Goal: Transaction & Acquisition: Purchase product/service

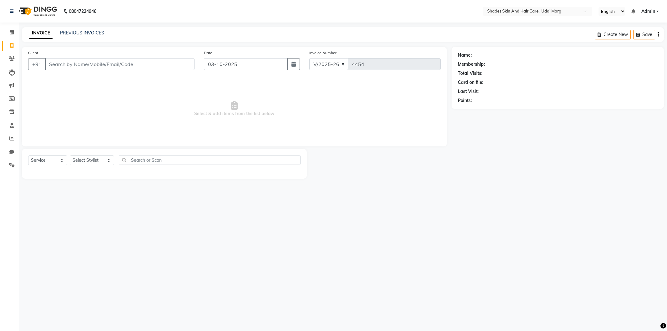
select select "8022"
select select "service"
click at [91, 66] on input "Client" at bounding box center [120, 64] width 150 height 12
click at [114, 151] on div "Select Service Product Membership Package Voucher Prepaid Gift Card Select Styl…" at bounding box center [164, 164] width 285 height 30
click at [110, 155] on select "Select Stylist AAKASH ADMIN ANITA ASANA ATUL SAIN GAYATRI hiten chhabra JASSI C…" at bounding box center [92, 160] width 44 height 10
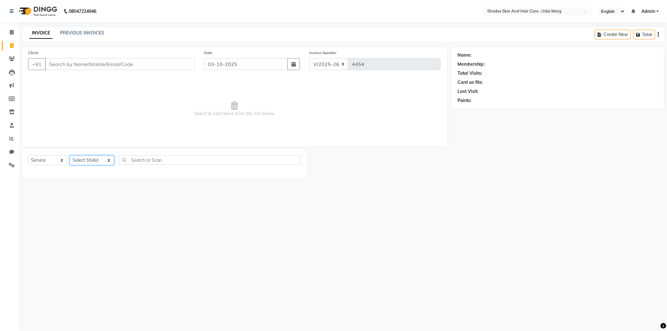
select select "74306"
click at [70, 156] on select "Select Stylist AAKASH ADMIN ANITA ASANA ATUL SAIN GAYATRI hiten chhabra JASSI C…" at bounding box center [92, 160] width 44 height 10
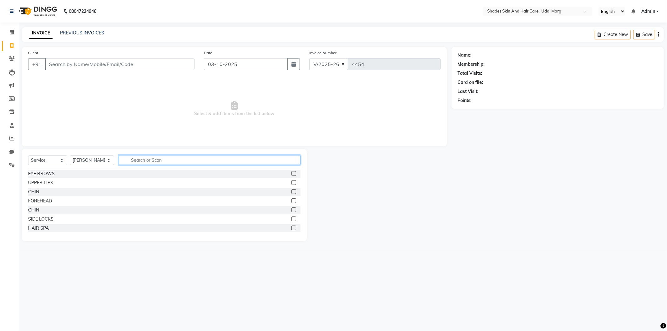
click at [149, 158] on input "text" at bounding box center [210, 160] width 182 height 10
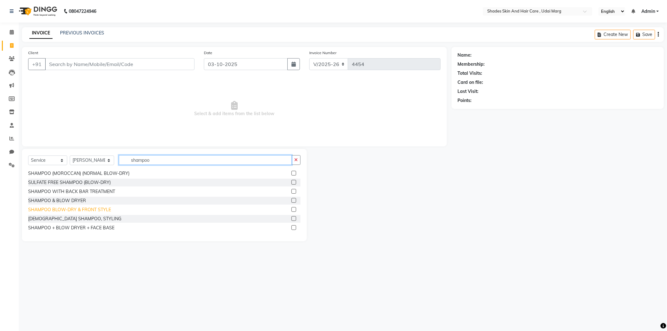
scroll to position [46, 0]
type input "shampoo"
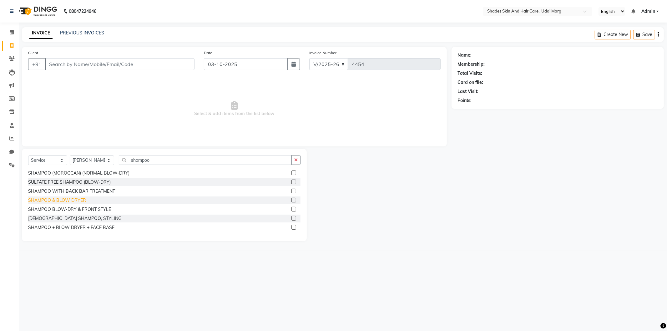
click at [73, 197] on div "SHAMPOO & BLOW DRYER" at bounding box center [57, 200] width 58 height 7
checkbox input "false"
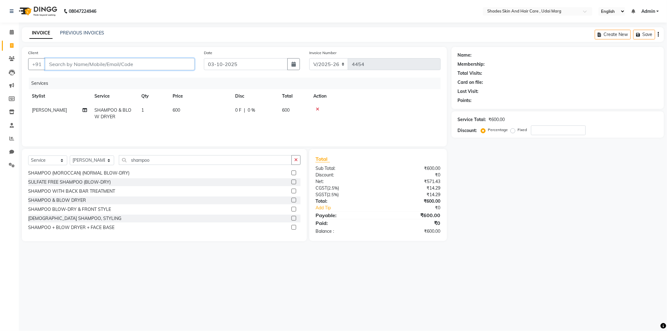
click at [88, 60] on input "Client" at bounding box center [120, 64] width 150 height 12
type input "9"
type input "0"
type input "9980435086"
click at [179, 63] on span "Add Client" at bounding box center [178, 64] width 25 height 6
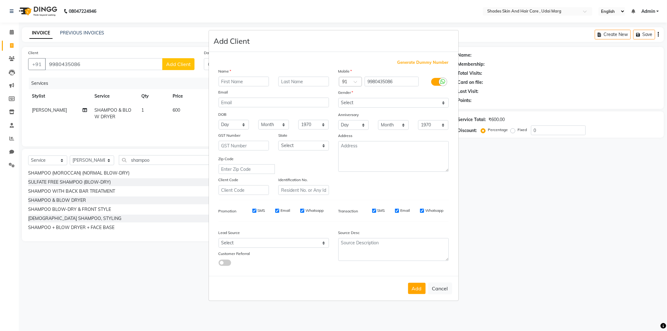
click at [224, 80] on input "text" at bounding box center [244, 82] width 51 height 10
type input "kriti"
click at [379, 104] on select "Select Male Female Other Prefer Not To Say" at bounding box center [394, 103] width 110 height 10
select select "female"
click at [339, 98] on select "Select Male Female Other Prefer Not To Say" at bounding box center [394, 103] width 110 height 10
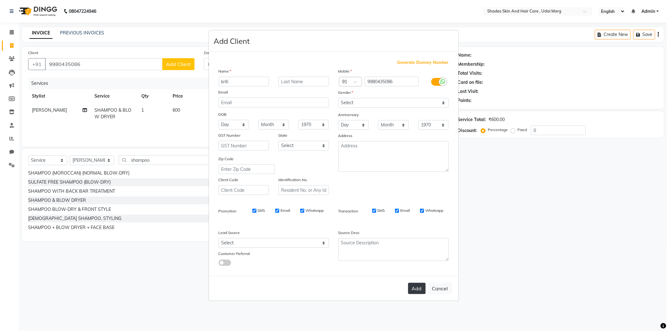
click at [415, 289] on button "Add" at bounding box center [417, 288] width 18 height 11
select select
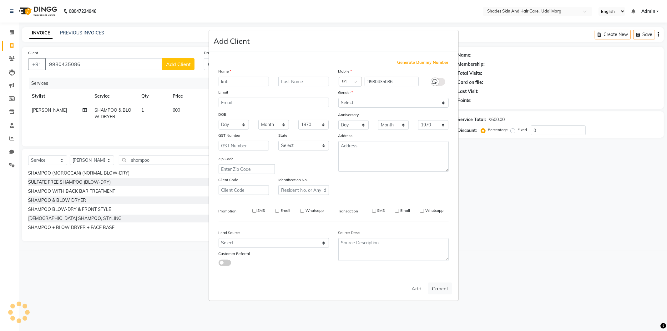
select select
checkbox input "false"
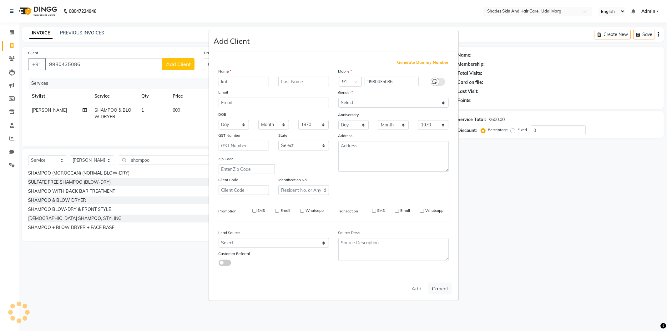
checkbox input "false"
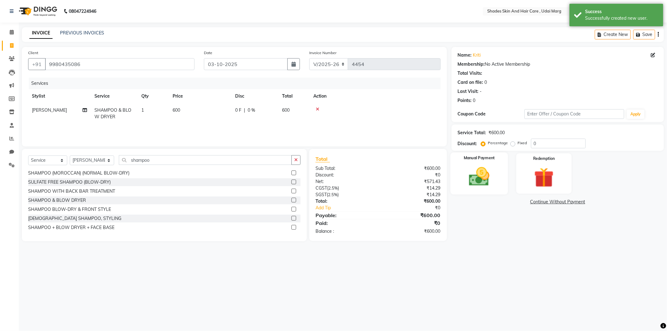
click at [503, 182] on div "Manual Payment" at bounding box center [480, 173] width 58 height 42
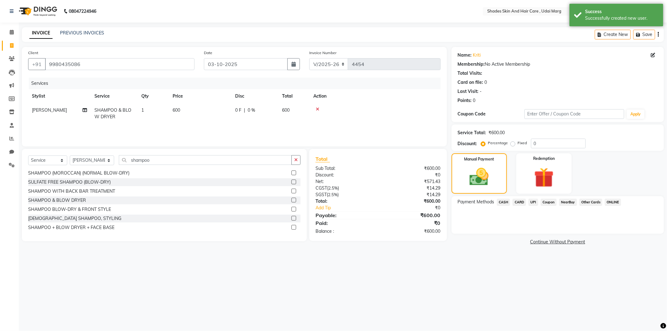
click at [531, 201] on span "UPI" at bounding box center [534, 202] width 10 height 7
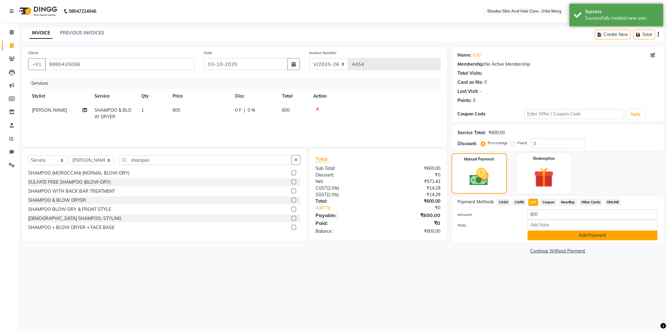
click at [569, 235] on button "Add Payment" at bounding box center [593, 236] width 130 height 10
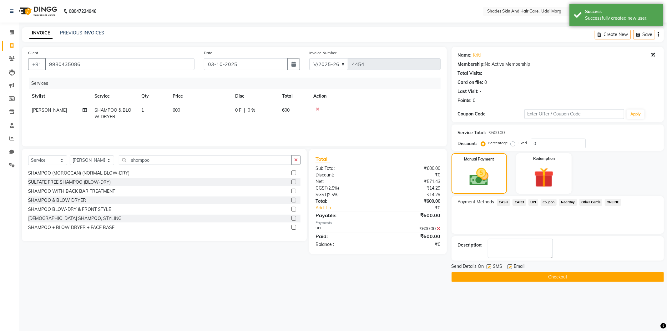
click at [557, 275] on button "Checkout" at bounding box center [558, 277] width 212 height 10
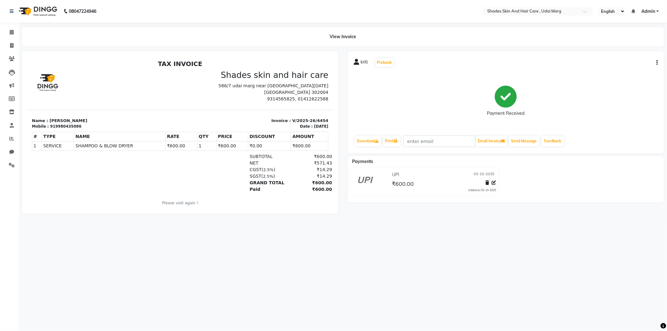
click at [11, 51] on li "Invoice" at bounding box center [9, 45] width 19 height 13
click at [15, 47] on span at bounding box center [11, 45] width 11 height 7
select select "service"
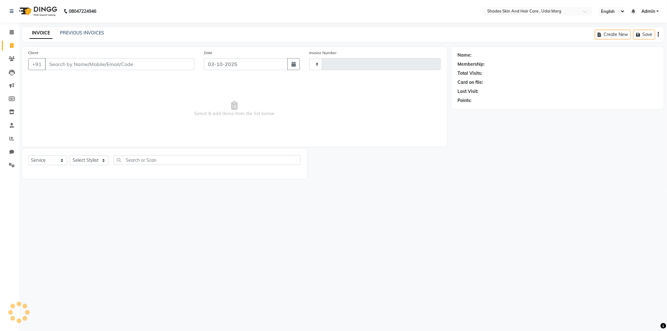
type input "4455"
select select "8022"
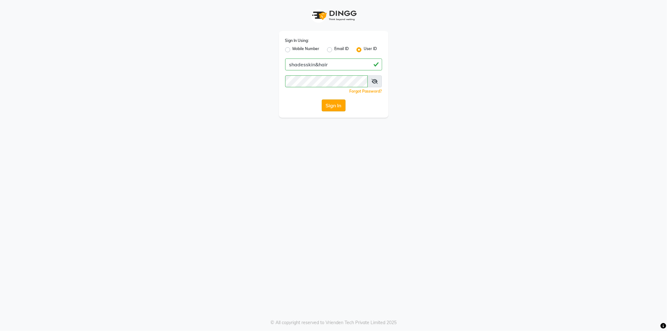
click at [327, 107] on button "Sign In" at bounding box center [334, 105] width 24 height 12
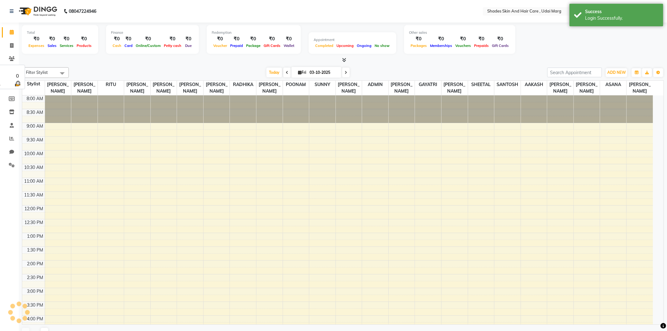
select select "en"
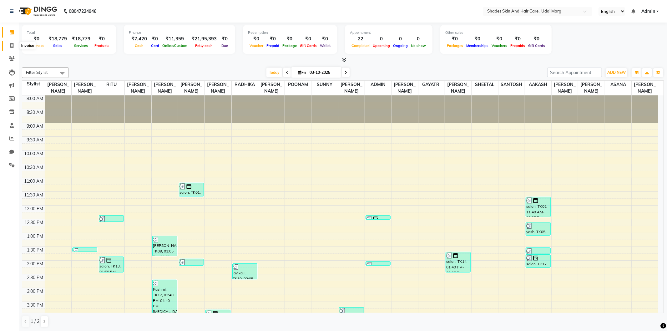
click at [13, 44] on span at bounding box center [11, 45] width 11 height 7
select select "service"
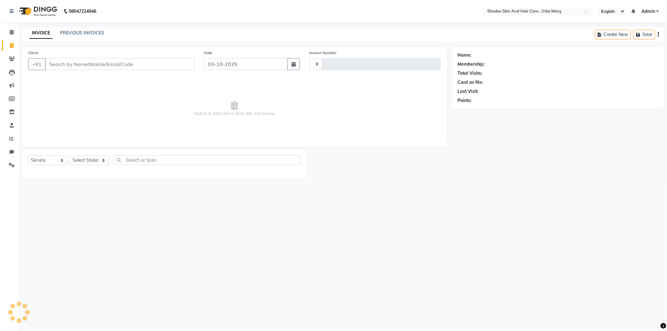
click at [65, 64] on input "Client" at bounding box center [120, 64] width 150 height 12
type input "4460"
select select "8022"
click at [74, 64] on input "Client" at bounding box center [120, 64] width 150 height 12
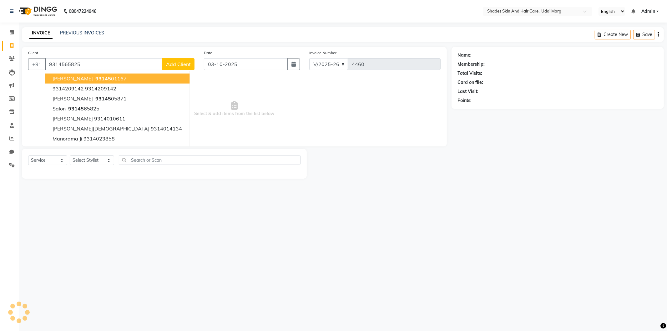
type input "9314565825"
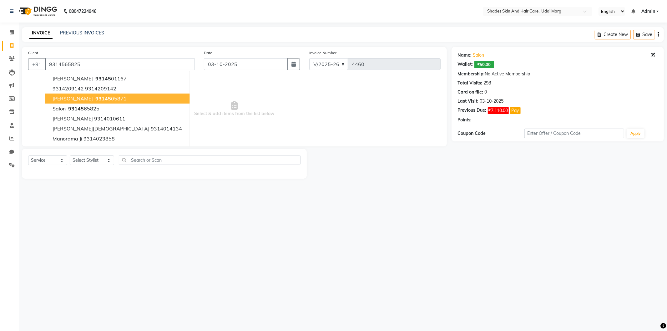
click at [129, 97] on span "Select & add items from the list below" at bounding box center [234, 109] width 413 height 63
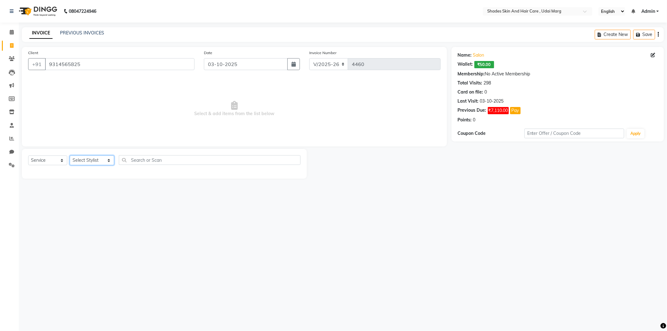
click at [83, 164] on select "Select Stylist AAKASH ADMIN ANITA ASANA ATUL SAIN GAYATRI hiten chhabra JASSI C…" at bounding box center [92, 160] width 44 height 10
select select "74301"
click at [70, 156] on select "Select Stylist AAKASH ADMIN ANITA ASANA ATUL SAIN GAYATRI hiten chhabra JASSI C…" at bounding box center [92, 160] width 44 height 10
click at [44, 171] on div "EYE BROWS" at bounding box center [41, 174] width 27 height 7
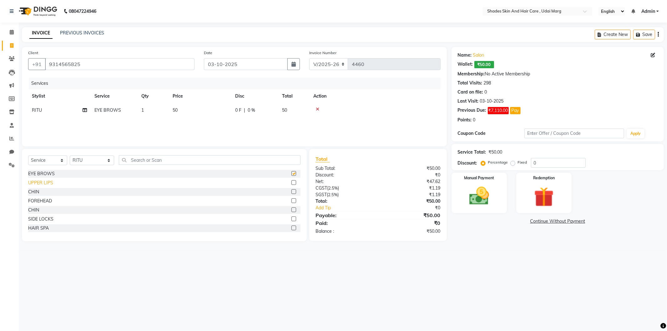
checkbox input "false"
click at [47, 180] on div "UPPER LIPS" at bounding box center [40, 183] width 25 height 7
checkbox input "false"
click at [479, 200] on img at bounding box center [479, 196] width 33 height 24
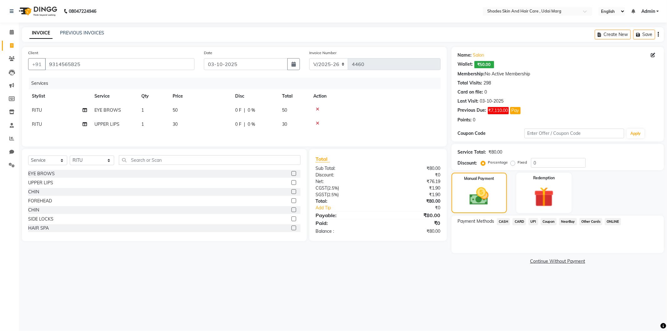
click at [509, 224] on span "CASH" at bounding box center [503, 221] width 13 height 7
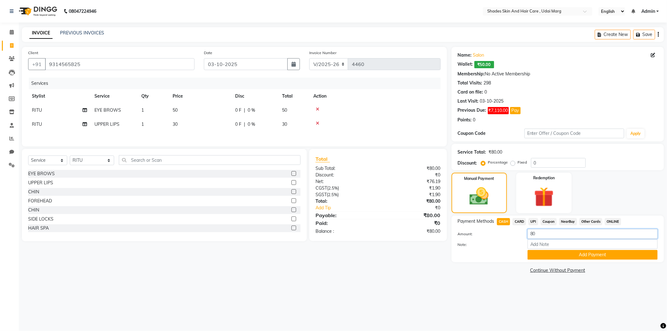
drag, startPoint x: 537, startPoint y: 232, endPoint x: 526, endPoint y: 234, distance: 10.8
click at [526, 234] on div "80" at bounding box center [593, 234] width 140 height 10
type input "50"
click at [563, 256] on button "Add Payment" at bounding box center [593, 255] width 130 height 10
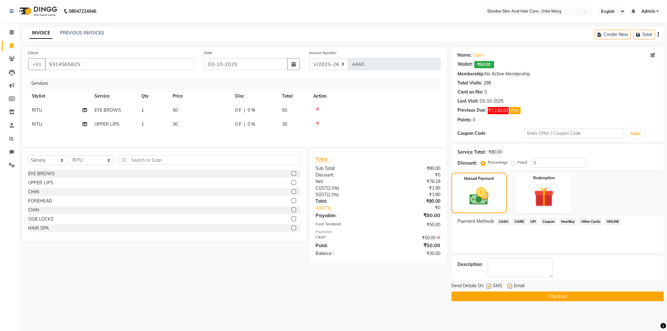
click at [532, 222] on span "UPI" at bounding box center [534, 221] width 10 height 7
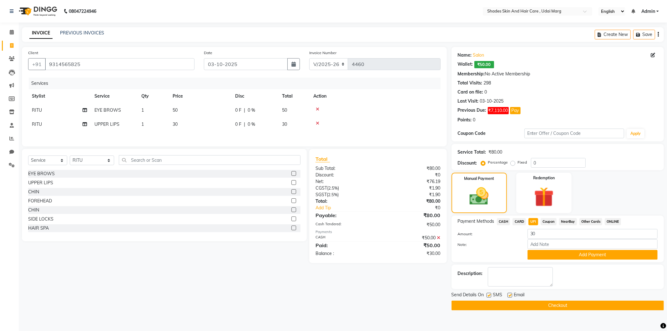
click at [555, 257] on button "Add Payment" at bounding box center [593, 255] width 130 height 10
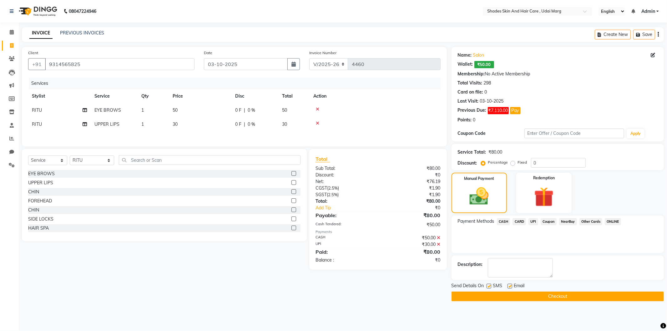
click at [473, 296] on button "Checkout" at bounding box center [558, 297] width 212 height 10
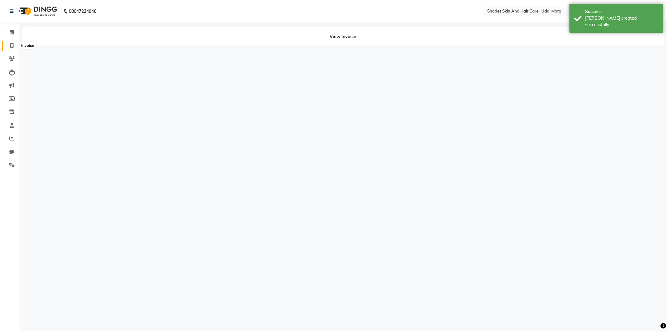
click at [10, 44] on icon at bounding box center [11, 45] width 3 height 5
select select "service"
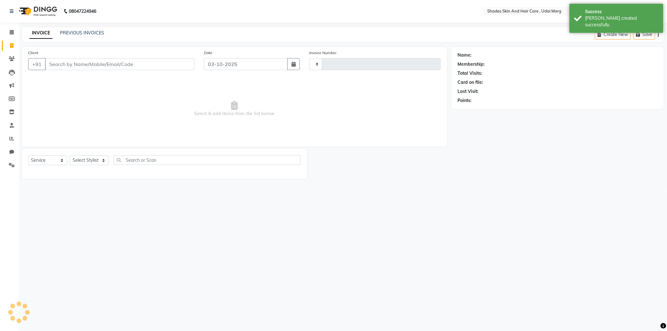
type input "4461"
select select "8022"
click at [120, 64] on input "Client" at bounding box center [120, 64] width 150 height 12
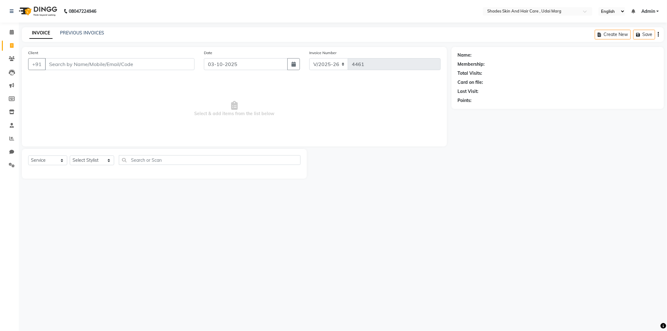
click at [93, 63] on input "Client" at bounding box center [120, 64] width 150 height 12
type input "9314565825"
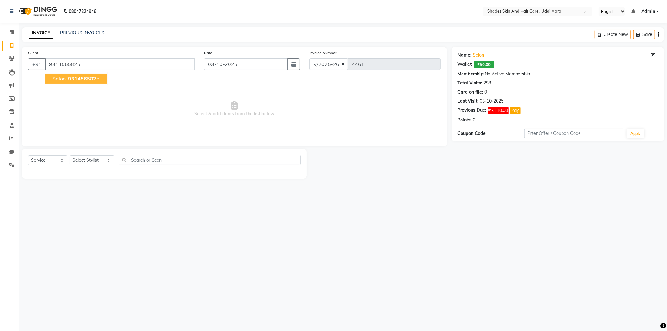
click at [90, 87] on span "Select & add items from the list below" at bounding box center [234, 109] width 413 height 63
click at [91, 83] on span "Select & add items from the list below" at bounding box center [234, 109] width 413 height 63
click at [82, 164] on select "Select Stylist AAKASH ADMIN ANITA ASANA ATUL SAIN GAYATRI hiten chhabra JASSI C…" at bounding box center [92, 160] width 44 height 10
select select "74319"
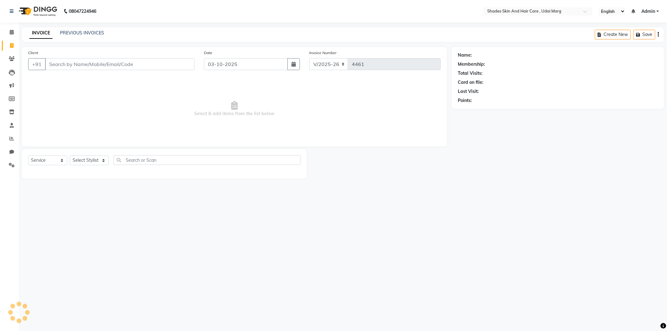
select select "8022"
select select "service"
click at [135, 18] on nav "08047224946 Select Location × Shades Skin And Hair Care , Udai Marg English ENG…" at bounding box center [333, 11] width 667 height 23
click at [92, 58] on input "Client" at bounding box center [120, 64] width 150 height 12
click at [121, 61] on input "Client" at bounding box center [120, 64] width 150 height 12
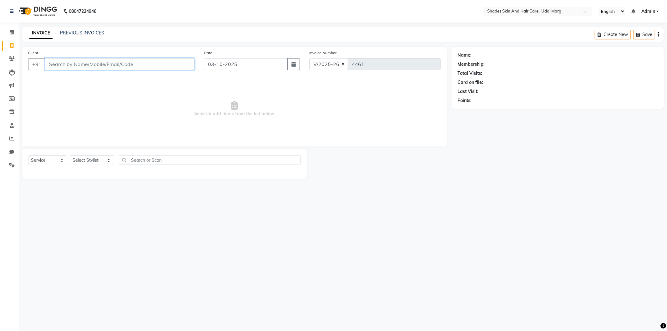
click at [115, 63] on input "Client" at bounding box center [120, 64] width 150 height 12
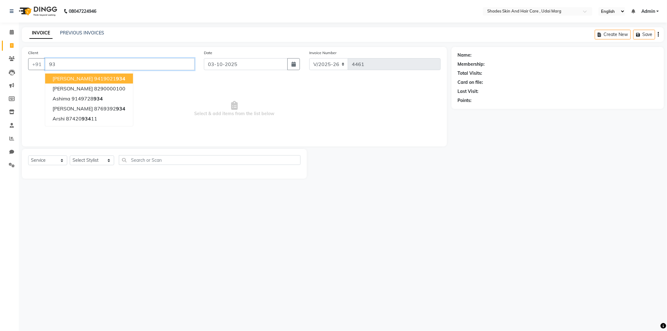
type input "9"
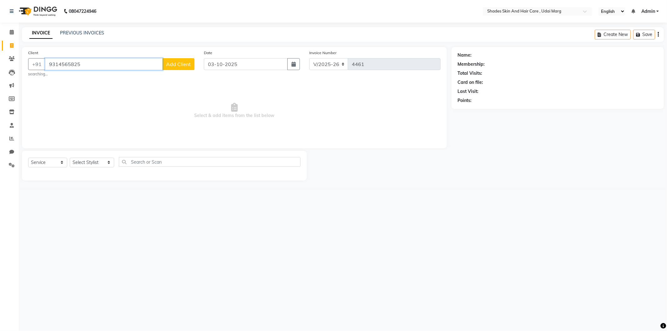
type input "9314565825"
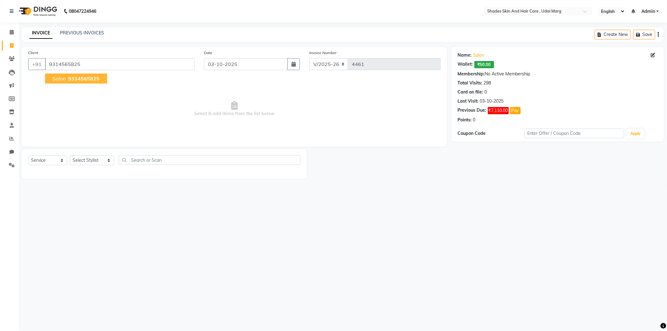
click at [78, 98] on span "Select & add items from the list below" at bounding box center [234, 109] width 413 height 63
click at [80, 89] on span "Select & add items from the list below" at bounding box center [234, 109] width 413 height 63
click at [92, 167] on div "Select Service Product Membership Package Voucher Prepaid Gift Card Select Styl…" at bounding box center [164, 162] width 272 height 15
click at [95, 162] on select "Select Stylist AAKASH ADMIN ANITA ASANA ATUL SAIN GAYATRI hiten chhabra JASSI C…" at bounding box center [92, 160] width 44 height 10
select select "74306"
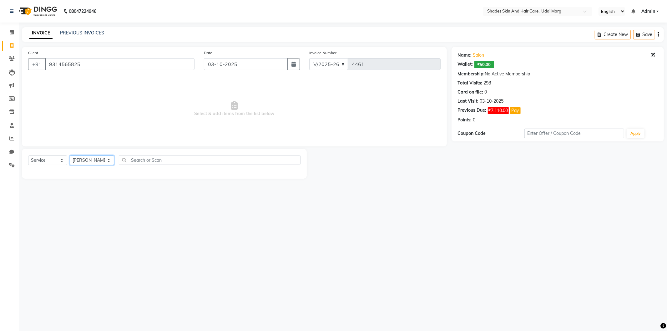
click at [70, 156] on select "Select Stylist AAKASH ADMIN ANITA ASANA ATUL SAIN GAYATRI hiten chhabra JASSI C…" at bounding box center [92, 160] width 44 height 10
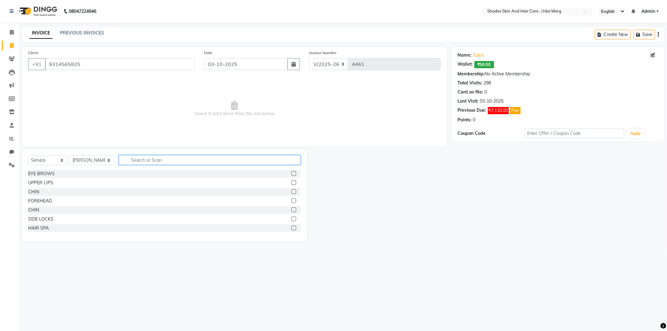
click at [134, 159] on input "text" at bounding box center [210, 160] width 182 height 10
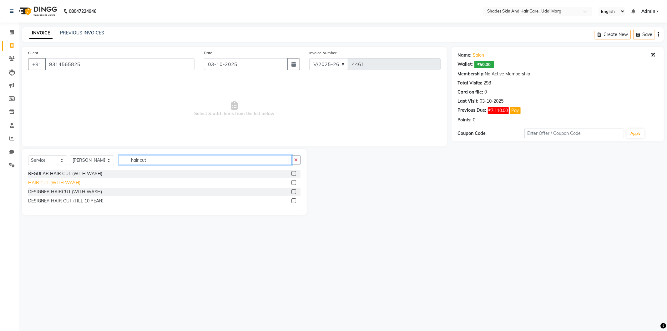
type input "hair cut"
click at [57, 181] on div "HAIR CUT (WITH WASH)" at bounding box center [54, 183] width 52 height 7
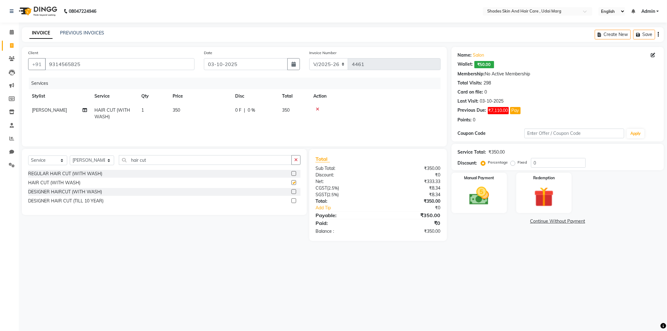
checkbox input "false"
drag, startPoint x: 167, startPoint y: 110, endPoint x: 195, endPoint y: 121, distance: 29.3
click at [168, 110] on td "1" at bounding box center [153, 113] width 31 height 21
select select "74306"
drag, startPoint x: 220, startPoint y: 112, endPoint x: 174, endPoint y: 118, distance: 46.1
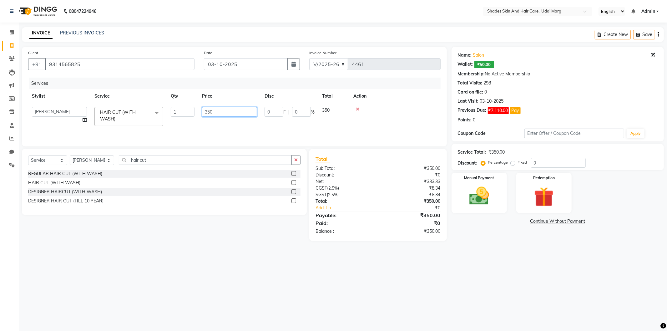
click at [174, 118] on tr "AAKASH ADMIN ANITA ASANA ATUL SAIN GAYATRI hiten chhabra JASSI CHHABRA KK AMERI…" at bounding box center [234, 116] width 413 height 27
type input "249"
click at [174, 118] on tr "SUNIL SAIN HAIR CUT (WITH WASH) 1 249 0 F | 0 % 249" at bounding box center [234, 113] width 413 height 21
click at [198, 127] on div "Services Stylist Service Qty Price Disc Total Action SUNIL SAIN HAIR CUT (WITH …" at bounding box center [234, 109] width 413 height 63
click at [488, 195] on img at bounding box center [479, 196] width 33 height 24
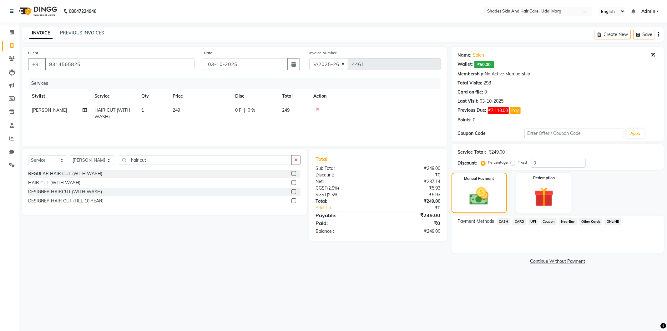
click at [567, 224] on span "NearBuy" at bounding box center [568, 221] width 18 height 7
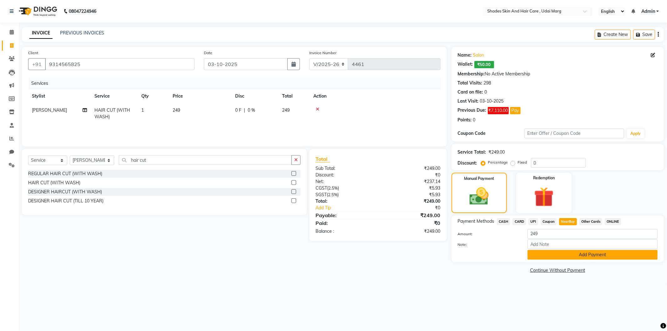
click at [570, 258] on button "Add Payment" at bounding box center [593, 255] width 130 height 10
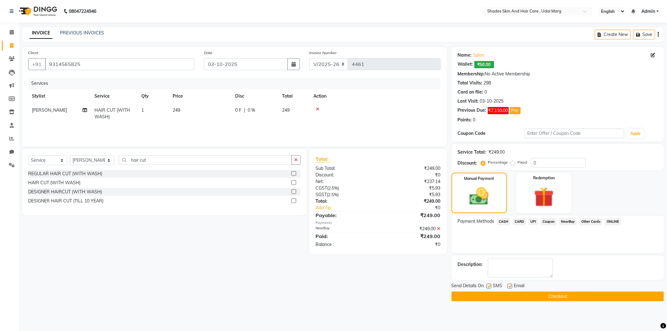
click at [561, 296] on button "Checkout" at bounding box center [558, 297] width 212 height 10
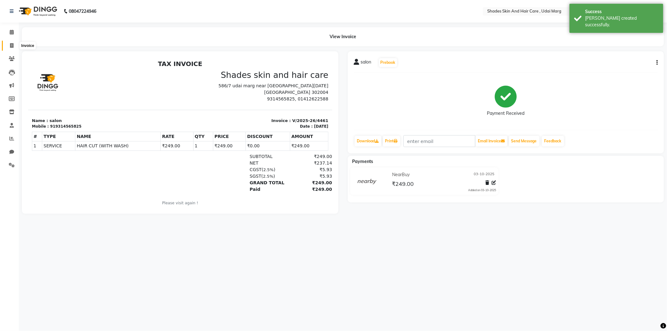
click at [12, 46] on icon at bounding box center [11, 45] width 3 height 5
select select "service"
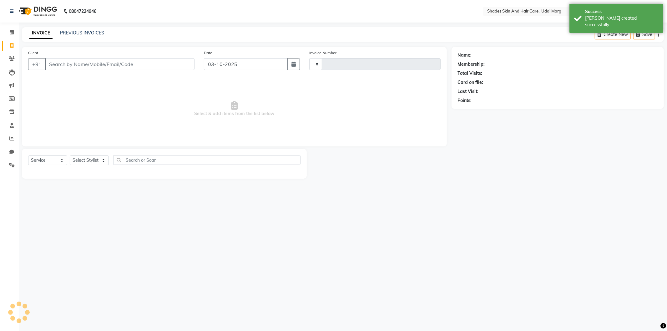
type input "4462"
select select "8022"
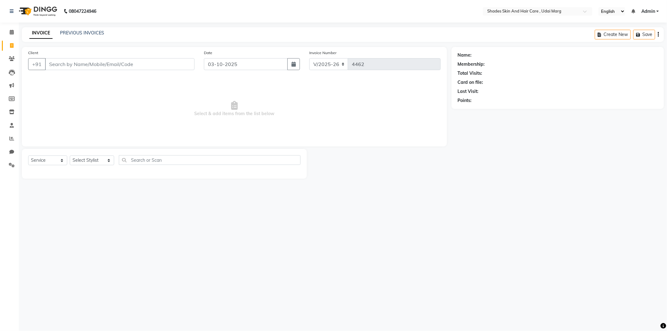
click at [97, 62] on input "Client" at bounding box center [120, 64] width 150 height 12
click at [57, 62] on input "Client" at bounding box center [120, 64] width 150 height 12
click at [62, 67] on input "Client" at bounding box center [120, 64] width 150 height 12
type input "8905514483"
click at [173, 66] on span "Add Client" at bounding box center [178, 64] width 25 height 6
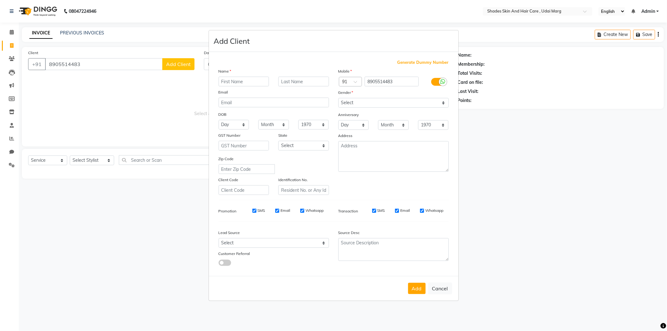
click at [226, 83] on input "text" at bounding box center [244, 82] width 51 height 10
type input "parul ji"
click at [392, 101] on select "Select Male Female Other Prefer Not To Say" at bounding box center [394, 103] width 110 height 10
select select "female"
click at [339, 98] on select "Select Male Female Other Prefer Not To Say" at bounding box center [394, 103] width 110 height 10
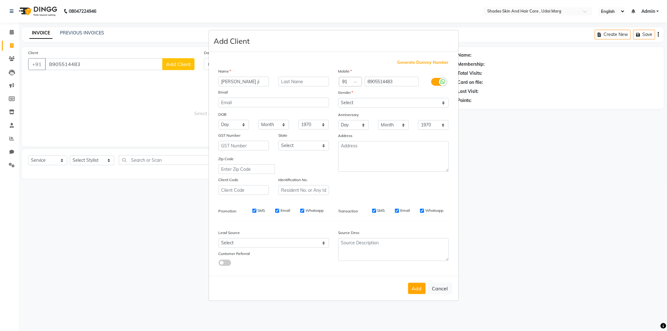
click at [412, 295] on div "Add Cancel" at bounding box center [334, 288] width 250 height 25
click at [416, 290] on button "Add" at bounding box center [417, 288] width 18 height 11
select select
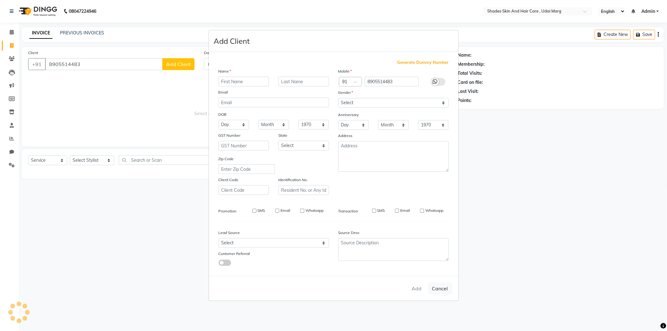
select select
checkbox input "false"
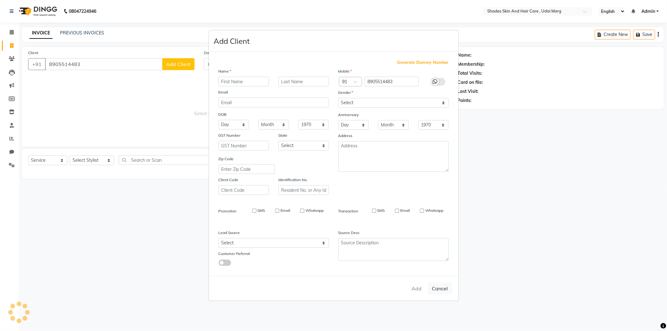
checkbox input "false"
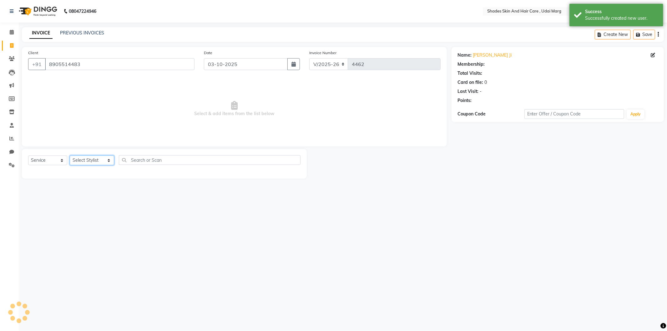
click at [96, 164] on select "Select Stylist AAKASH ADMIN ANITA ASANA ATUL SAIN GAYATRI hiten chhabra JASSI C…" at bounding box center [92, 160] width 44 height 10
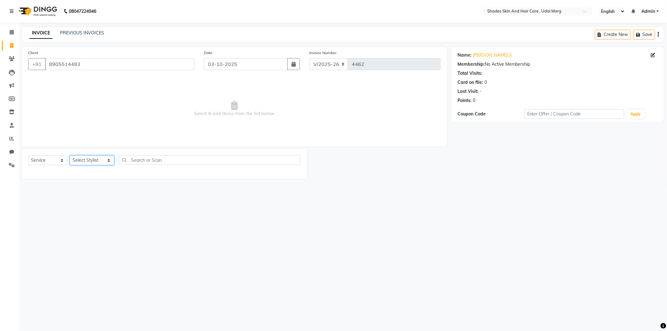
select select "92364"
click at [70, 156] on select "Select Stylist AAKASH ADMIN ANITA ASANA ATUL SAIN GAYATRI hiten chhabra JASSI C…" at bounding box center [92, 160] width 44 height 10
click at [51, 175] on div "EYE BROWS" at bounding box center [41, 174] width 27 height 7
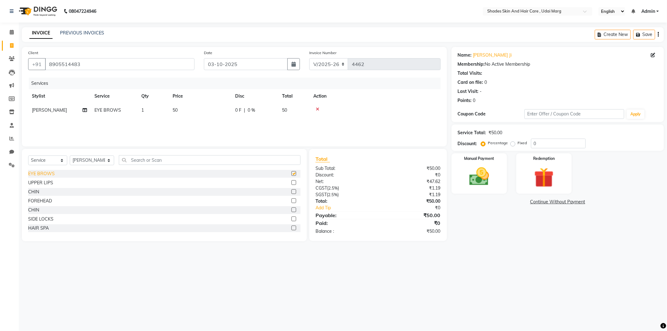
checkbox input "false"
click at [188, 110] on td "50" at bounding box center [200, 110] width 63 height 14
select select "92364"
drag, startPoint x: 193, startPoint y: 112, endPoint x: 156, endPoint y: 113, distance: 36.9
click at [156, 113] on tr "AAKASH ADMIN ANITA ASANA ATUL SAIN GAYATRI hiten chhabra JASSI CHHABRA KK AMERI…" at bounding box center [234, 115] width 413 height 24
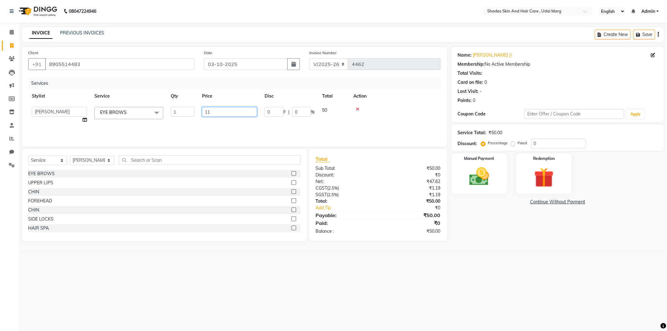
type input "110"
click at [171, 133] on div "Services Stylist Service Qty Price Disc Total Action NEELAM EYE BROWS 1 110 0 F…" at bounding box center [234, 109] width 413 height 63
click at [491, 176] on img at bounding box center [479, 177] width 33 height 24
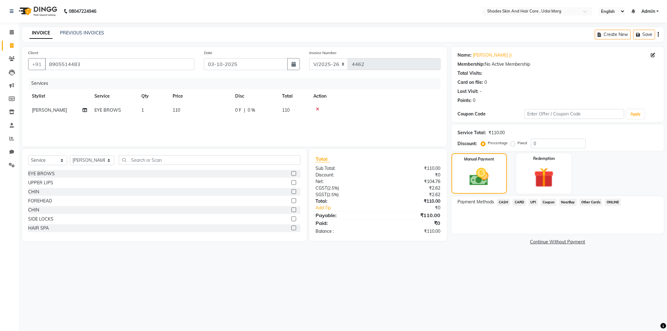
click at [508, 204] on span "CASH" at bounding box center [503, 202] width 13 height 7
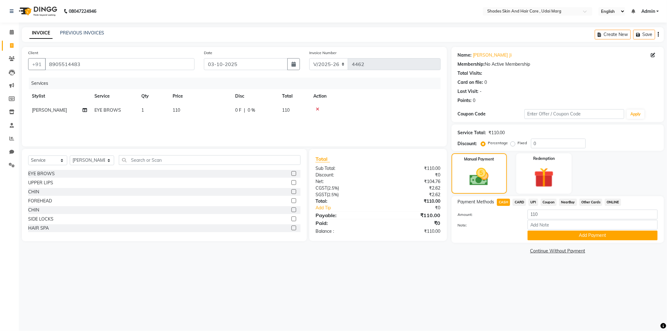
click at [533, 201] on span "UPI" at bounding box center [534, 202] width 10 height 7
click at [568, 239] on button "Add Payment" at bounding box center [593, 236] width 130 height 10
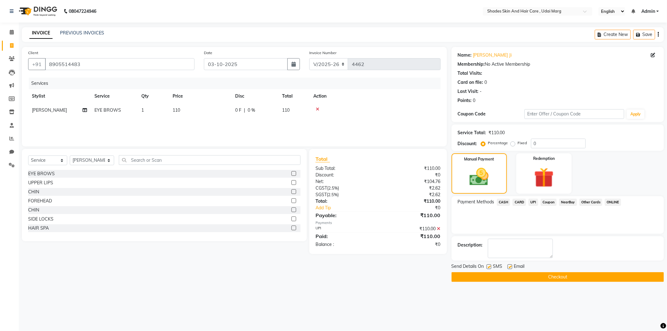
click at [551, 280] on button "Checkout" at bounding box center [558, 277] width 212 height 10
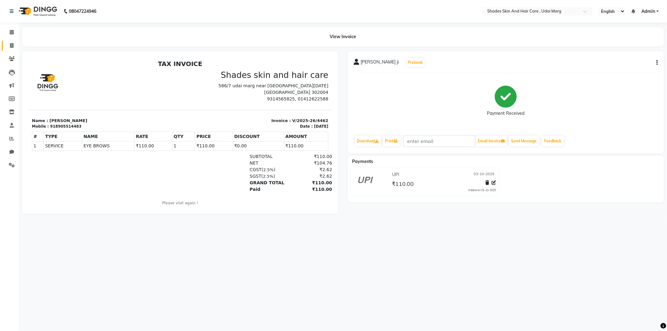
drag, startPoint x: 15, startPoint y: 41, endPoint x: 18, endPoint y: 42, distance: 3.2
click at [15, 41] on link "Invoice" at bounding box center [9, 46] width 15 height 10
select select "service"
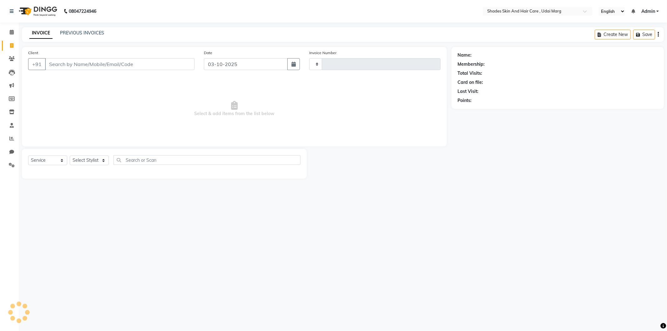
type input "4463"
select select "8022"
click at [87, 34] on link "PREVIOUS INVOICES" at bounding box center [82, 33] width 44 height 6
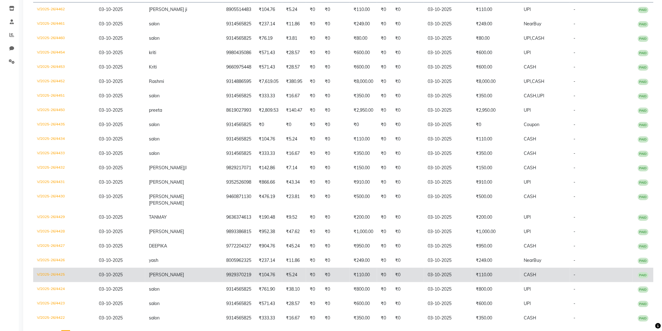
scroll to position [104, 0]
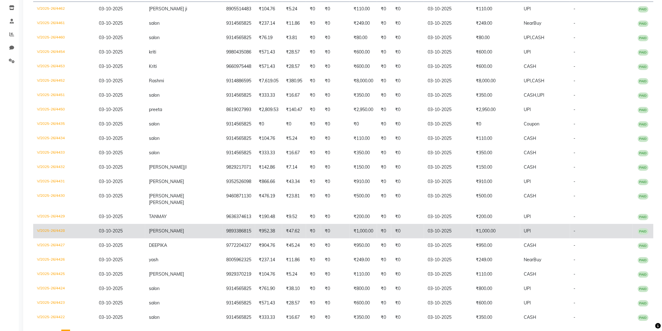
click at [167, 224] on td "[PERSON_NAME]" at bounding box center [183, 231] width 77 height 14
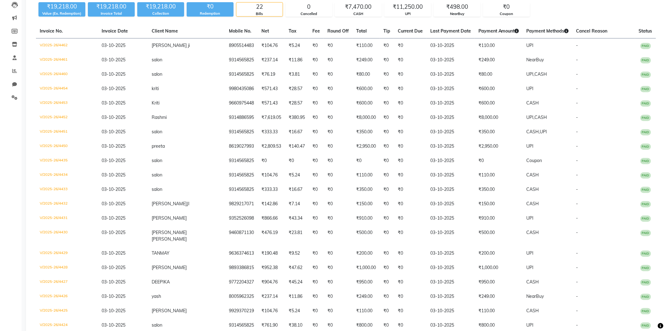
scroll to position [0, 0]
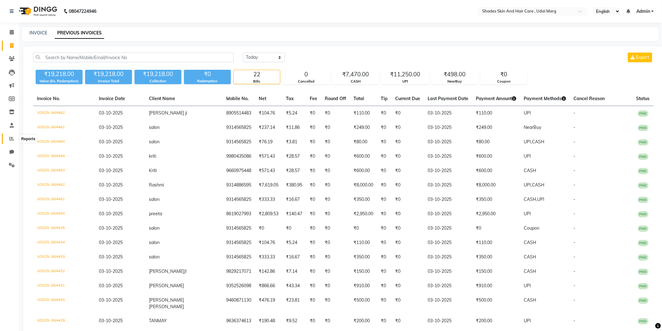
click at [12, 141] on icon at bounding box center [11, 138] width 5 height 5
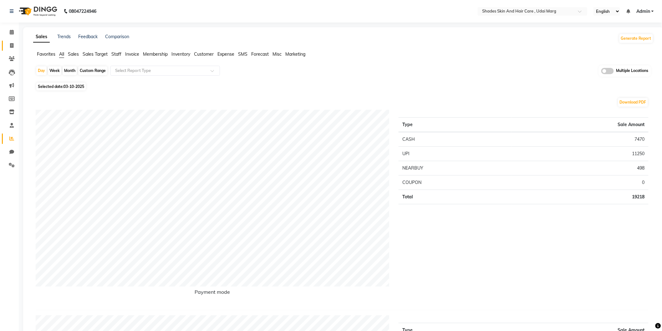
click at [10, 47] on icon at bounding box center [11, 45] width 3 height 5
select select "service"
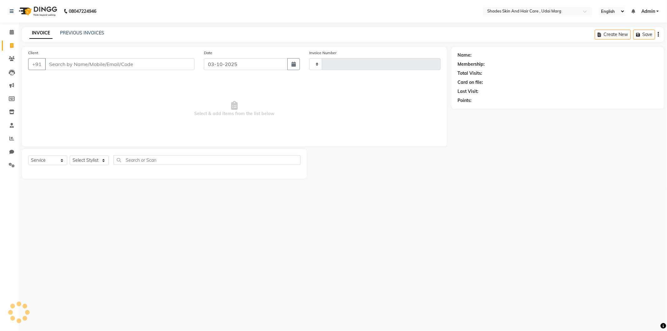
type input "4463"
select select "8022"
click at [110, 64] on input "Client" at bounding box center [120, 64] width 150 height 12
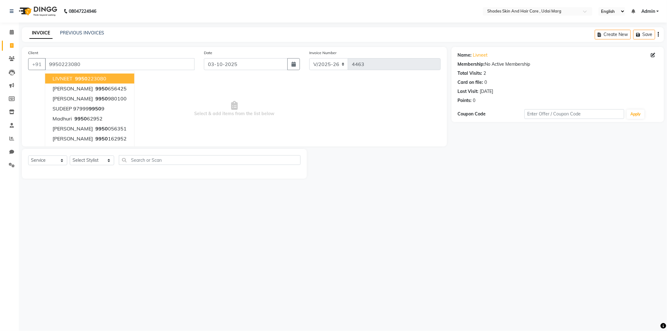
click at [81, 76] on span "9950" at bounding box center [81, 78] width 13 height 6
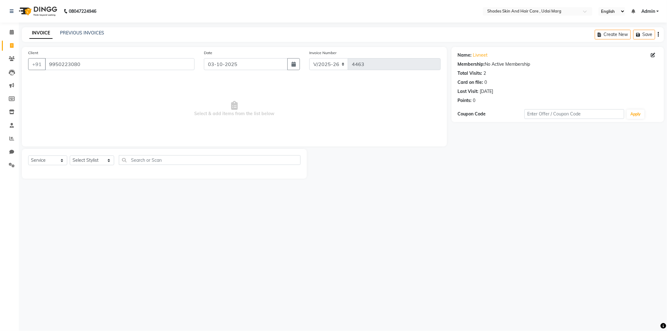
click at [106, 150] on div "Select Service Product Membership Package Voucher Prepaid Gift Card Select Styl…" at bounding box center [164, 164] width 285 height 30
click at [107, 155] on div "Select Service Product Membership Package Voucher Prepaid Gift Card Select Styl…" at bounding box center [164, 162] width 272 height 15
click at [105, 160] on select "Select Stylist AAKASH ADMIN ANITA ASANA ATUL SAIN GAYATRI hiten chhabra JASSI C…" at bounding box center [92, 160] width 44 height 10
click at [201, 105] on span "Select & add items from the list below" at bounding box center [234, 109] width 413 height 63
drag, startPoint x: 93, startPoint y: 76, endPoint x: 0, endPoint y: 101, distance: 96.1
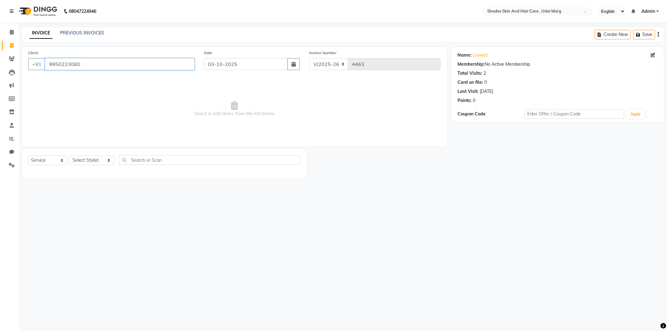
click at [0, 101] on app-home "08047224946 Select Location × Shades Skin And Hair Care , Udai Marg English ENG…" at bounding box center [333, 94] width 667 height 188
type input "9829728344"
click at [107, 161] on select "Select Stylist AAKASH ADMIN ANITA ASANA ATUL SAIN GAYATRI hiten chhabra JASSI C…" at bounding box center [92, 160] width 44 height 10
select select "74309"
click at [70, 156] on select "Select Stylist AAKASH ADMIN ANITA ASANA ATUL SAIN GAYATRI hiten chhabra JASSI C…" at bounding box center [92, 160] width 44 height 10
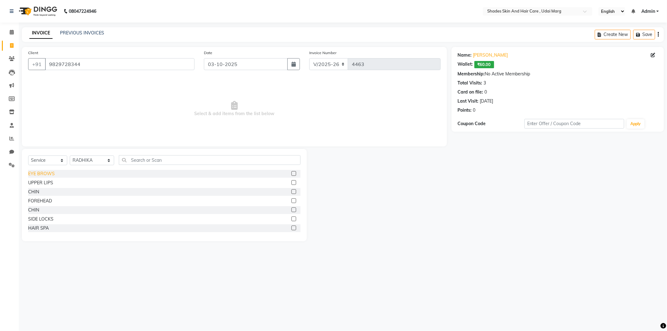
click at [52, 171] on div "EYE BROWS" at bounding box center [41, 174] width 27 height 7
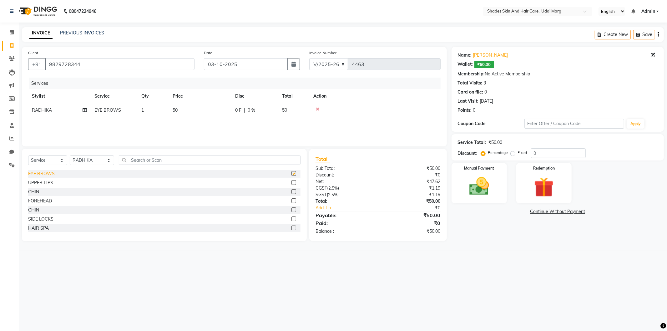
checkbox input "false"
click at [186, 115] on td "50" at bounding box center [200, 110] width 63 height 14
select select "74309"
drag, startPoint x: 228, startPoint y: 111, endPoint x: 160, endPoint y: 127, distance: 69.7
click at [160, 127] on tr "AAKASH ADMIN ANITA ASANA ATUL SAIN GAYATRI hiten chhabra JASSI CHHABRA KK AMERI…" at bounding box center [234, 115] width 413 height 24
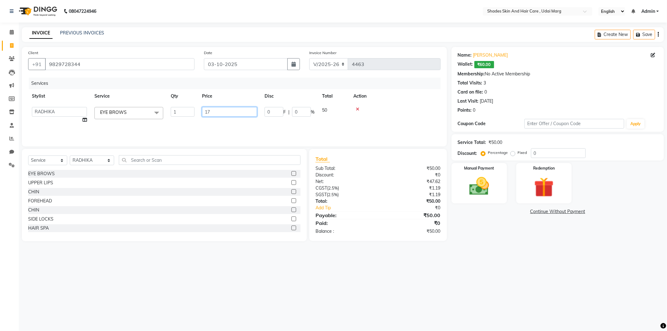
type input "170"
click at [163, 126] on div "Services Stylist Service Qty Price Disc Total Action RADHIKA EYE BROWS 1 170 0 …" at bounding box center [234, 109] width 413 height 63
click at [478, 182] on img at bounding box center [479, 187] width 33 height 24
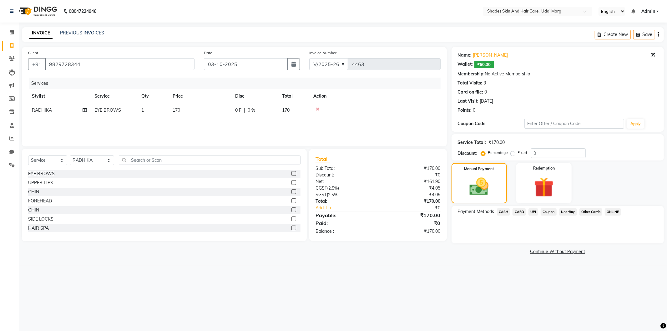
click at [506, 213] on span "CASH" at bounding box center [503, 211] width 13 height 7
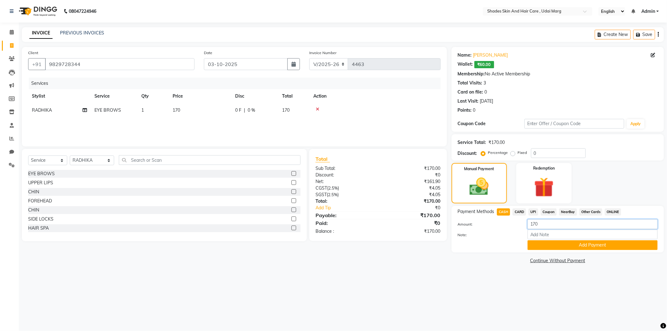
drag, startPoint x: 539, startPoint y: 224, endPoint x: 505, endPoint y: 232, distance: 35.1
click at [506, 232] on div "Amount: 170 Note: Add Payment" at bounding box center [558, 234] width 200 height 31
type input "150"
click at [576, 248] on button "Add Payment" at bounding box center [593, 245] width 130 height 10
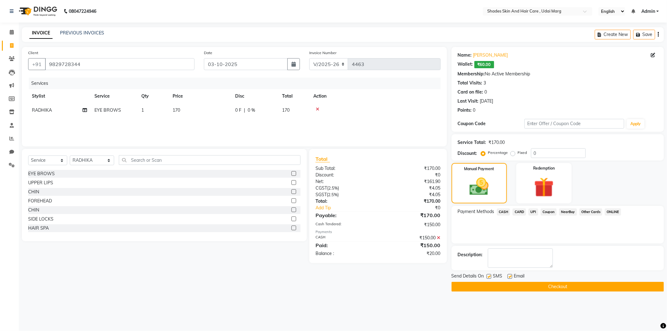
click at [504, 280] on div "Send Details On SMS Email Checkout" at bounding box center [558, 282] width 212 height 19
click at [506, 283] on button "Checkout" at bounding box center [558, 287] width 212 height 10
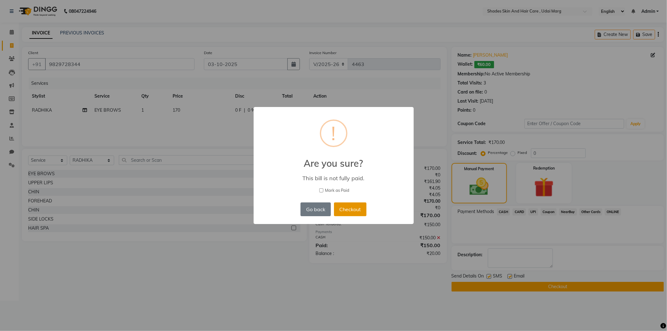
click at [349, 210] on button "Checkout" at bounding box center [350, 209] width 33 height 14
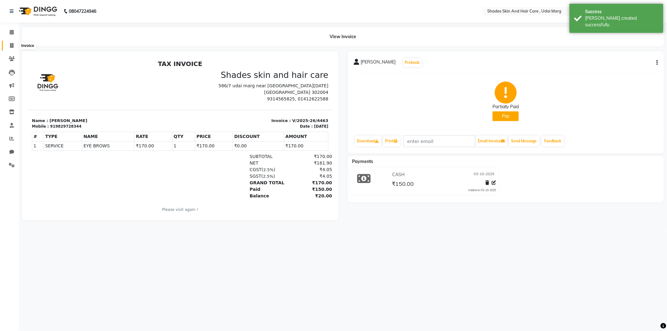
click at [12, 43] on span at bounding box center [11, 45] width 11 height 7
select select "service"
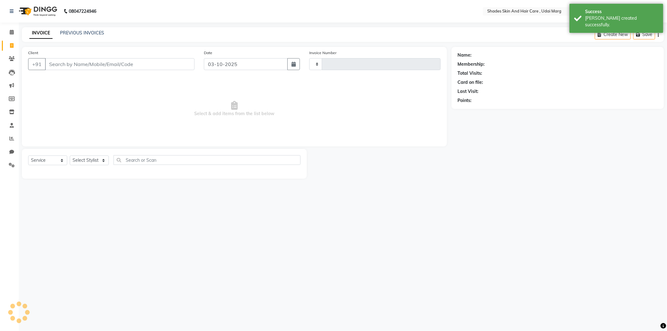
type input "4464"
select select "8022"
click at [10, 136] on span at bounding box center [11, 138] width 11 height 7
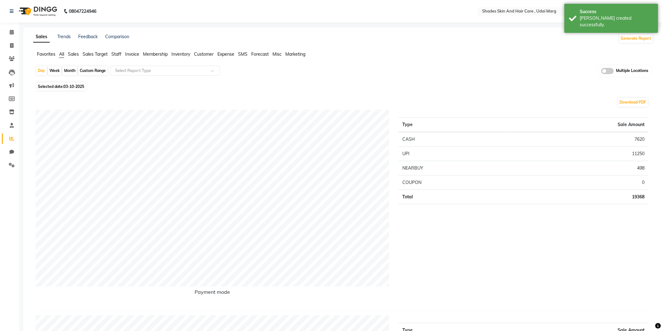
click at [115, 53] on span "Staff" at bounding box center [116, 54] width 10 height 6
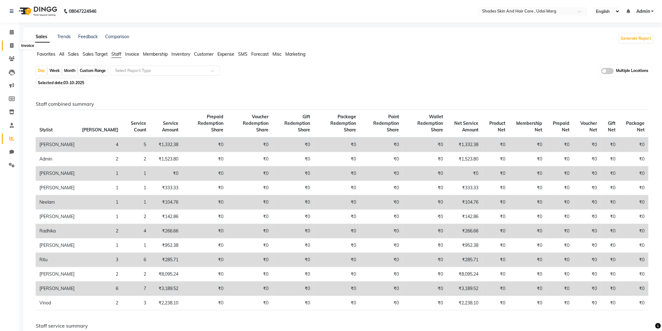
click at [14, 44] on span at bounding box center [11, 45] width 11 height 7
select select "service"
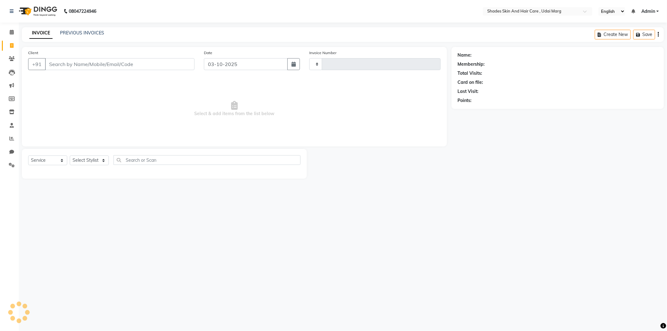
type input "4464"
select select "8022"
drag, startPoint x: 104, startPoint y: 62, endPoint x: 106, endPoint y: 58, distance: 4.1
click at [104, 61] on input "Client" at bounding box center [120, 64] width 150 height 12
type input "9314565825"
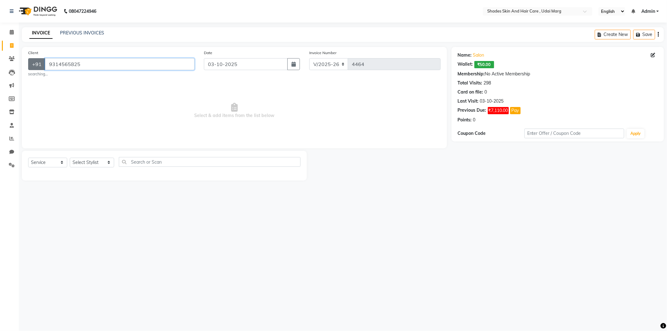
drag, startPoint x: 78, startPoint y: 61, endPoint x: 38, endPoint y: 61, distance: 39.4
click at [38, 61] on div "+91 9314565825" at bounding box center [111, 64] width 166 height 12
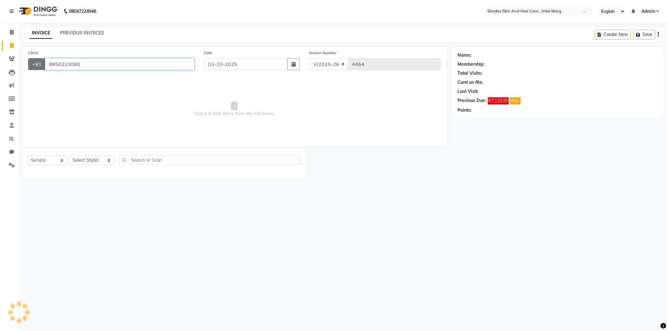
type input "9950223080"
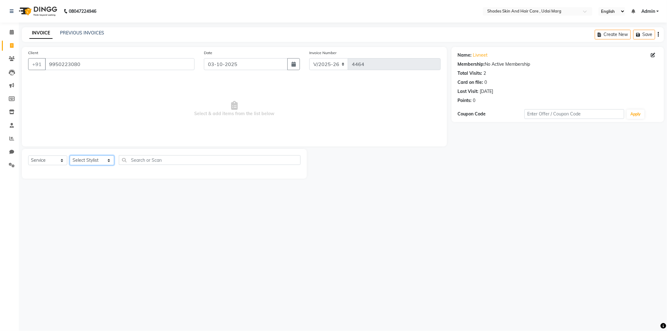
click at [82, 161] on select "Select Stylist AAKASH ADMIN ANITA ASANA ATUL SAIN GAYATRI hiten chhabra JASSI C…" at bounding box center [92, 160] width 44 height 10
select select "74301"
click at [70, 156] on select "Select Stylist AAKASH ADMIN ANITA ASANA ATUL SAIN GAYATRI hiten chhabra JASSI C…" at bounding box center [92, 160] width 44 height 10
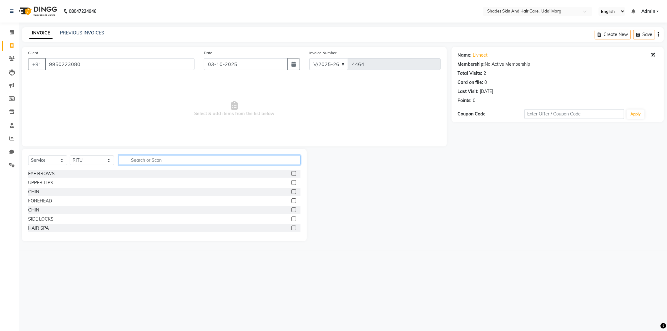
click at [149, 156] on input "text" at bounding box center [210, 160] width 182 height 10
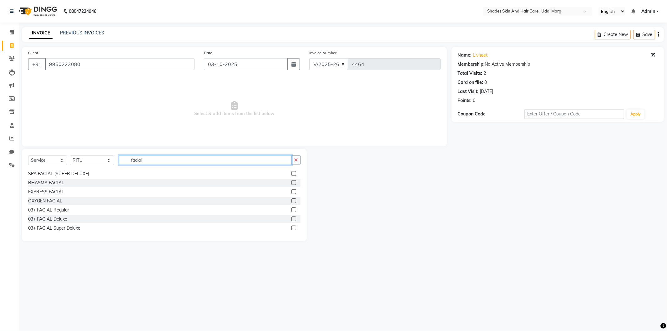
scroll to position [227, 0]
type input "f"
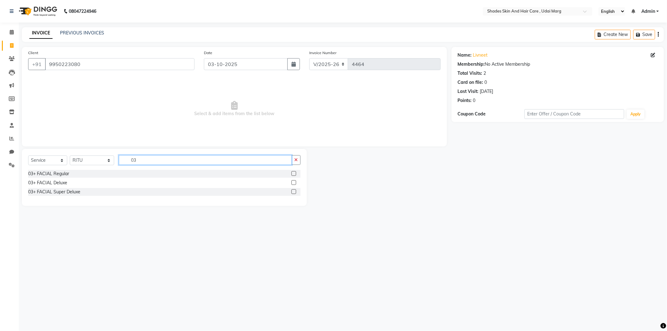
scroll to position [0, 0]
type input "03+"
click at [51, 189] on div "03+ FACIAL Super Deluxe" at bounding box center [54, 192] width 52 height 7
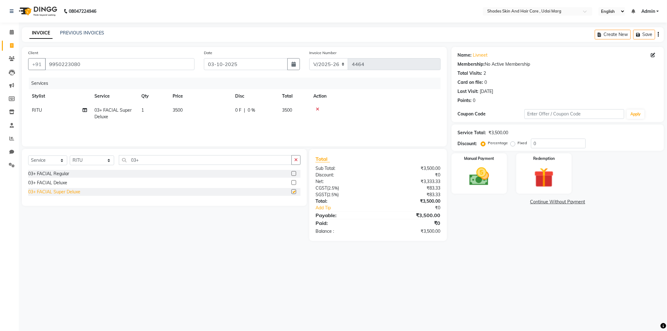
checkbox input "false"
drag, startPoint x: 161, startPoint y: 155, endPoint x: 121, endPoint y: 164, distance: 40.7
click at [121, 164] on input "03+" at bounding box center [205, 160] width 173 height 10
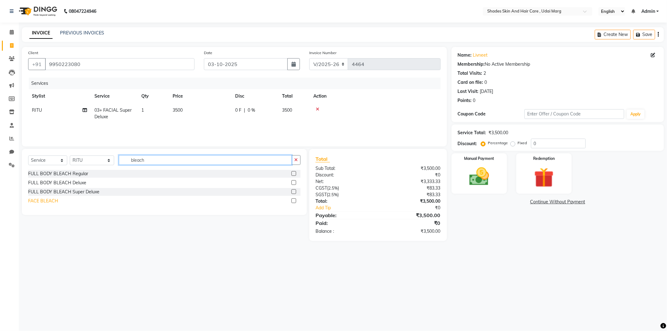
type input "bleach"
click at [53, 202] on div "FACE BLEACH" at bounding box center [43, 201] width 30 height 7
checkbox input "false"
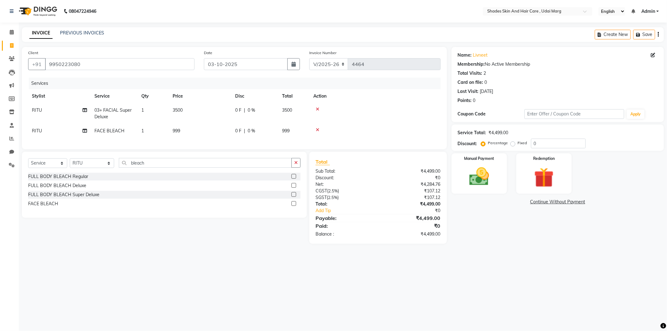
click at [184, 131] on td "999" at bounding box center [200, 131] width 63 height 14
select select "74301"
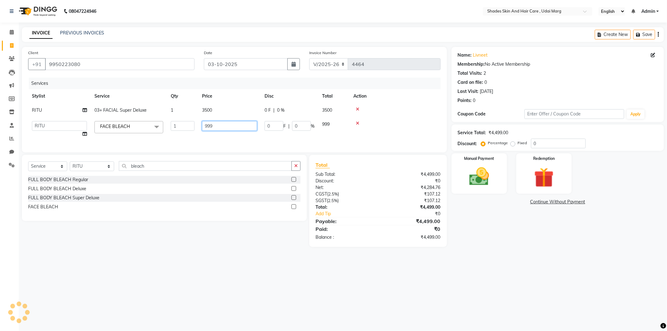
drag, startPoint x: 218, startPoint y: 127, endPoint x: 177, endPoint y: 139, distance: 42.5
click at [177, 139] on tr "AAKASH ADMIN ANITA ASANA ATUL SAIN GAYATRI hiten chhabra JASSI CHHABRA KK AMERI…" at bounding box center [234, 129] width 413 height 24
type input "550"
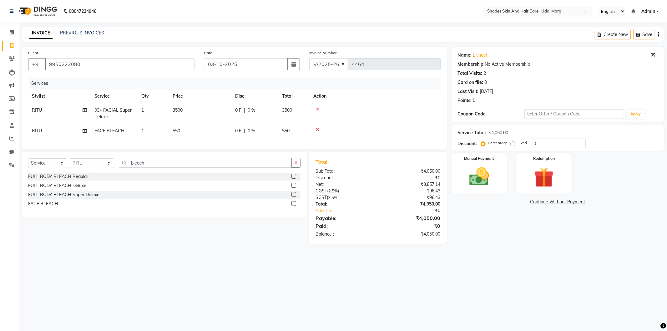
click at [177, 139] on div "Services Stylist Service Qty Price Disc Total Action RITU 03+ FACIAL Super Delu…" at bounding box center [234, 110] width 413 height 65
drag, startPoint x: 146, startPoint y: 167, endPoint x: 113, endPoint y: 173, distance: 33.3
click at [113, 173] on div "Select Service Product Membership Package Voucher Prepaid Gift Card Select Styl…" at bounding box center [164, 165] width 272 height 15
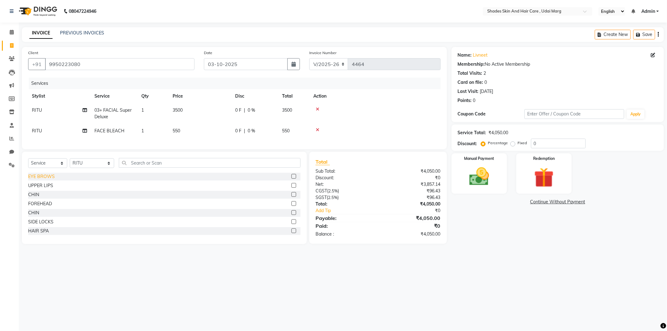
click at [47, 180] on div "EYE BROWS" at bounding box center [41, 176] width 27 height 7
checkbox input "false"
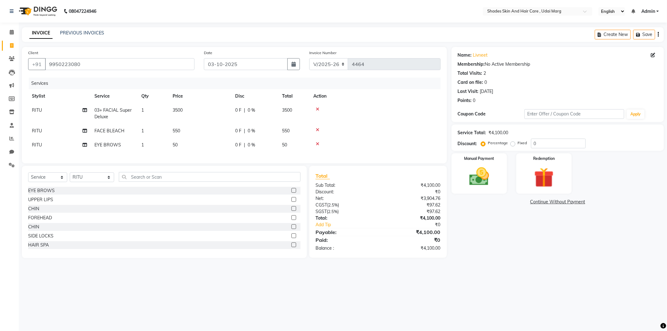
click at [183, 150] on td "50" at bounding box center [200, 145] width 63 height 14
select select "74301"
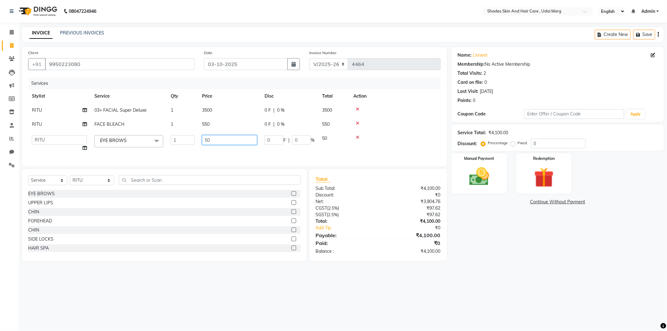
drag, startPoint x: 219, startPoint y: 141, endPoint x: 204, endPoint y: 140, distance: 15.1
click at [204, 140] on input "50" at bounding box center [229, 140] width 55 height 10
type input "110"
click at [201, 148] on td "110" at bounding box center [229, 143] width 63 height 24
select select "74301"
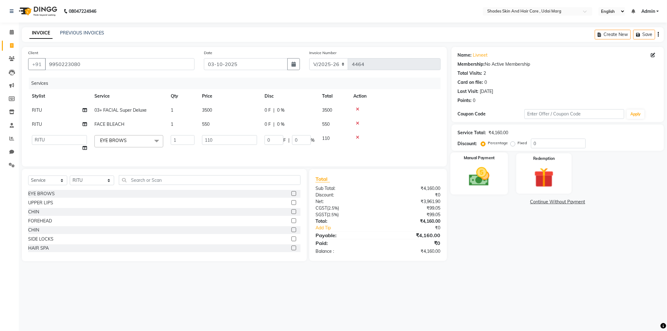
click at [479, 168] on img at bounding box center [479, 177] width 33 height 24
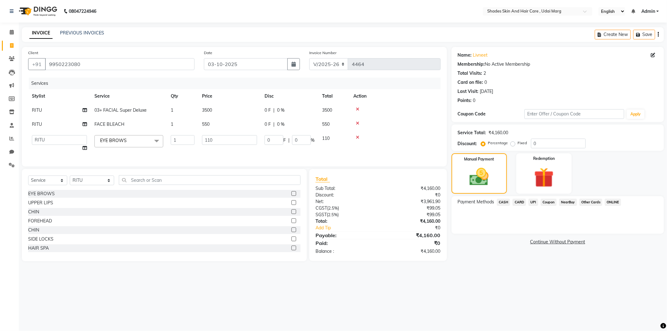
click at [504, 204] on span "CASH" at bounding box center [503, 202] width 13 height 7
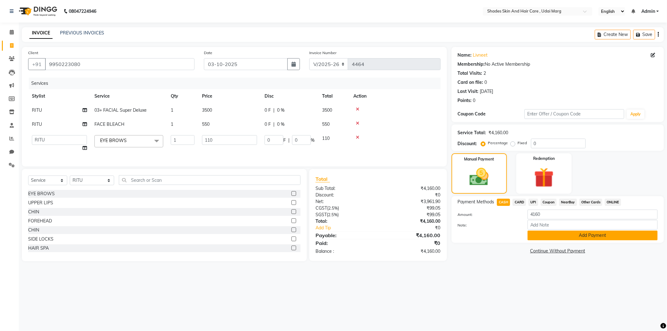
click at [549, 239] on button "Add Payment" at bounding box center [593, 236] width 130 height 10
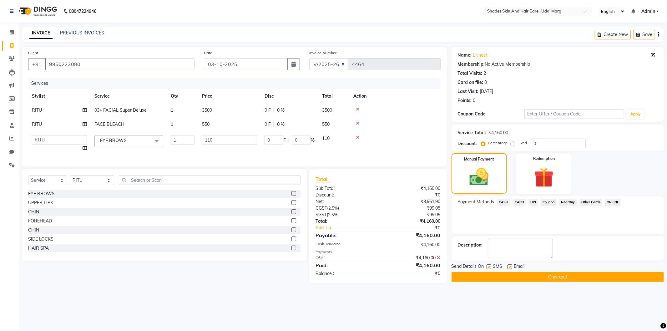
click at [538, 277] on button "Checkout" at bounding box center [558, 277] width 212 height 10
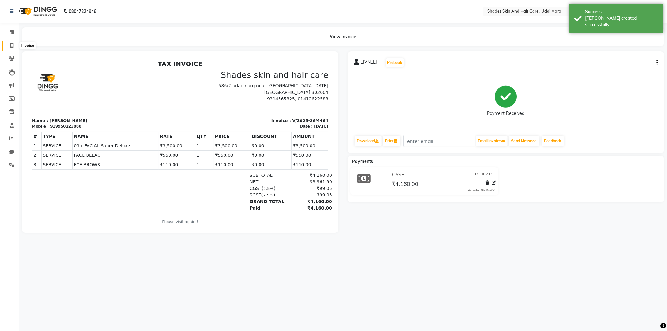
click at [7, 48] on span at bounding box center [11, 45] width 11 height 7
select select "service"
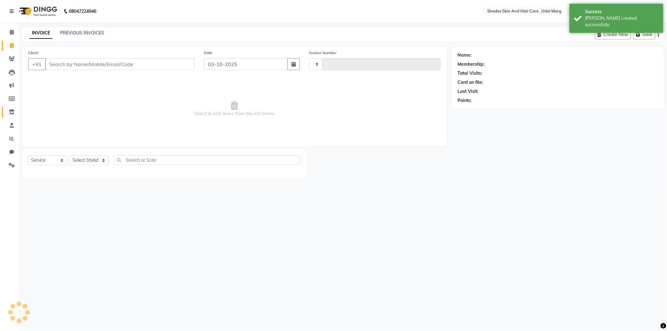
type input "4465"
select select "8022"
click at [10, 136] on span at bounding box center [11, 138] width 11 height 7
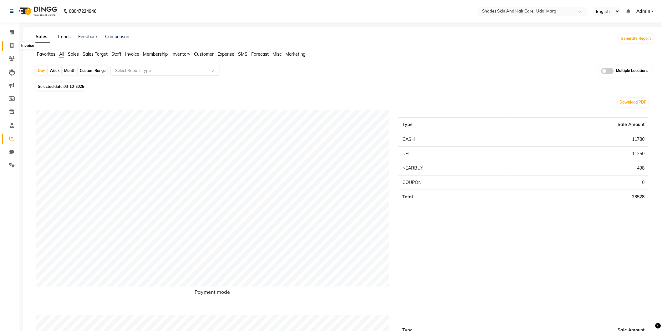
click at [10, 46] on icon at bounding box center [11, 45] width 3 height 5
select select "service"
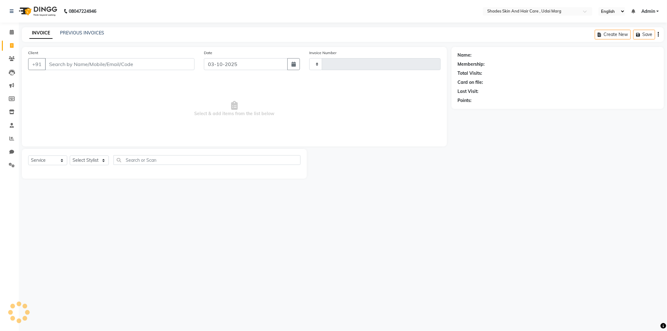
type input "4465"
select select "8022"
click at [89, 33] on link "PREVIOUS INVOICES" at bounding box center [82, 33] width 44 height 6
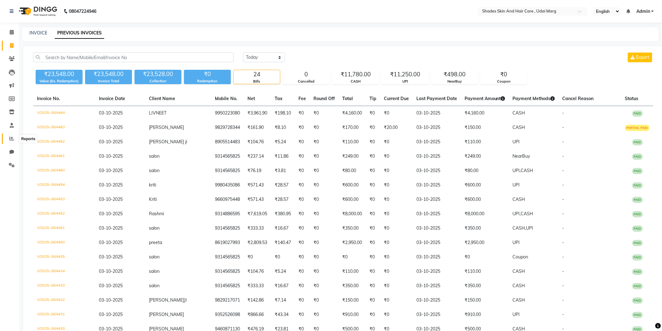
click at [8, 141] on span at bounding box center [11, 138] width 11 height 7
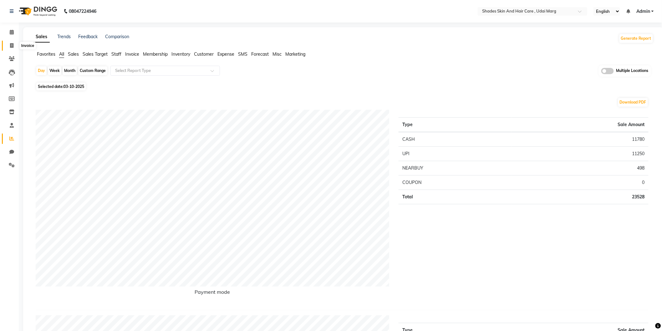
drag, startPoint x: 10, startPoint y: 44, endPoint x: 31, endPoint y: 51, distance: 21.7
click at [10, 44] on icon at bounding box center [11, 45] width 3 height 5
select select "service"
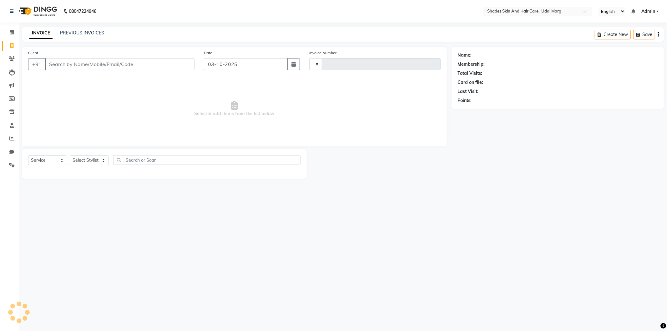
type input "4465"
select select "8022"
click at [9, 60] on icon at bounding box center [12, 58] width 6 height 5
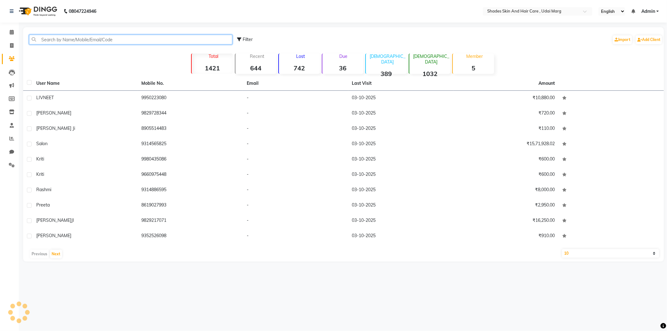
click at [91, 38] on input "text" at bounding box center [130, 40] width 203 height 10
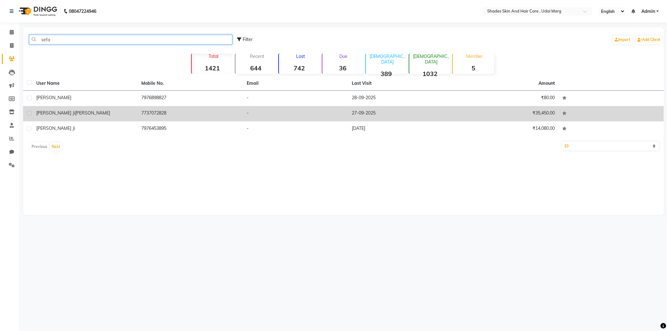
type input "sefa"
click at [213, 117] on td "7737072828" at bounding box center [190, 113] width 105 height 15
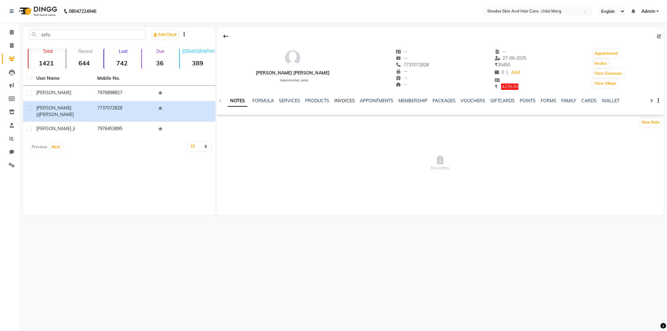
click at [350, 99] on link "INVOICES" at bounding box center [344, 101] width 21 height 6
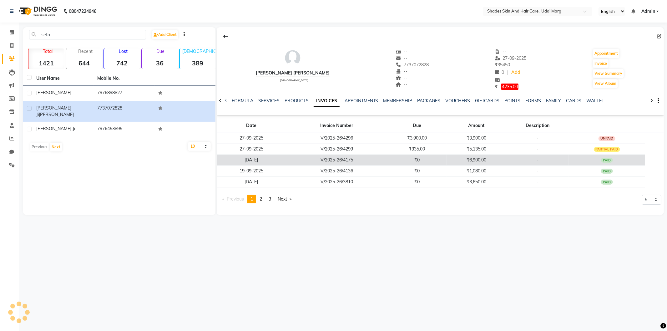
click at [475, 163] on td "₹6,900.00" at bounding box center [476, 160] width 59 height 11
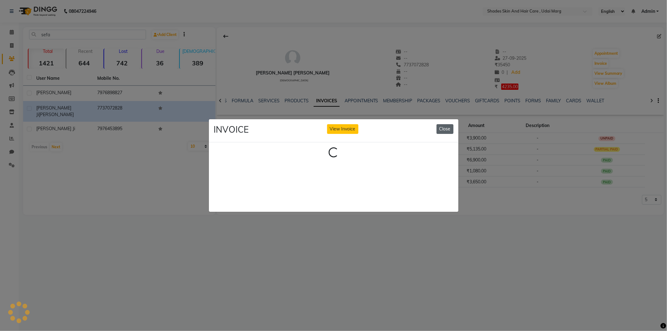
click at [446, 124] on button "Close" at bounding box center [445, 129] width 17 height 10
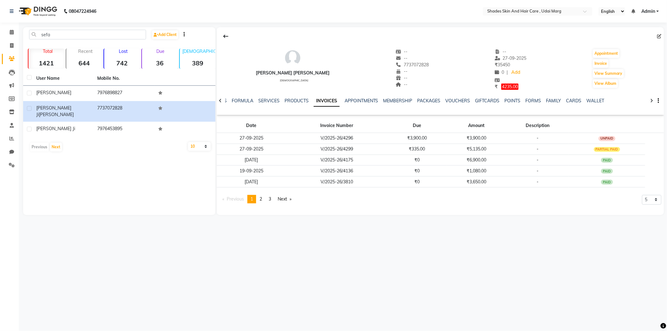
click at [190, 174] on div "sefa Add Client Total 1421 Recent 644 Lost 742 Due 36 Male 389 Female 1032 Memb…" at bounding box center [119, 121] width 192 height 188
click at [12, 49] on span at bounding box center [11, 45] width 11 height 7
select select "service"
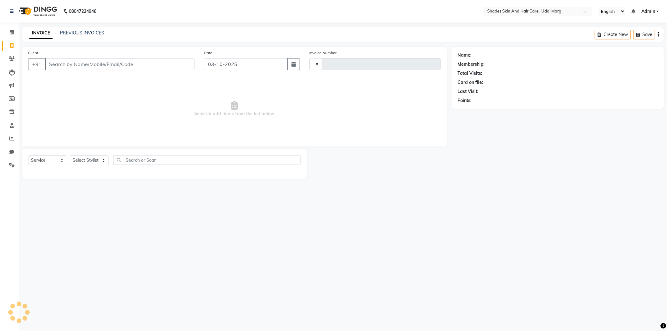
type input "4465"
select select "8022"
click at [87, 29] on div "INVOICE PREVIOUS INVOICES Create New Save" at bounding box center [343, 34] width 642 height 15
click at [88, 31] on link "PREVIOUS INVOICES" at bounding box center [82, 33] width 44 height 6
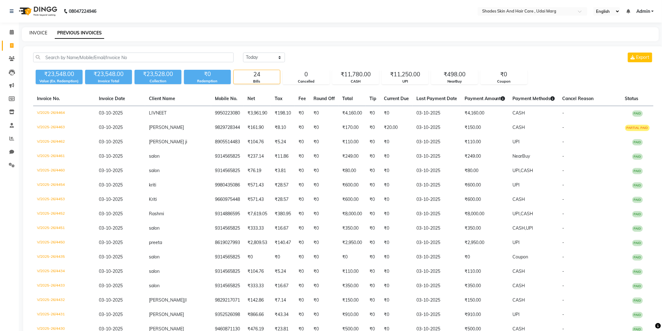
click at [33, 33] on link "INVOICE" at bounding box center [38, 33] width 18 height 6
select select "8022"
select select "service"
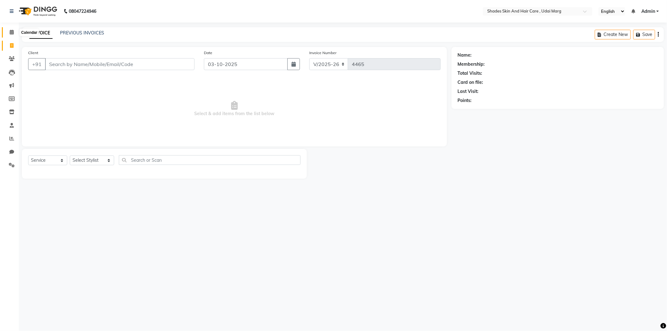
click at [11, 33] on icon at bounding box center [12, 32] width 4 height 5
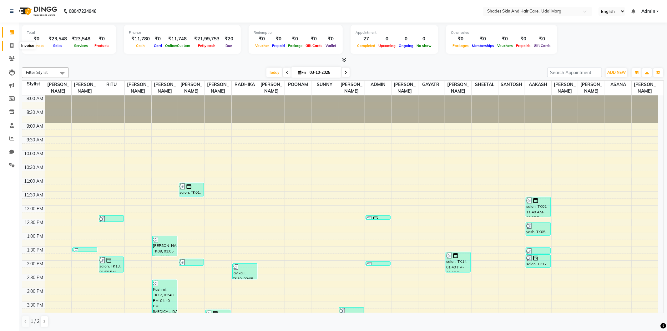
click at [13, 43] on span at bounding box center [11, 45] width 11 height 7
select select "service"
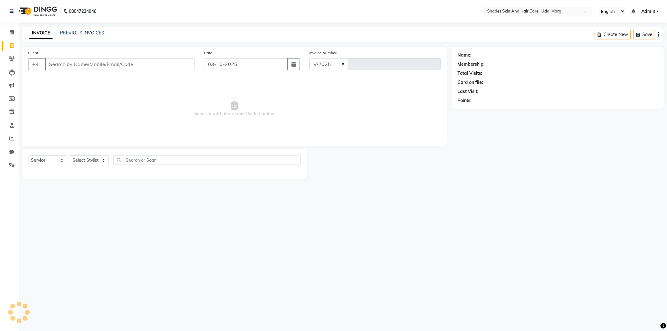
select select "8022"
type input "4465"
click at [96, 66] on input "Client" at bounding box center [120, 64] width 150 height 12
type input "8058799804"
select select "1: Object"
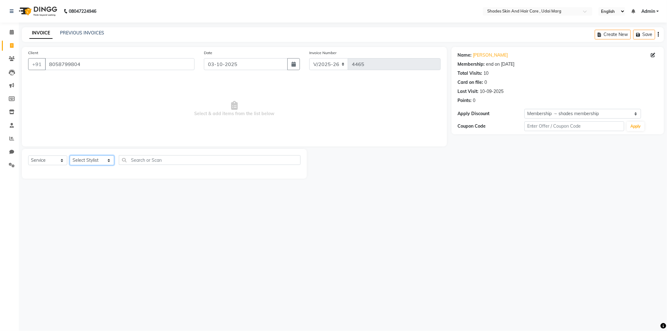
click at [101, 162] on select "Select Stylist AAKASH ADMIN ANITA ASANA ATUL SAIN GAYATRI hiten chhabra JASSI C…" at bounding box center [92, 160] width 44 height 10
select select "74342"
click at [70, 156] on select "Select Stylist AAKASH ADMIN ANITA ASANA ATUL SAIN GAYATRI hiten chhabra JASSI C…" at bounding box center [92, 160] width 44 height 10
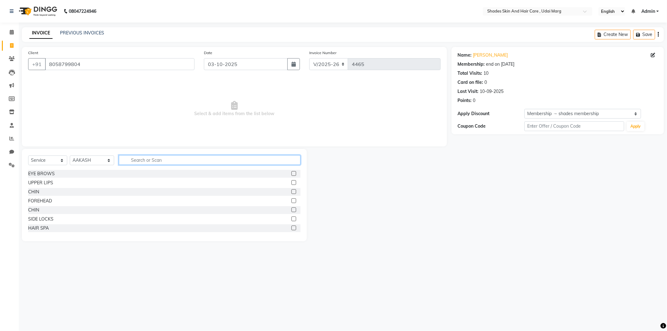
click at [155, 159] on input "text" at bounding box center [210, 160] width 182 height 10
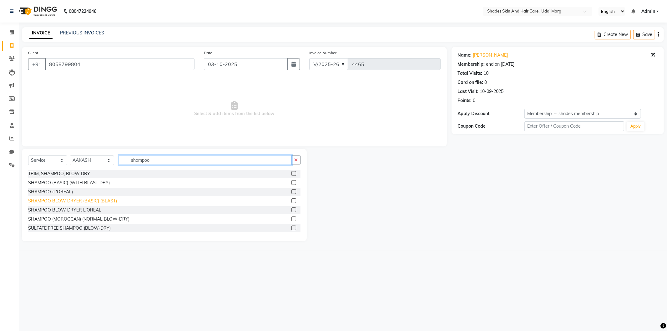
type input "shampoo"
click at [73, 198] on div "SHAMPOO BLOW DRYER (BASIC) (BLAST)" at bounding box center [72, 201] width 89 height 7
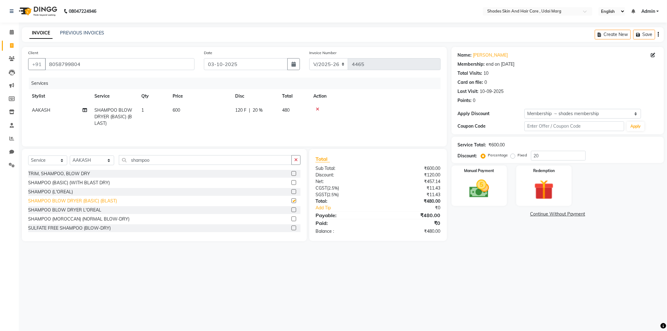
checkbox input "false"
click at [488, 182] on img at bounding box center [479, 189] width 33 height 24
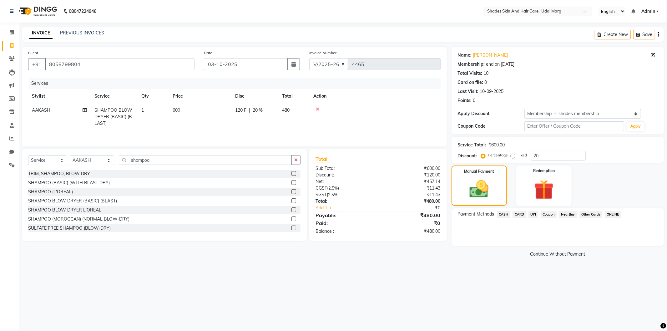
click at [534, 212] on span "UPI" at bounding box center [534, 214] width 10 height 7
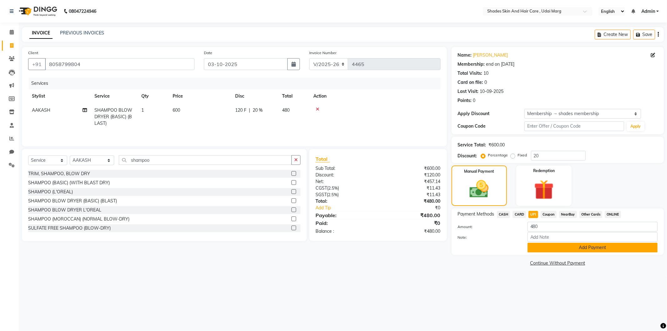
click at [554, 244] on button "Add Payment" at bounding box center [593, 248] width 130 height 10
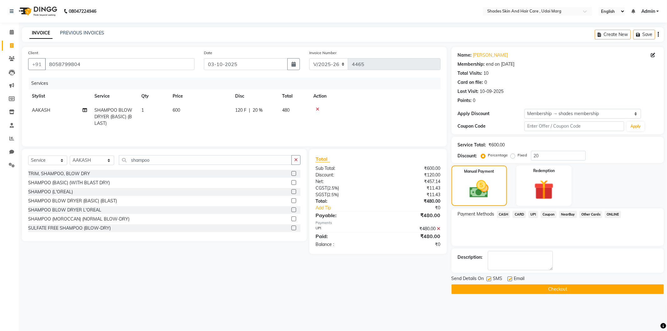
click at [497, 286] on button "Checkout" at bounding box center [558, 289] width 212 height 10
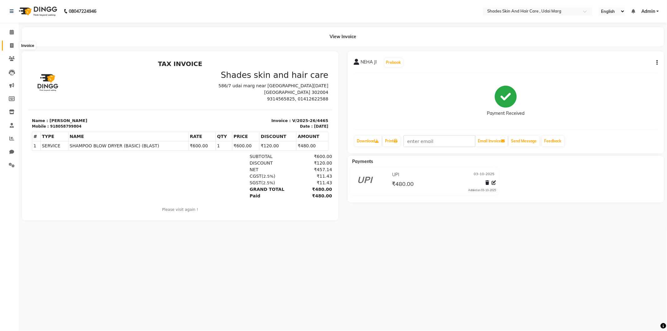
click at [14, 48] on span at bounding box center [11, 45] width 11 height 7
select select "service"
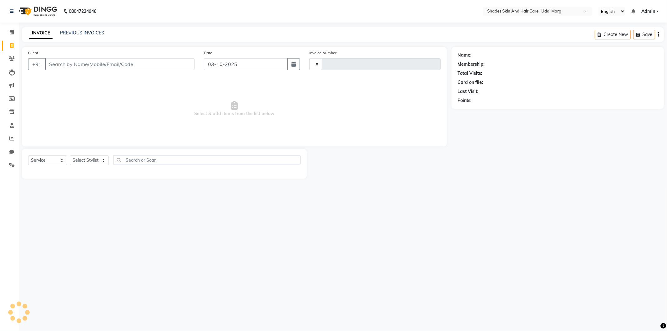
type input "4466"
select select "8022"
click at [12, 141] on span at bounding box center [11, 138] width 11 height 7
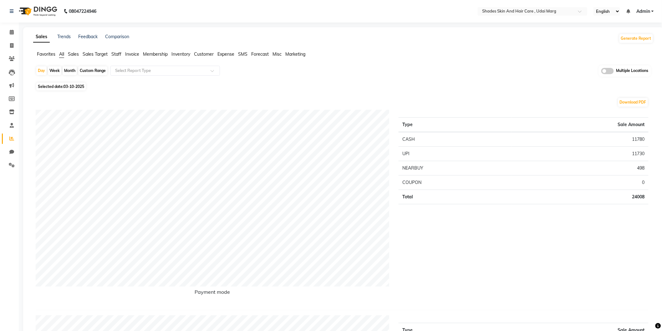
click at [120, 53] on span "Staff" at bounding box center [116, 54] width 10 height 6
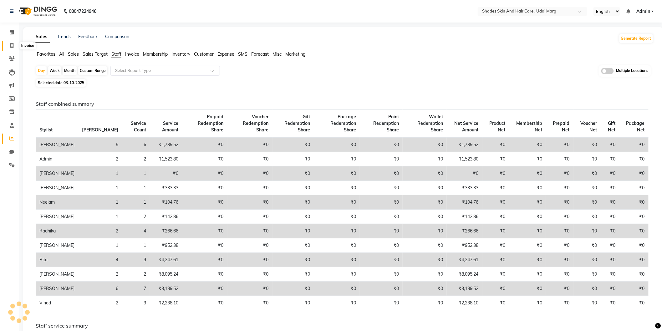
click at [12, 48] on icon at bounding box center [11, 45] width 3 height 5
select select "service"
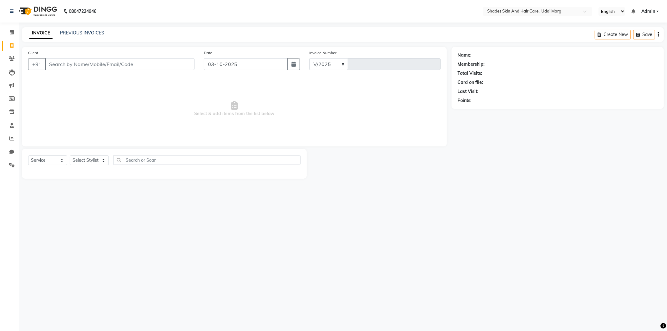
select select "8022"
type input "4466"
click at [59, 32] on div "INVOICE PREVIOUS INVOICES" at bounding box center [63, 33] width 82 height 7
click at [63, 33] on link "PREVIOUS INVOICES" at bounding box center [82, 33] width 44 height 6
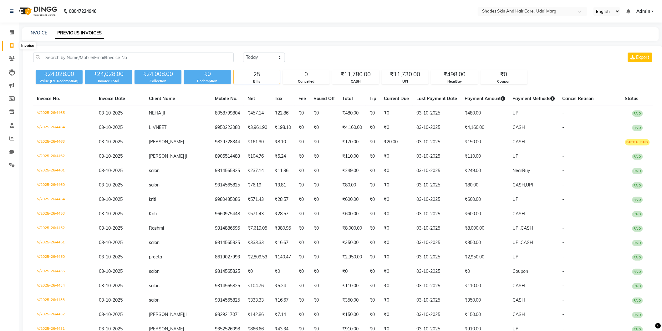
click at [11, 42] on span at bounding box center [11, 45] width 11 height 7
select select "service"
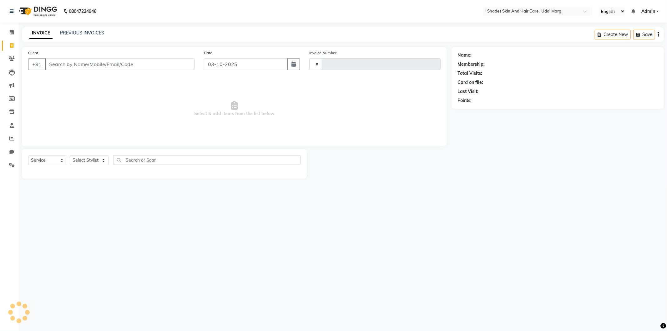
type input "4466"
select select "8022"
click at [80, 64] on input "Client" at bounding box center [120, 64] width 150 height 12
click at [79, 60] on input "Client" at bounding box center [120, 64] width 150 height 12
type input "8824461077"
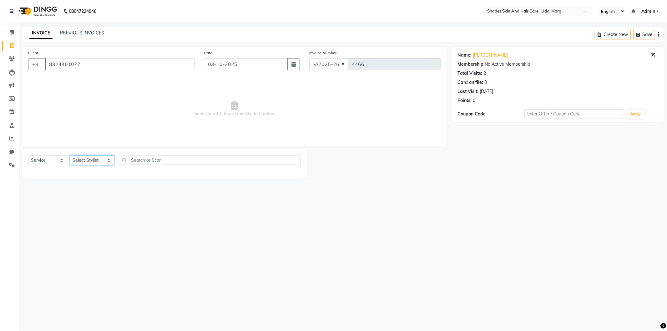
click at [92, 157] on select "Select Stylist AAKASH ADMIN ANITA ASANA ATUL SAIN GAYATRI hiten chhabra JASSI C…" at bounding box center [92, 160] width 44 height 10
select select "74337"
click at [70, 156] on select "Select Stylist AAKASH ADMIN ANITA ASANA ATUL SAIN GAYATRI hiten chhabra JASSI C…" at bounding box center [92, 160] width 44 height 10
click at [53, 173] on div "EYE BROWS" at bounding box center [41, 174] width 27 height 7
checkbox input "false"
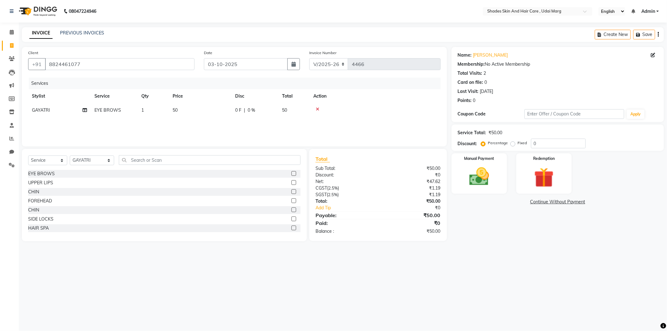
click at [183, 116] on td "50" at bounding box center [200, 110] width 63 height 14
select select "74337"
click at [224, 116] on input "50" at bounding box center [229, 112] width 55 height 10
type input "5"
type input "80"
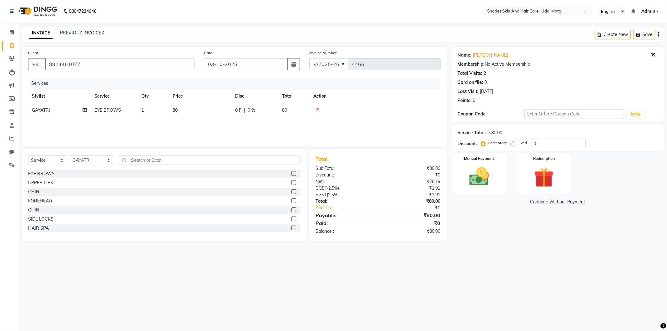
click at [215, 134] on div "Services Stylist Service Qty Price Disc Total Action GAYATRI EYE BROWS 1 80 0 F…" at bounding box center [234, 109] width 413 height 63
click at [171, 160] on input "text" at bounding box center [210, 160] width 182 height 10
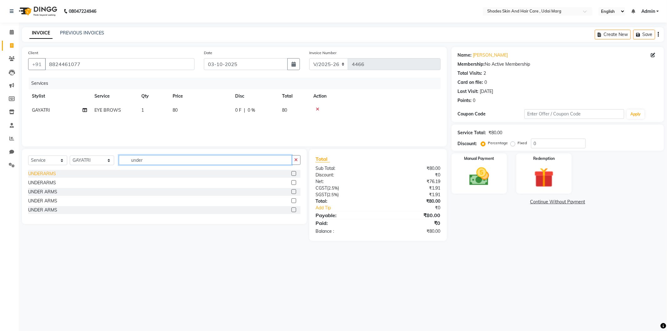
type input "under"
click at [52, 174] on div "UNDERARMS" at bounding box center [42, 174] width 28 height 7
checkbox input "false"
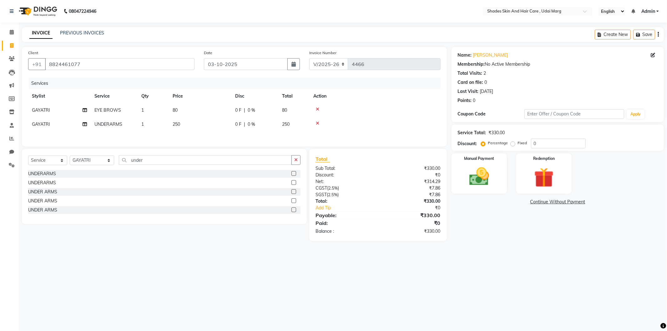
click at [183, 126] on td "250" at bounding box center [200, 124] width 63 height 14
select select "74337"
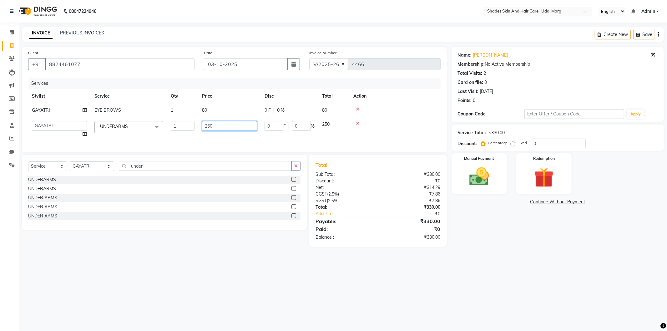
drag, startPoint x: 224, startPoint y: 127, endPoint x: 184, endPoint y: 135, distance: 40.4
click at [183, 134] on tr "AAKASH ADMIN ANITA ASANA ATUL SAIN GAYATRI hiten chhabra JASSI CHHABRA KK AMERI…" at bounding box center [234, 129] width 413 height 24
type input "100"
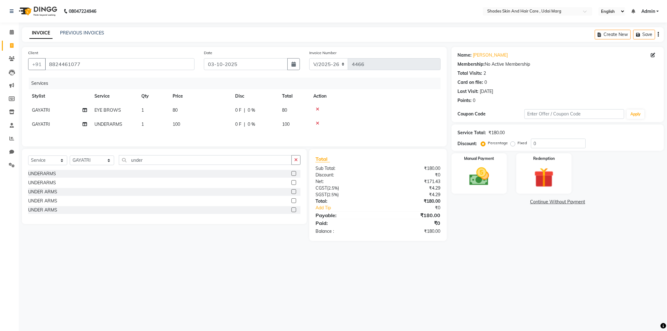
click at [199, 134] on div "Services Stylist Service Qty Price Disc Total Action GAYATRI EYE BROWS 1 80 0 F…" at bounding box center [234, 109] width 413 height 63
click at [478, 182] on img at bounding box center [479, 177] width 33 height 24
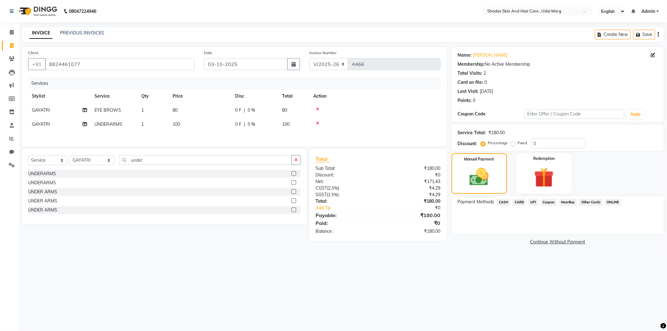
click at [537, 199] on span "UPI" at bounding box center [534, 202] width 10 height 7
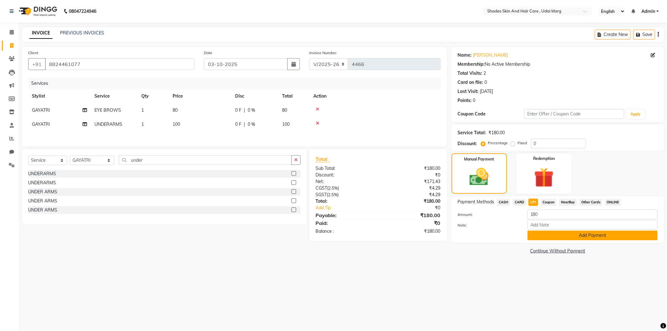
click at [548, 232] on button "Add Payment" at bounding box center [593, 236] width 130 height 10
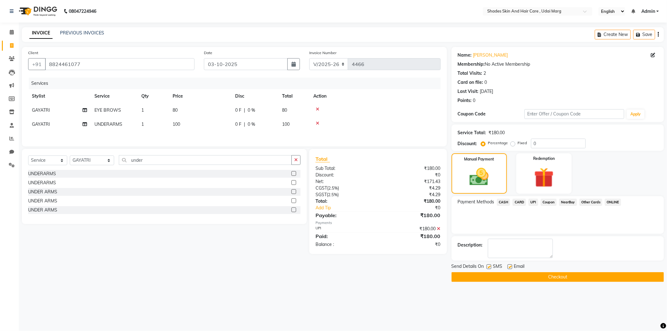
click at [544, 272] on button "Checkout" at bounding box center [558, 277] width 212 height 10
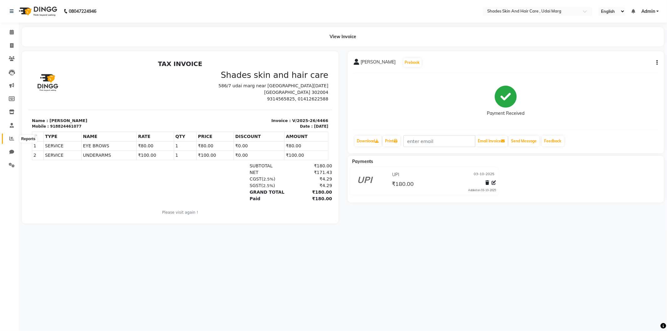
click at [8, 140] on span at bounding box center [11, 138] width 11 height 7
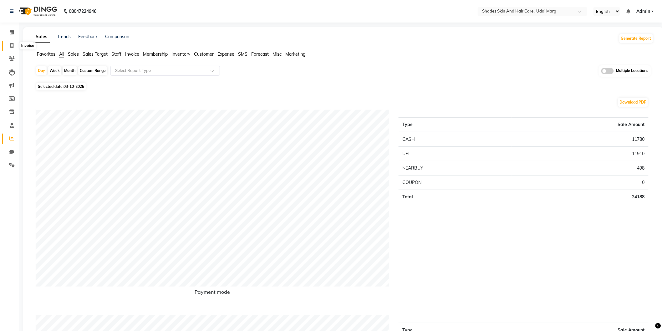
click at [13, 45] on icon at bounding box center [11, 45] width 3 height 5
select select "service"
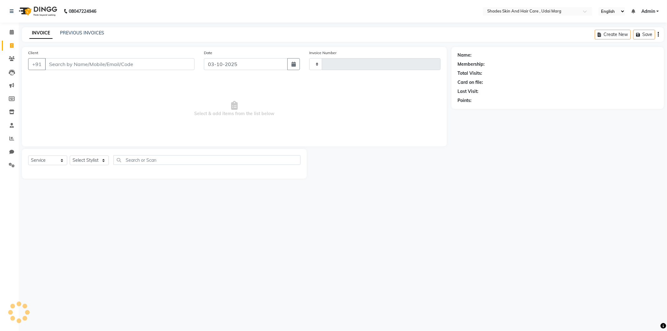
type input "4467"
select select "8022"
click at [81, 66] on input "Client" at bounding box center [120, 64] width 150 height 12
type input "9829224231"
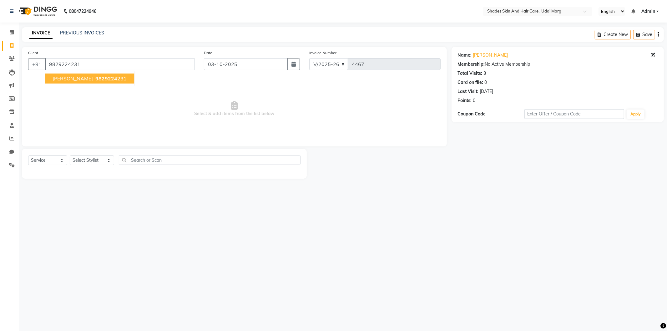
click at [76, 78] on span "SARTHAK" at bounding box center [73, 78] width 40 height 6
click at [105, 159] on select "Select Stylist AAKASH ADMIN ANITA ASANA ATUL SAIN GAYATRI hiten chhabra JASSI C…" at bounding box center [92, 160] width 44 height 10
select select "74304"
click at [70, 156] on select "Select Stylist AAKASH ADMIN ANITA ASANA ATUL SAIN GAYATRI hiten chhabra JASSI C…" at bounding box center [92, 160] width 44 height 10
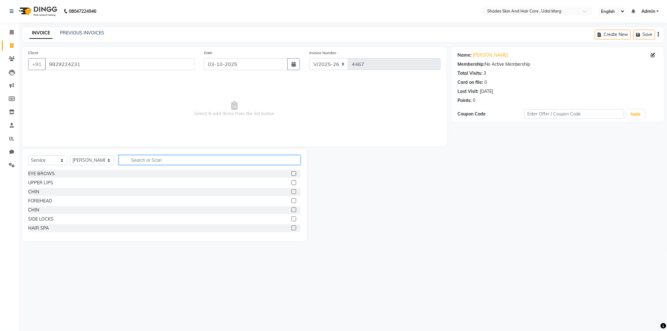
click at [137, 158] on input "text" at bounding box center [210, 160] width 182 height 10
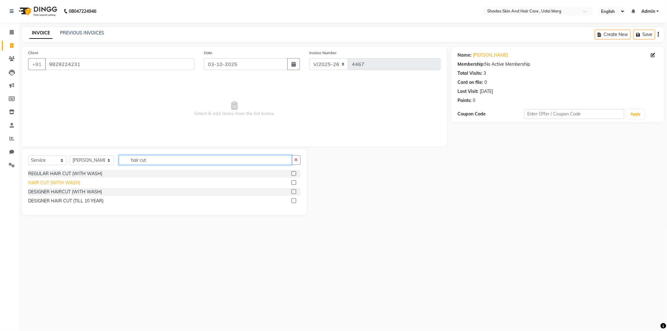
type input "hair cut"
click at [76, 183] on div "HAIR CUT (WITH WASH)" at bounding box center [54, 183] width 52 height 7
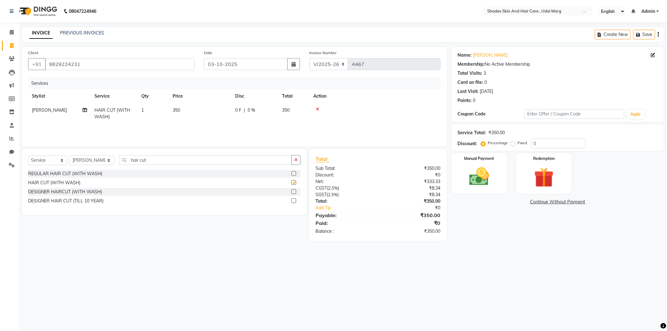
checkbox input "false"
drag, startPoint x: 152, startPoint y: 155, endPoint x: 131, endPoint y: 156, distance: 21.0
click at [131, 156] on input "hair cut" at bounding box center [205, 160] width 173 height 10
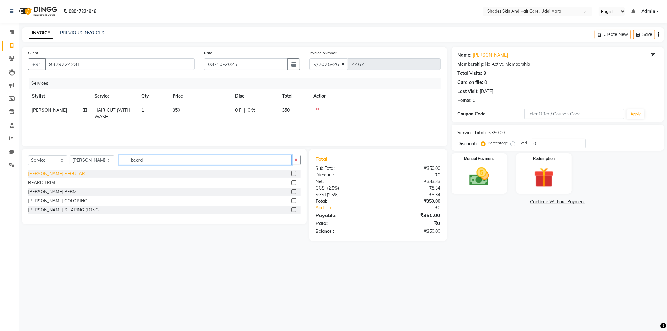
type input "beard"
click at [55, 173] on div "BEARD REGULAR" at bounding box center [56, 174] width 57 height 7
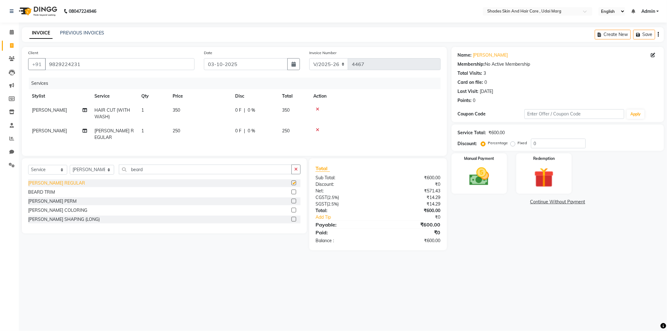
checkbox input "false"
drag, startPoint x: 147, startPoint y: 167, endPoint x: 119, endPoint y: 169, distance: 28.2
click at [119, 169] on input "beard" at bounding box center [205, 170] width 173 height 10
type input "b"
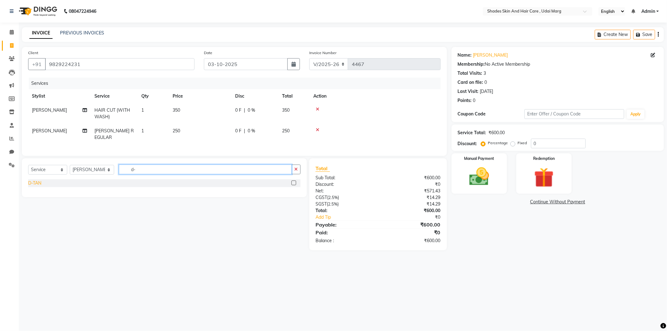
type input "d-"
click at [41, 184] on div "D-TAN" at bounding box center [34, 183] width 13 height 7
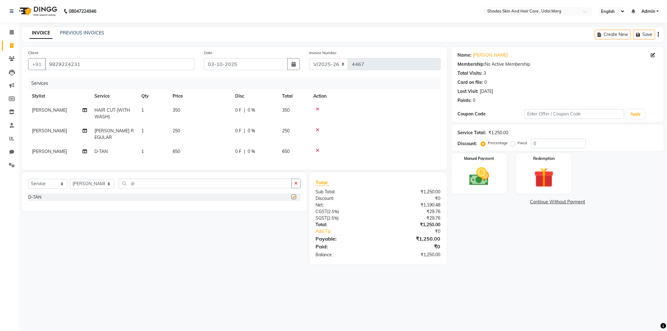
checkbox input "false"
click at [489, 175] on img at bounding box center [479, 177] width 33 height 24
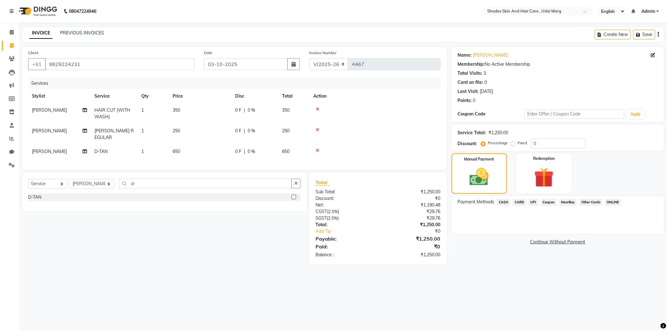
click at [524, 142] on label "Fixed" at bounding box center [522, 143] width 9 height 6
click at [517, 142] on input "Fixed" at bounding box center [514, 143] width 4 height 4
radio input "true"
click at [534, 143] on input "0" at bounding box center [558, 144] width 55 height 10
type input "50"
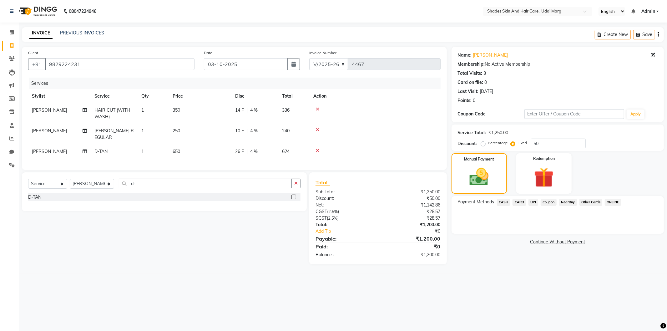
click at [508, 202] on span "CASH" at bounding box center [503, 202] width 13 height 7
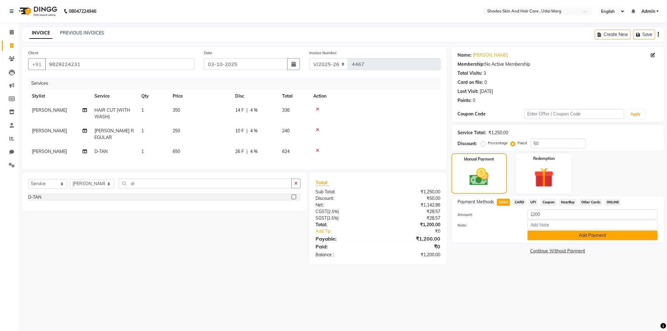
click at [539, 237] on button "Add Payment" at bounding box center [593, 236] width 130 height 10
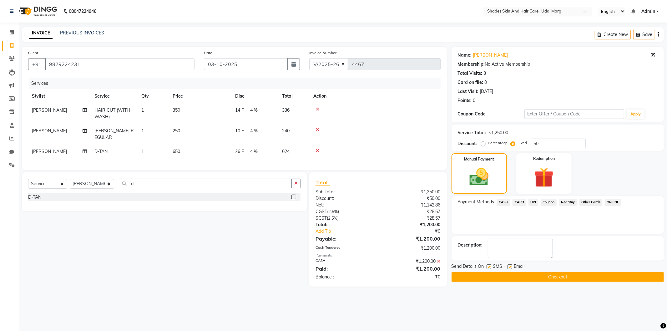
click at [516, 273] on button "Checkout" at bounding box center [558, 277] width 212 height 10
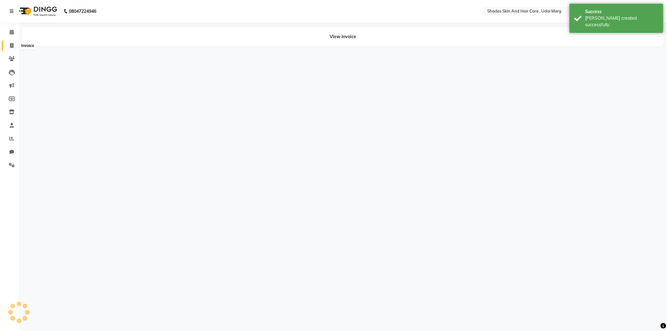
click at [12, 47] on icon at bounding box center [11, 45] width 3 height 5
select select "service"
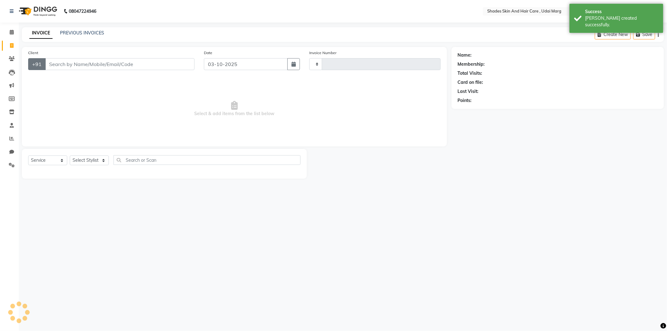
type input "4468"
select select "8022"
drag, startPoint x: 9, startPoint y: 139, endPoint x: 16, endPoint y: 139, distance: 6.3
click at [10, 139] on icon at bounding box center [11, 138] width 5 height 5
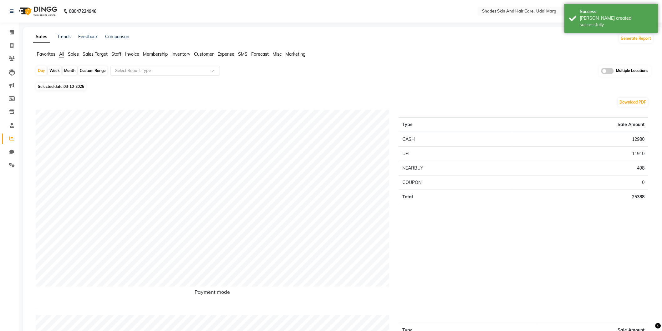
click at [120, 53] on span "Staff" at bounding box center [116, 54] width 10 height 6
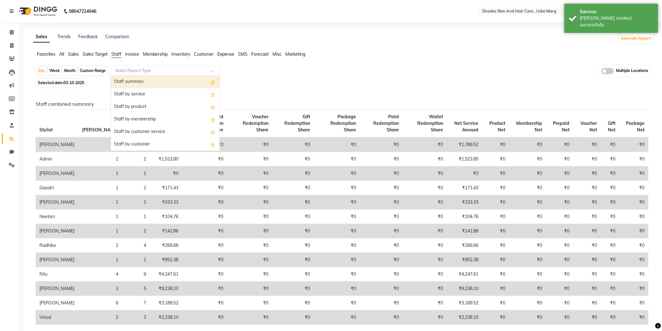
click at [129, 69] on input "text" at bounding box center [159, 71] width 90 height 6
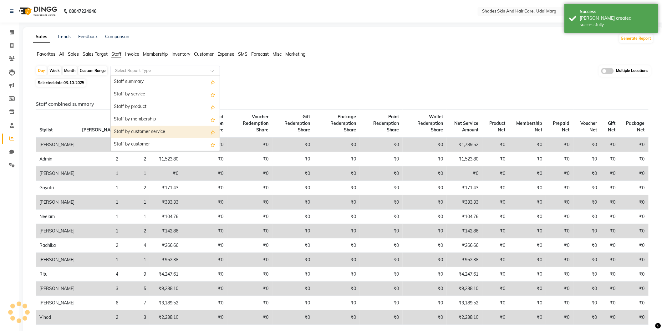
click at [127, 131] on div "Staff by customer service" at bounding box center [165, 132] width 109 height 13
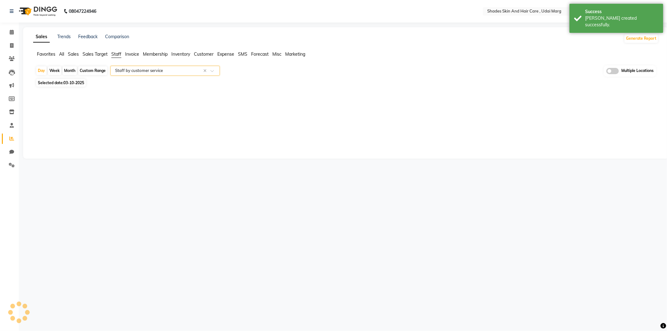
select select "full_report"
select select "csv"
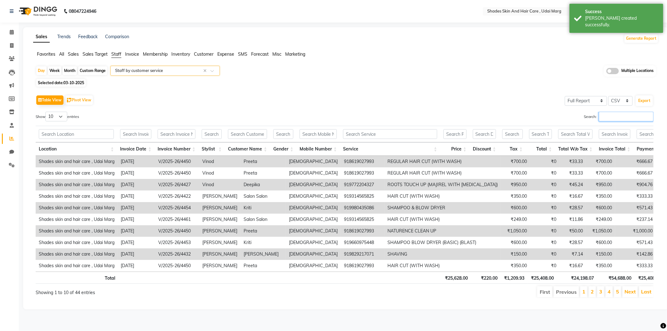
click at [616, 119] on input "Search:" at bounding box center [626, 117] width 55 height 10
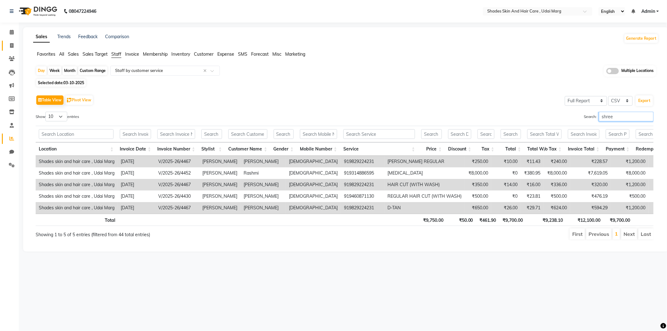
type input "shree"
click at [14, 49] on link "Invoice" at bounding box center [9, 46] width 15 height 10
select select "service"
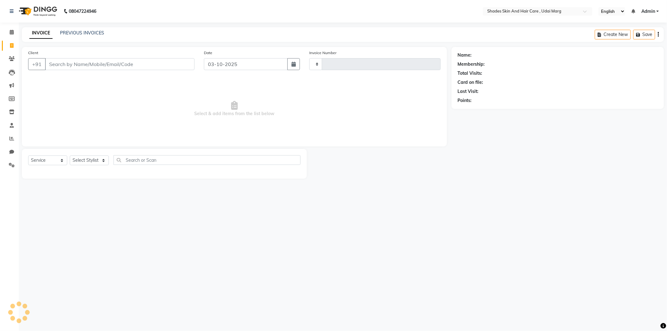
type input "4468"
select select "8022"
click at [66, 65] on input "Client" at bounding box center [120, 64] width 150 height 12
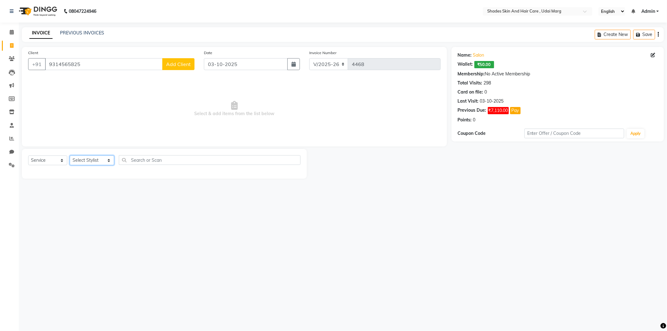
click at [89, 160] on select "Select Stylist AAKASH ADMIN ANITA ASANA ATUL SAIN GAYATRI hiten chhabra JASSI C…" at bounding box center [92, 160] width 44 height 10
drag, startPoint x: 161, startPoint y: 107, endPoint x: 158, endPoint y: 93, distance: 14.1
click at [161, 107] on span "Select & add items from the list below" at bounding box center [234, 109] width 413 height 63
drag, startPoint x: 120, startPoint y: 66, endPoint x: 31, endPoint y: 69, distance: 89.2
click at [31, 69] on div "+91 9314565825 Add Client" at bounding box center [111, 64] width 166 height 12
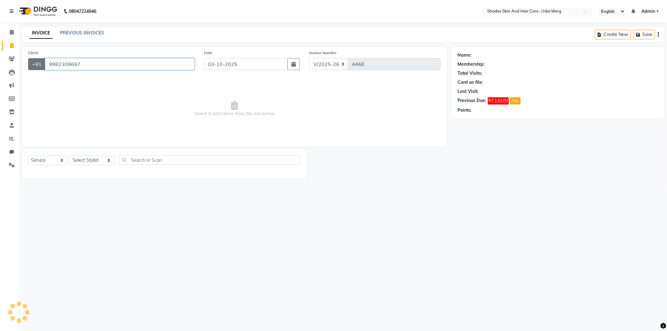
type input "9982309697"
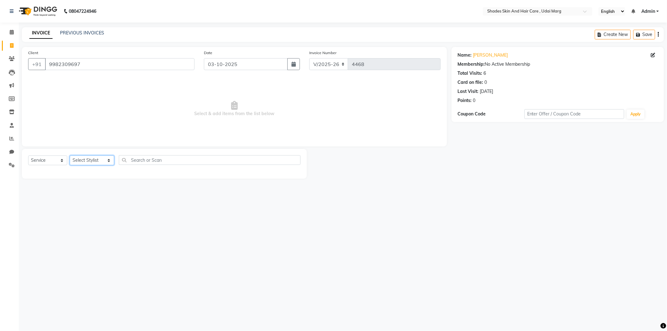
click at [79, 161] on select "Select Stylist AAKASH ADMIN ANITA ASANA ATUL SAIN GAYATRI hiten chhabra JASSI C…" at bounding box center [92, 160] width 44 height 10
select select "74308"
click at [70, 156] on select "Select Stylist AAKASH ADMIN ANITA ASANA ATUL SAIN GAYATRI hiten chhabra JASSI C…" at bounding box center [92, 160] width 44 height 10
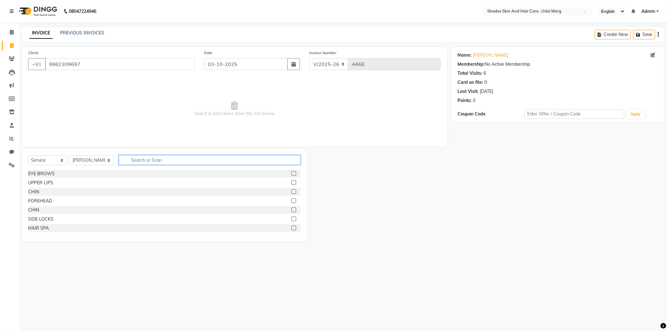
click at [137, 161] on input "text" at bounding box center [210, 160] width 182 height 10
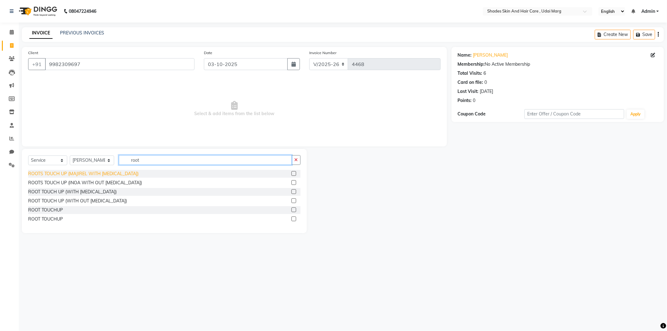
type input "root"
click at [94, 174] on div "ROOTS TOUCH UP (MAJIREL WITH AMMONIA)" at bounding box center [83, 174] width 110 height 7
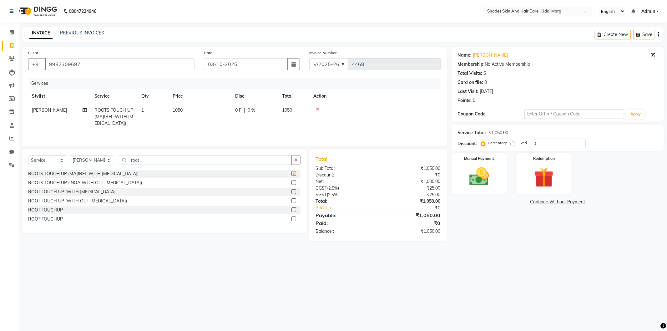
checkbox input "false"
drag, startPoint x: 153, startPoint y: 161, endPoint x: 127, endPoint y: 164, distance: 26.1
click at [127, 164] on input "root" at bounding box center [205, 160] width 173 height 10
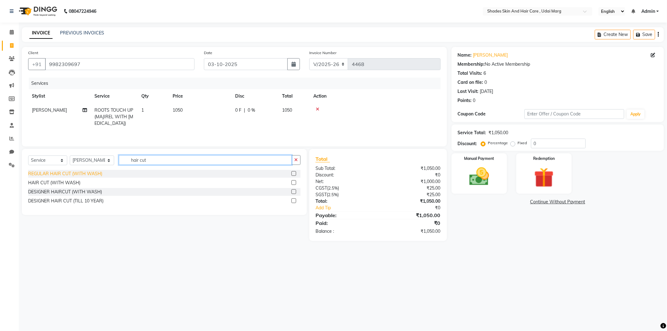
type input "hair cut"
click at [62, 171] on div "REGULAR HAIR CUT (WITH WASH)" at bounding box center [65, 174] width 74 height 7
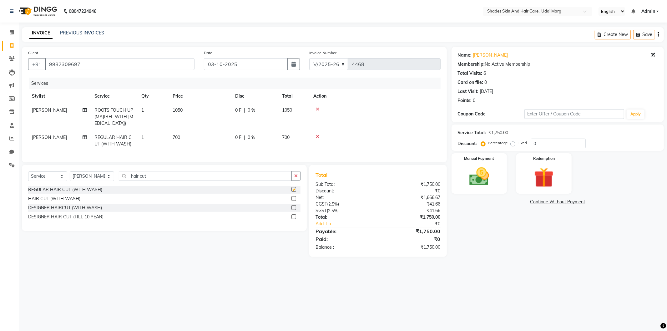
checkbox input "false"
drag, startPoint x: 156, startPoint y: 179, endPoint x: 120, endPoint y: 186, distance: 36.7
click at [120, 186] on div "Select Service Product Membership Package Voucher Prepaid Gift Card Select Styl…" at bounding box center [164, 178] width 272 height 15
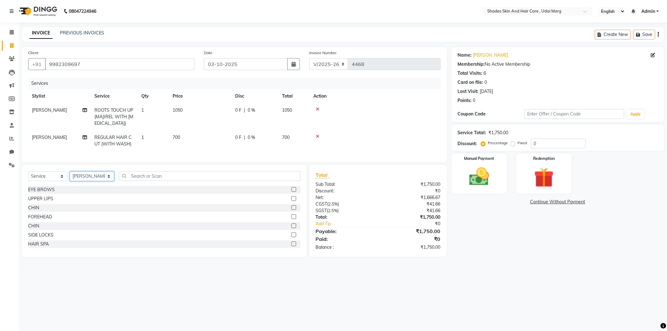
click at [109, 181] on select "Select Stylist AAKASH ADMIN ANITA ASANA ATUL SAIN GAYATRI hiten chhabra JASSI C…" at bounding box center [92, 176] width 44 height 10
select select "74311"
click at [70, 177] on select "Select Stylist AAKASH ADMIN ANITA ASANA ATUL SAIN GAYATRI hiten chhabra JASSI C…" at bounding box center [92, 176] width 44 height 10
click at [50, 193] on div "EYE BROWS" at bounding box center [41, 189] width 27 height 7
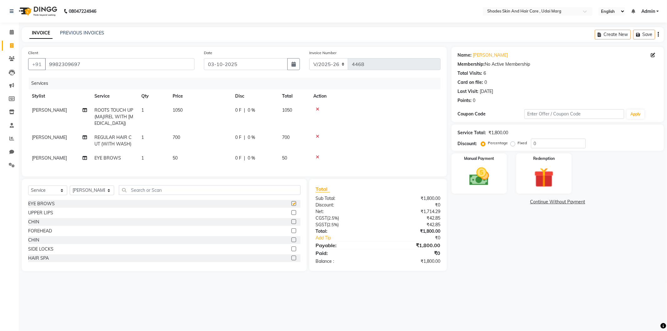
checkbox input "false"
click at [176, 160] on span "50" at bounding box center [175, 158] width 5 height 6
select select "74311"
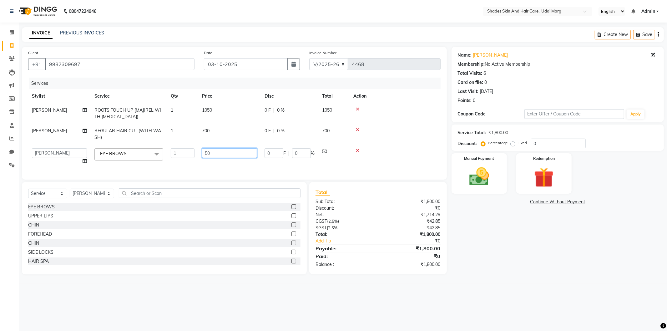
drag, startPoint x: 214, startPoint y: 154, endPoint x: 201, endPoint y: 157, distance: 13.4
click at [200, 156] on td "50" at bounding box center [229, 157] width 63 height 24
type input "3"
type input "80"
click at [205, 171] on div "Services Stylist Service Qty Price Disc Total Action LOKESH SAIN ROOTS TOUCH UP…" at bounding box center [234, 126] width 413 height 96
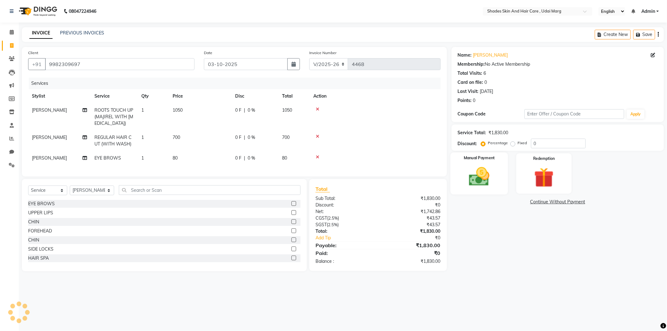
click at [489, 176] on img at bounding box center [479, 177] width 33 height 24
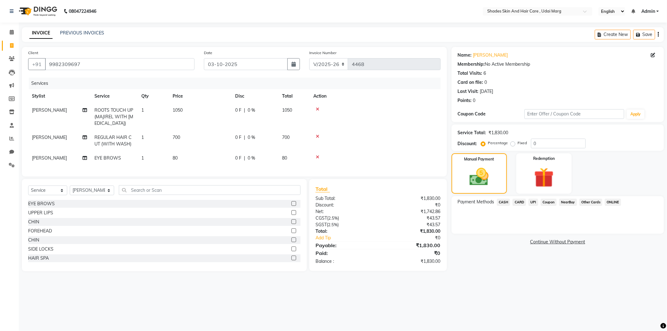
click at [504, 200] on span "CASH" at bounding box center [503, 202] width 13 height 7
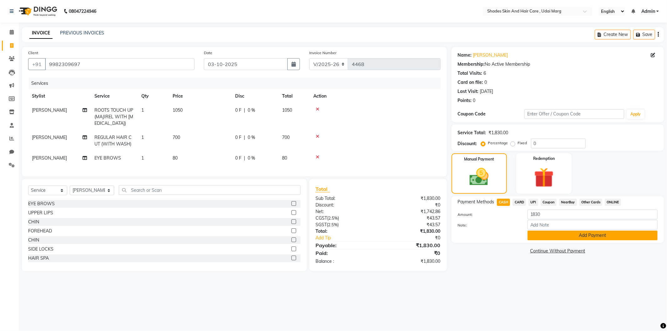
click at [539, 233] on button "Add Payment" at bounding box center [593, 236] width 130 height 10
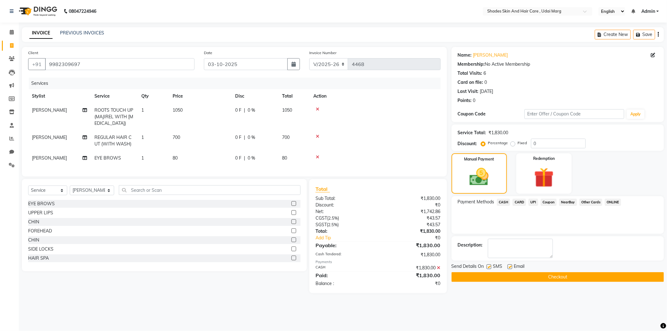
click at [527, 273] on button "Checkout" at bounding box center [558, 277] width 212 height 10
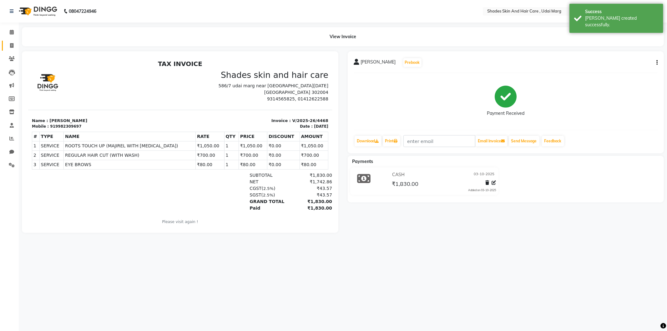
click at [10, 49] on link "Invoice" at bounding box center [9, 46] width 15 height 10
select select "service"
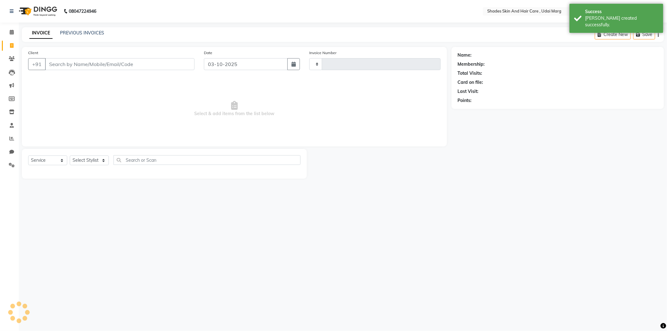
type input "4469"
select select "8022"
click at [67, 65] on input "Client" at bounding box center [120, 64] width 150 height 12
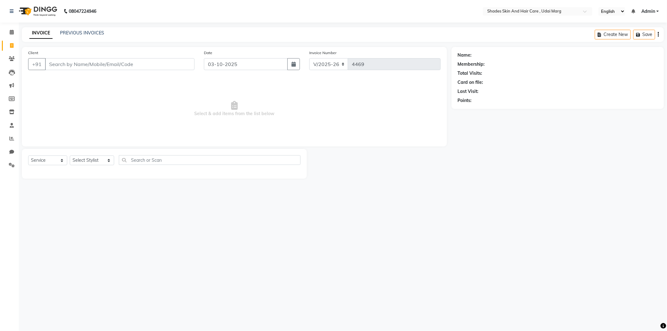
click at [57, 66] on input "Client" at bounding box center [120, 64] width 150 height 12
click at [11, 142] on link "Reports" at bounding box center [9, 139] width 15 height 10
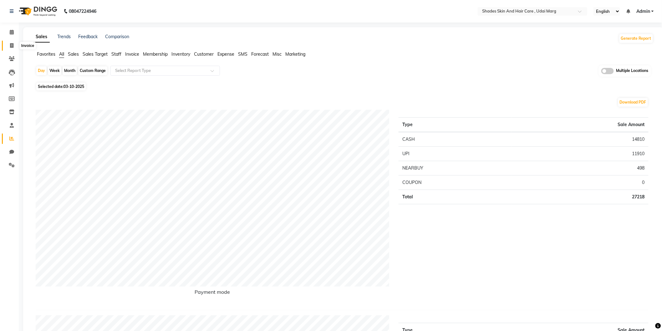
click at [12, 46] on icon at bounding box center [11, 45] width 3 height 5
select select "service"
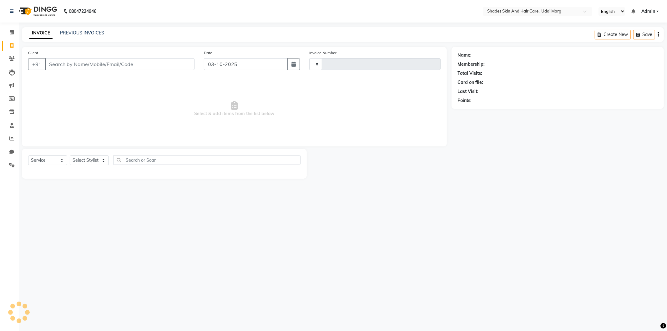
type input "4469"
select select "8022"
click at [87, 66] on input "Client" at bounding box center [120, 64] width 150 height 12
click at [103, 65] on input "Client" at bounding box center [120, 64] width 150 height 12
click at [88, 35] on link "PREVIOUS INVOICES" at bounding box center [82, 33] width 44 height 6
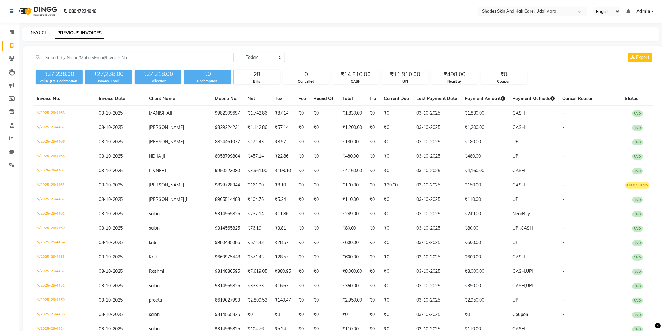
click at [39, 30] on link "INVOICE" at bounding box center [38, 33] width 18 height 6
select select "service"
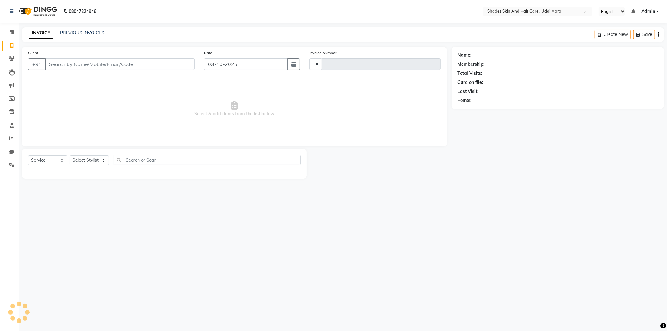
type input "4469"
select select "8022"
click at [9, 142] on link "Reports" at bounding box center [9, 139] width 15 height 10
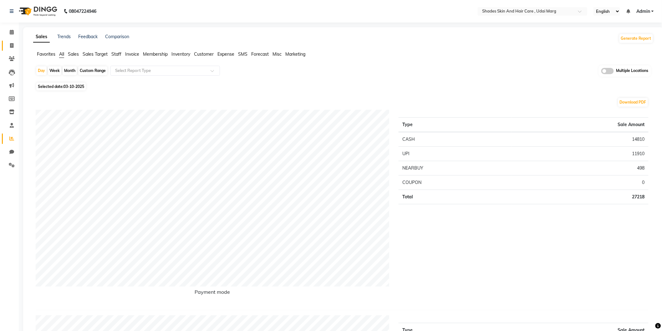
click at [4, 46] on link "Invoice" at bounding box center [9, 46] width 15 height 10
select select "service"
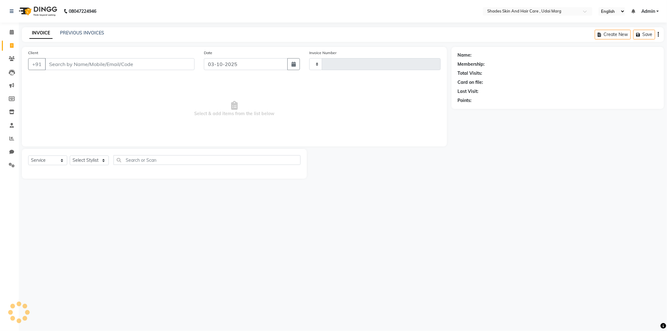
type input "4469"
select select "8022"
click at [16, 136] on span at bounding box center [11, 138] width 11 height 7
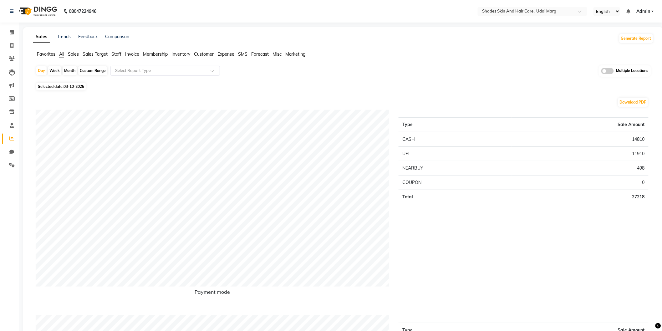
click at [120, 51] on span "Staff" at bounding box center [116, 54] width 10 height 6
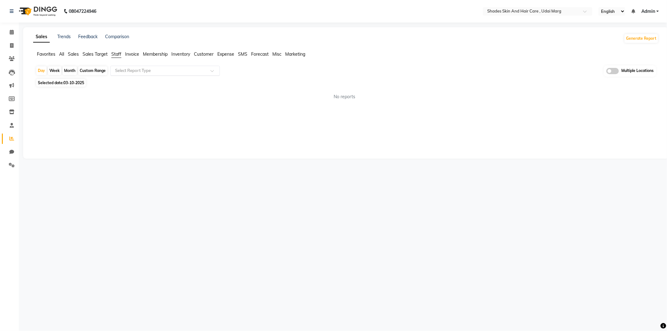
click at [151, 72] on input "text" at bounding box center [159, 71] width 90 height 6
select select "full_report"
select select "csv"
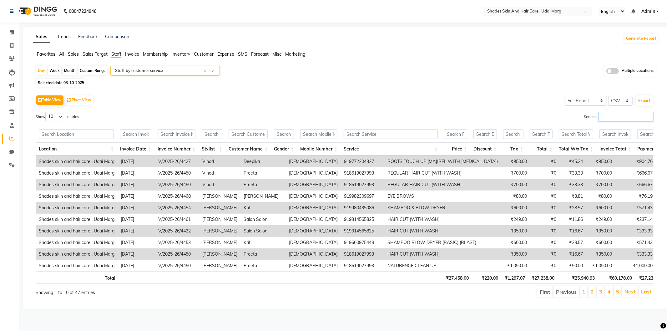
click at [603, 114] on input "Search:" at bounding box center [626, 117] width 55 height 10
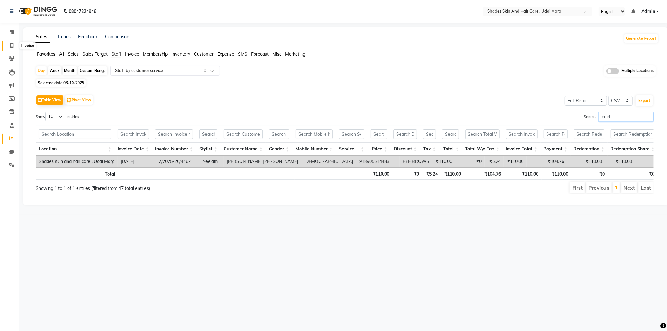
type input "neel"
click at [14, 42] on span at bounding box center [11, 45] width 11 height 7
select select "service"
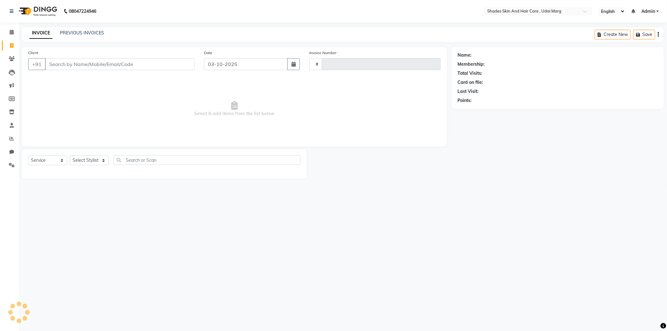
type input "4469"
select select "8022"
click at [80, 65] on input "Client" at bounding box center [120, 64] width 150 height 12
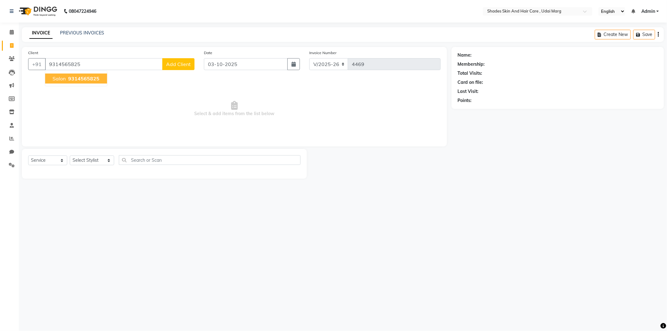
type input "9314565825"
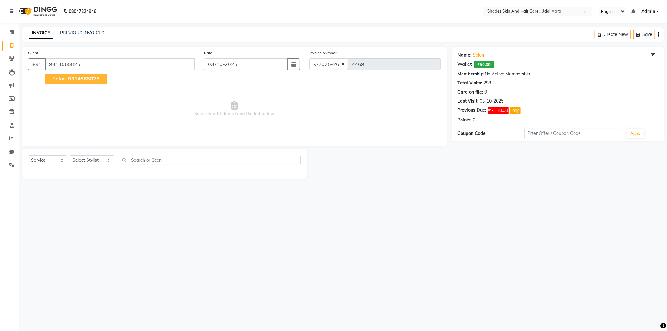
click at [89, 80] on span "9314565825" at bounding box center [83, 78] width 31 height 6
click at [94, 158] on select "Select Stylist AAKASH ADMIN ANITA ASANA ATUL SAIN GAYATRI hiten chhabra JASSI C…" at bounding box center [92, 160] width 44 height 10
select select "74301"
click at [70, 156] on select "Select Stylist AAKASH ADMIN ANITA ASANA ATUL SAIN GAYATRI hiten chhabra JASSI C…" at bounding box center [92, 160] width 44 height 10
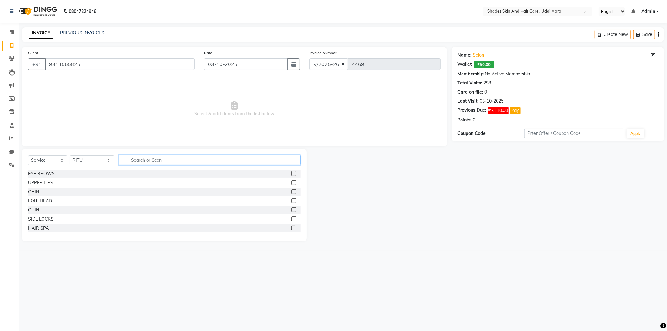
click at [131, 160] on input "text" at bounding box center [210, 160] width 182 height 10
type input "full wax"
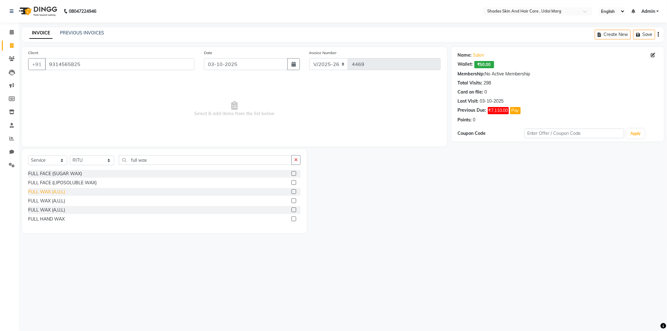
click at [58, 193] on div "FULL WAX (A,U,L)" at bounding box center [46, 192] width 37 height 7
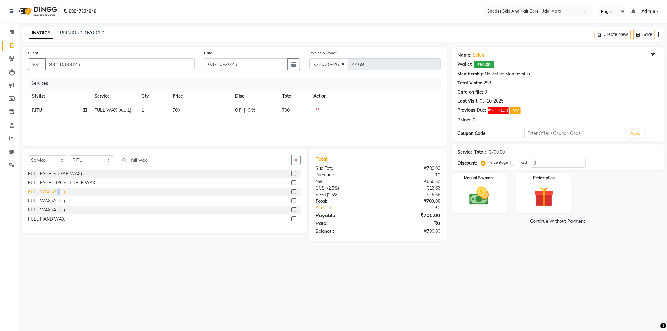
click at [58, 193] on div "FULL WAX (A,U,L)" at bounding box center [46, 192] width 37 height 7
checkbox input "false"
click at [59, 124] on td "RITU" at bounding box center [59, 124] width 63 height 14
select select "74301"
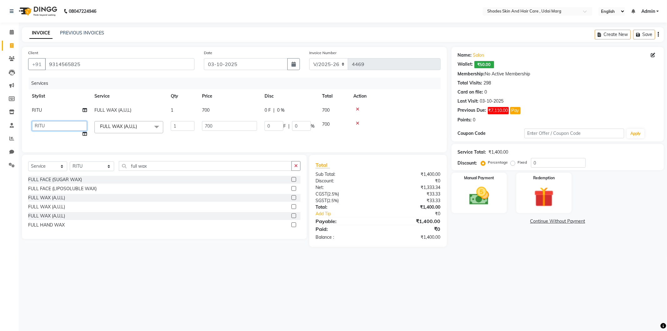
click at [59, 125] on select "AAKASH ADMIN ANITA ASANA ATUL SAIN GAYATRI hiten chhabra JASSI CHHABRA KK AMERI…" at bounding box center [59, 126] width 55 height 10
select select "92364"
click at [98, 140] on td "FULL WAX (A,U,L) x EYE BROWS UPPER LIPS CHIN FOREHEAD CHIN SIDE LOCKS HAIR SPA …" at bounding box center [129, 129] width 76 height 24
drag, startPoint x: 215, startPoint y: 128, endPoint x: 197, endPoint y: 131, distance: 18.0
click at [197, 131] on tr "AAKASH ADMIN ANITA ASANA ATUL SAIN GAYATRI hiten chhabra JASSI CHHABRA KK AMERI…" at bounding box center [234, 129] width 413 height 24
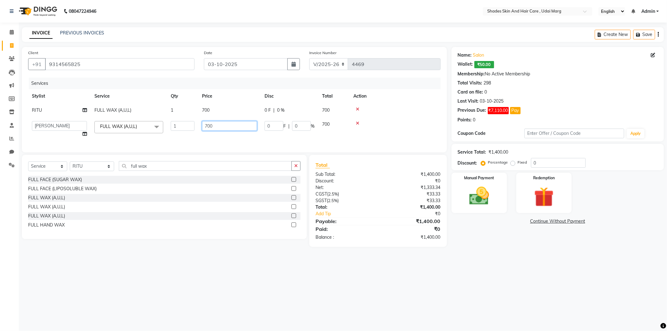
type input "0"
click at [211, 117] on td "0" at bounding box center [229, 129] width 63 height 24
select select "92364"
click at [220, 111] on td "700" at bounding box center [229, 110] width 63 height 14
select select "74301"
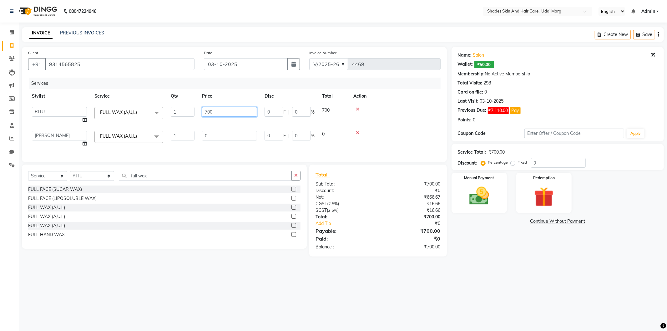
drag, startPoint x: 221, startPoint y: 111, endPoint x: 185, endPoint y: 119, distance: 36.8
click at [185, 119] on tr "AAKASH ADMIN ANITA ASANA ATUL SAIN GAYATRI hiten chhabra JASSI CHHABRA KK AMERI…" at bounding box center [234, 115] width 413 height 24
type input "0"
click at [188, 120] on tbody "AAKASH ADMIN ANITA ASANA ATUL SAIN GAYATRI hiten chhabra JASSI CHHABRA KK AMERI…" at bounding box center [234, 127] width 413 height 48
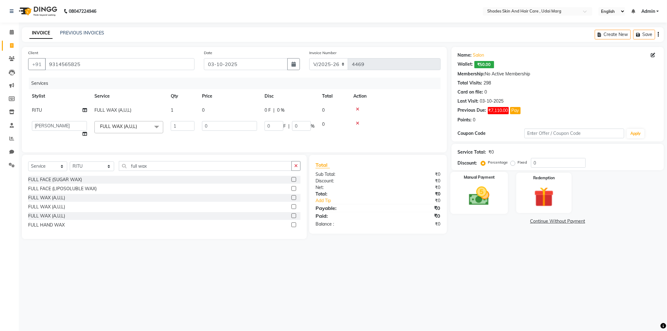
click at [479, 192] on img at bounding box center [479, 196] width 33 height 24
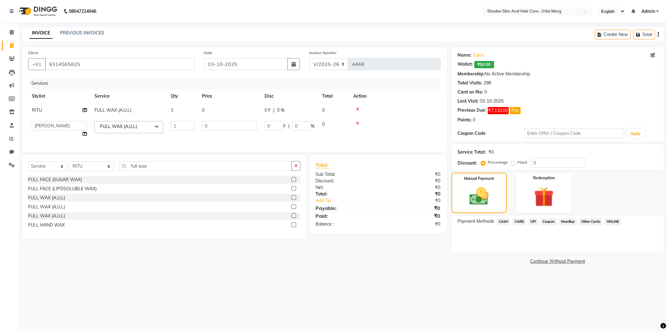
click at [507, 223] on span "CASH" at bounding box center [503, 221] width 13 height 7
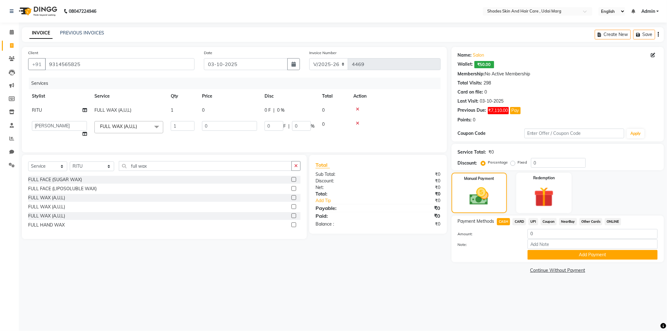
click at [537, 220] on span "UPI" at bounding box center [534, 221] width 10 height 7
click at [508, 219] on span "CASH" at bounding box center [503, 221] width 13 height 7
click at [551, 222] on span "Coupon" at bounding box center [549, 221] width 16 height 7
click at [568, 254] on button "Add Payment" at bounding box center [593, 255] width 130 height 10
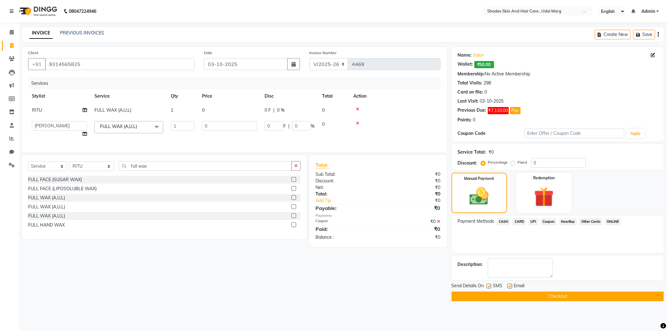
click at [556, 292] on button "Checkout" at bounding box center [558, 297] width 212 height 10
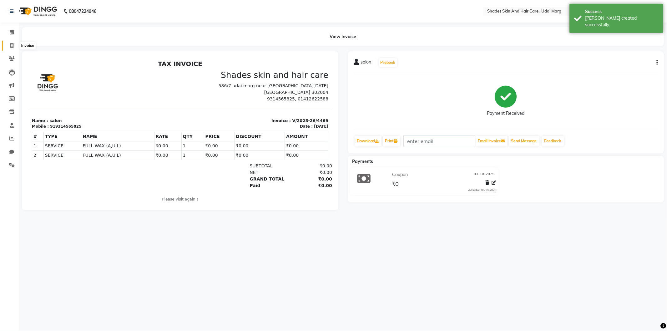
click at [11, 48] on icon at bounding box center [11, 45] width 3 height 5
select select "service"
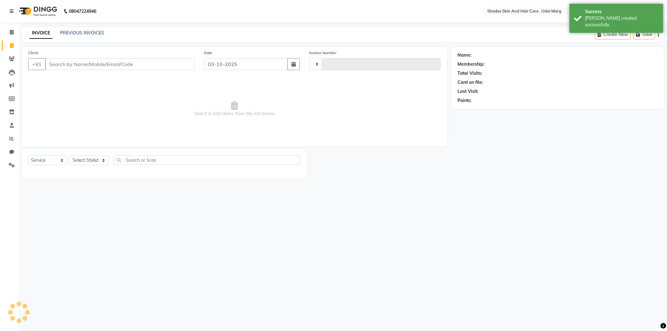
type input "4470"
select select "8022"
click at [82, 33] on link "PREVIOUS INVOICES" at bounding box center [82, 33] width 44 height 6
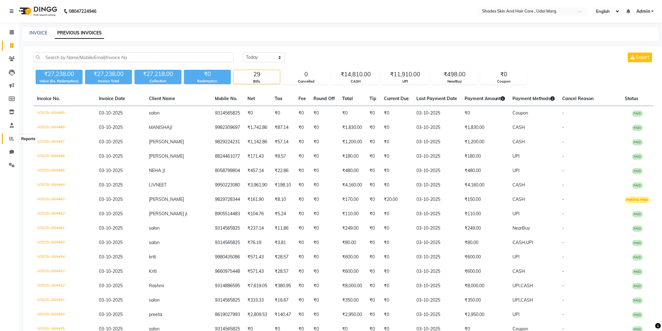
click at [8, 142] on span at bounding box center [11, 138] width 11 height 7
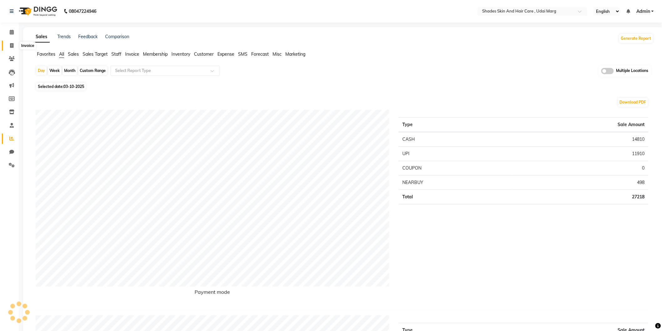
click at [8, 44] on span at bounding box center [11, 45] width 11 height 7
select select "service"
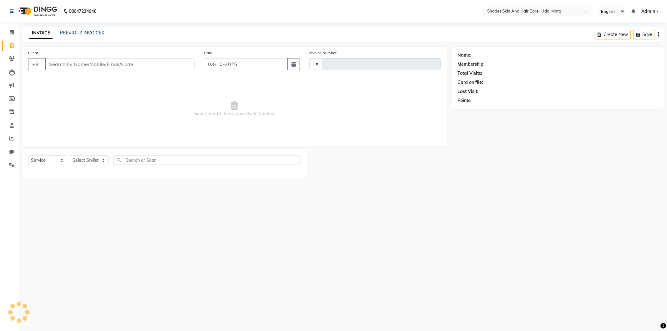
type input "4470"
select select "8022"
click at [129, 65] on input "Client" at bounding box center [120, 64] width 150 height 12
type input "9785383265"
click at [184, 67] on span "Add Client" at bounding box center [178, 64] width 25 height 6
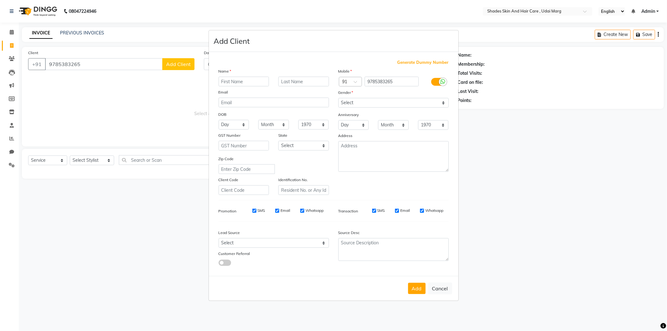
click at [262, 83] on input "text" at bounding box center [244, 82] width 51 height 10
type input "g"
type input "GORI"
type input "MODEL"
click at [389, 99] on select "Select Male Female Other Prefer Not To Say" at bounding box center [394, 103] width 110 height 10
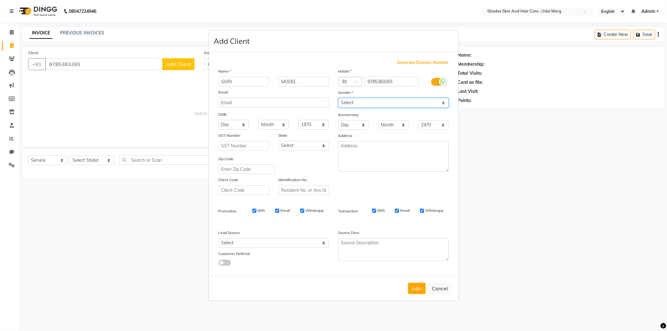
select select "female"
click at [339, 98] on select "Select Male Female Other Prefer Not To Say" at bounding box center [394, 103] width 110 height 10
click at [416, 285] on button "Add" at bounding box center [417, 288] width 18 height 11
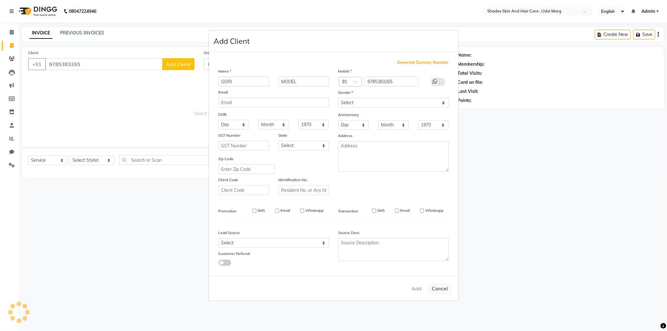
select select
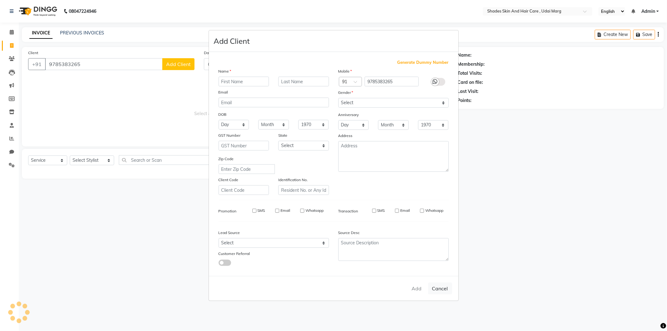
select select
checkbox input "false"
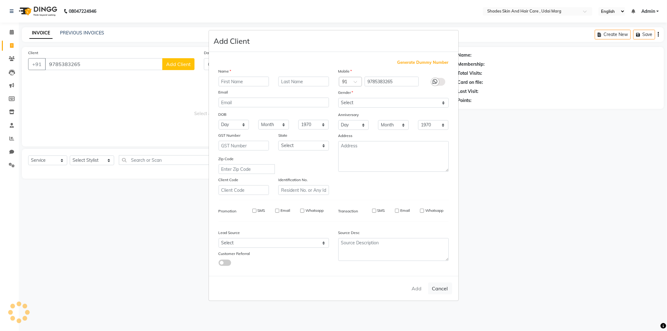
checkbox input "false"
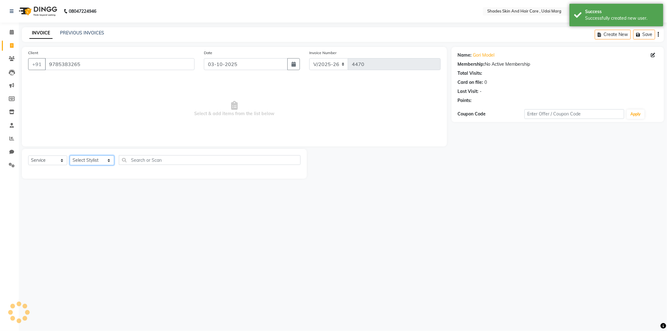
click at [109, 165] on select "Select Stylist AAKASH ADMIN ANITA ASANA ATUL SAIN GAYATRI hiten chhabra JASSI C…" at bounding box center [92, 160] width 44 height 10
select select "74320"
click at [70, 156] on select "Select Stylist AAKASH ADMIN ANITA ASANA ATUL SAIN GAYATRI hiten chhabra JASSI C…" at bounding box center [92, 160] width 44 height 10
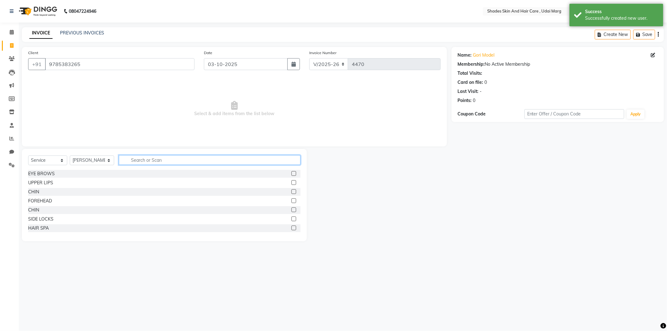
click at [164, 162] on input "text" at bounding box center [210, 160] width 182 height 10
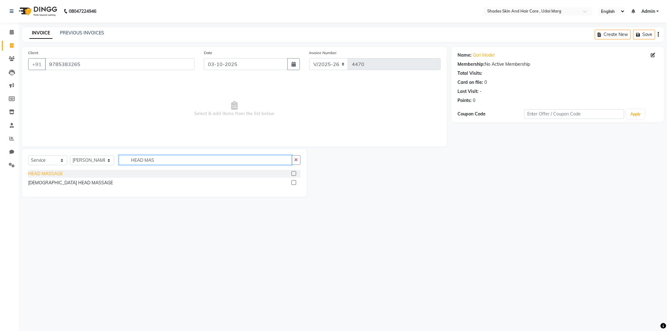
type input "HEAD MAS"
click at [54, 176] on div "HEAD MASSAGE" at bounding box center [45, 174] width 35 height 7
checkbox input "false"
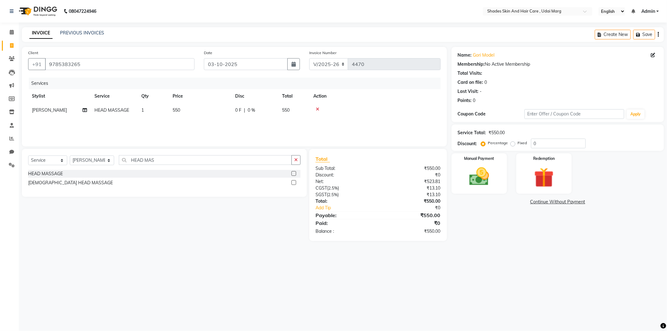
click at [189, 105] on td "550" at bounding box center [200, 110] width 63 height 14
select select "74320"
drag, startPoint x: 215, startPoint y: 111, endPoint x: 201, endPoint y: 111, distance: 14.4
click at [201, 111] on td "550" at bounding box center [229, 115] width 63 height 24
type input "0"
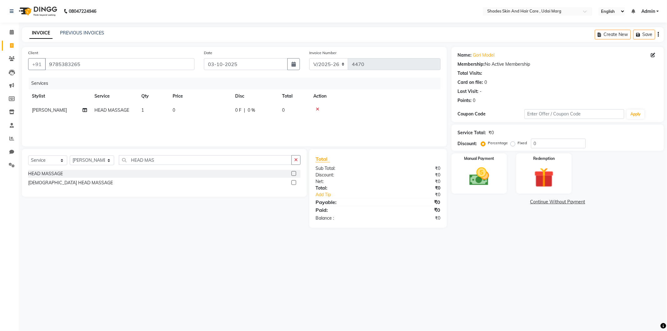
click at [207, 124] on div "Services Stylist Service Qty Price Disc Total Action NEETU HEAD MASSAGE 1 0 0 F…" at bounding box center [234, 109] width 413 height 63
drag, startPoint x: 157, startPoint y: 159, endPoint x: 121, endPoint y: 156, distance: 36.1
click at [121, 156] on input "HEAD MAS" at bounding box center [205, 160] width 173 height 10
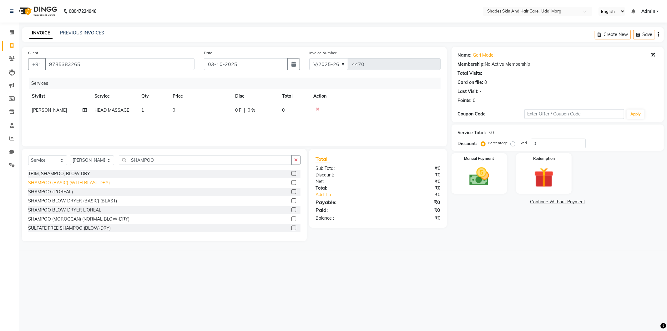
click at [96, 198] on div "SHAMPOO BLOW DRYER (BASIC) (BLAST)" at bounding box center [72, 201] width 89 height 7
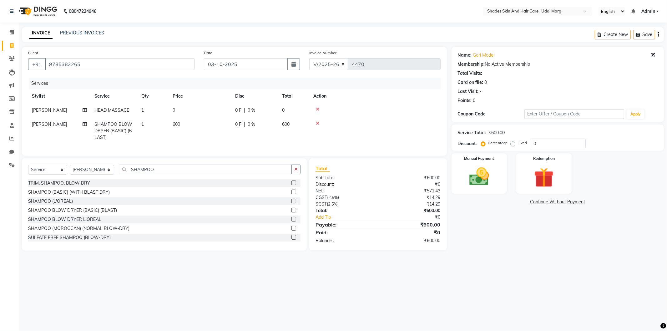
click at [189, 136] on td "600" at bounding box center [200, 130] width 63 height 27
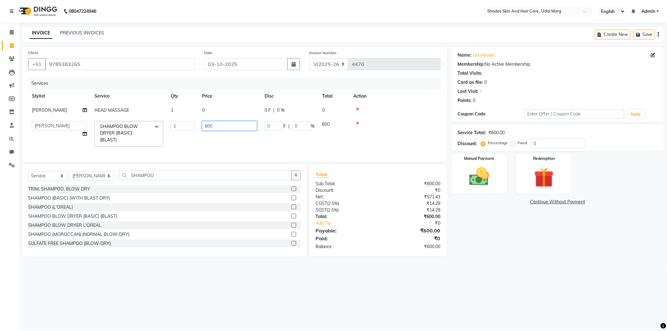
drag, startPoint x: 221, startPoint y: 129, endPoint x: 105, endPoint y: 144, distance: 117.3
click at [105, 144] on tr "AAKASH ADMIN ANITA ASANA ATUL SAIN GAYATRI hiten chhabra JASSI CHHABRA KK AMERI…" at bounding box center [234, 133] width 413 height 33
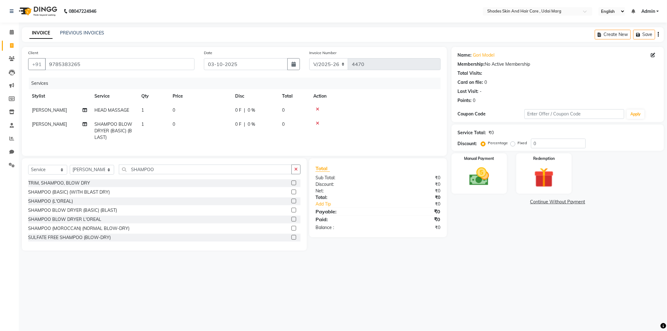
click at [125, 150] on div "Services Stylist Service Qty Price Disc Total Action NEETU HEAD MASSAGE 1 0 0 F…" at bounding box center [234, 114] width 413 height 72
click at [499, 184] on div "Manual Payment" at bounding box center [480, 173] width 58 height 42
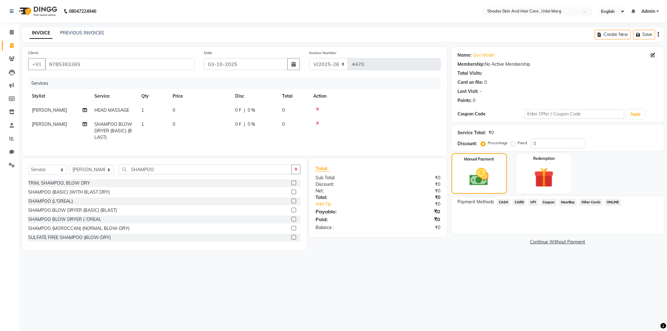
click at [555, 202] on span "Coupon" at bounding box center [549, 202] width 16 height 7
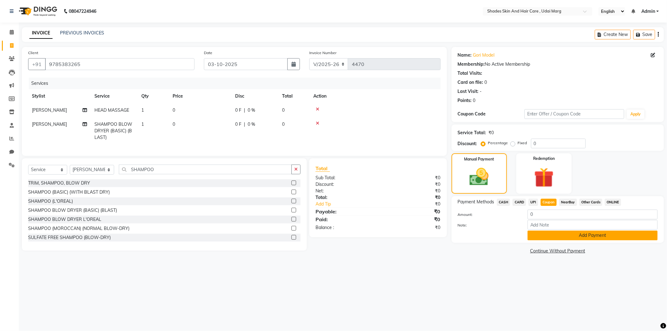
click at [573, 236] on button "Add Payment" at bounding box center [593, 236] width 130 height 10
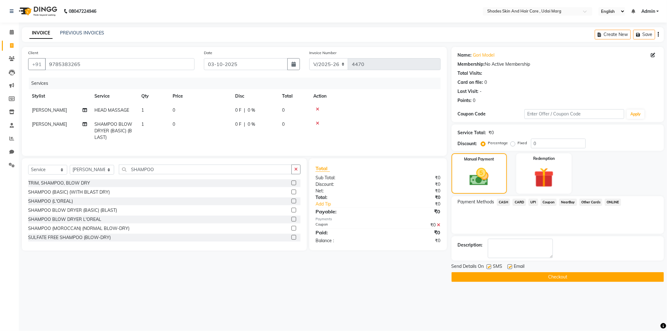
click at [482, 277] on button "Checkout" at bounding box center [558, 277] width 212 height 10
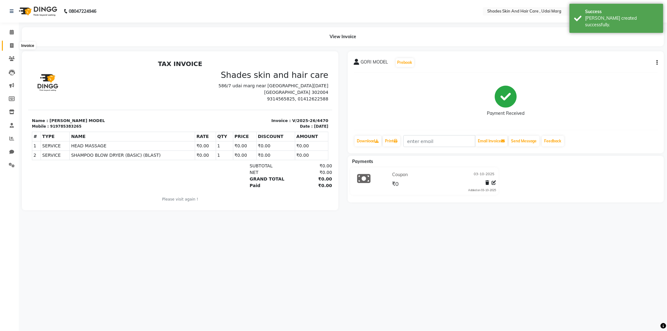
click at [13, 48] on icon at bounding box center [11, 45] width 3 height 5
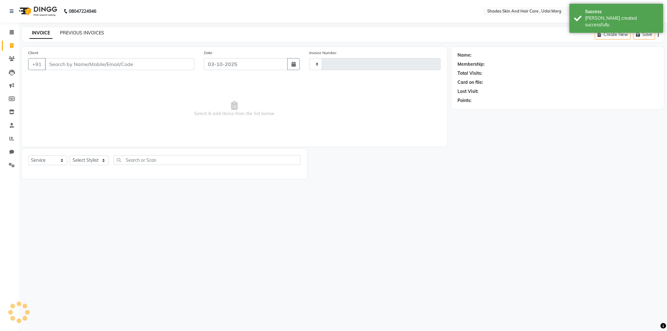
click at [88, 35] on link "PREVIOUS INVOICES" at bounding box center [82, 33] width 44 height 6
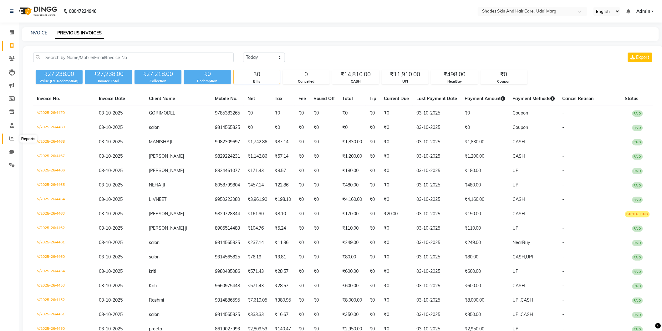
click at [10, 136] on icon at bounding box center [11, 138] width 5 height 5
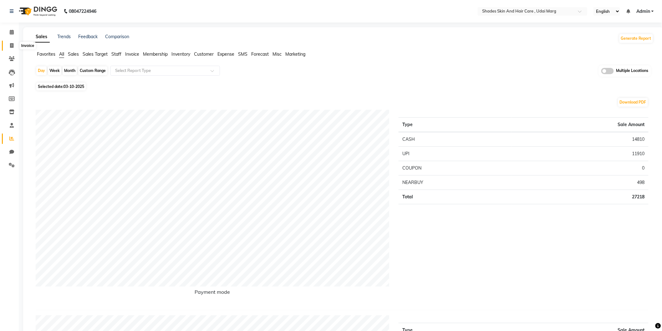
click at [14, 43] on span at bounding box center [11, 45] width 11 height 7
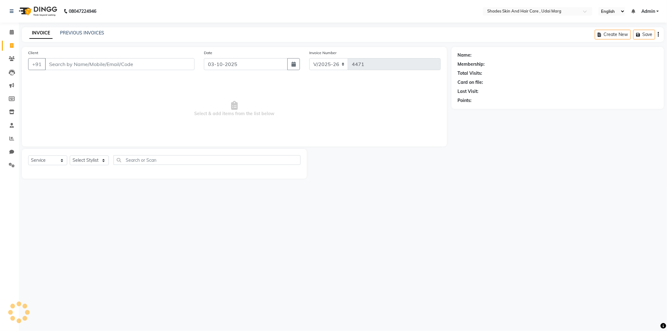
click at [86, 61] on input "Client" at bounding box center [120, 64] width 150 height 12
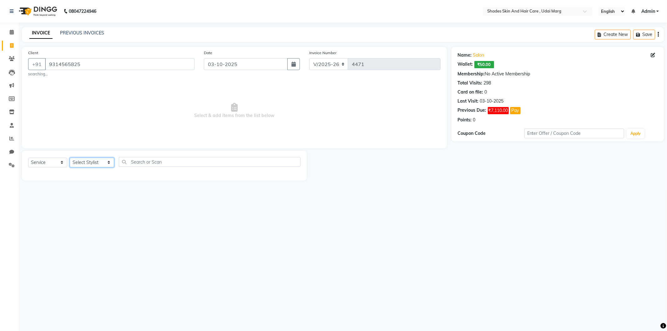
click at [97, 160] on select "Select Stylist AAKASH ADMIN ANITA ASANA ATUL SAIN GAYATRI hiten chhabra JASSI C…" at bounding box center [92, 163] width 44 height 10
click at [70, 158] on select "Select Stylist AAKASH ADMIN ANITA ASANA ATUL SAIN GAYATRI hiten chhabra JASSI C…" at bounding box center [92, 163] width 44 height 10
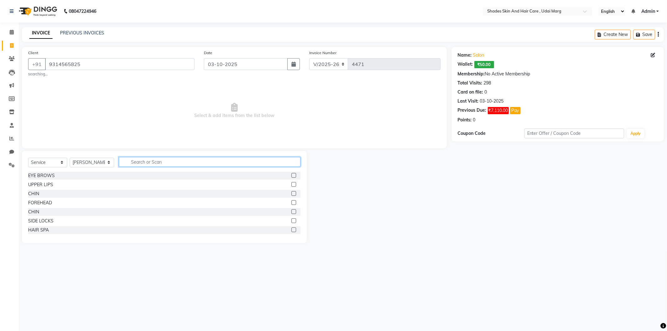
click at [132, 158] on input "text" at bounding box center [210, 162] width 182 height 10
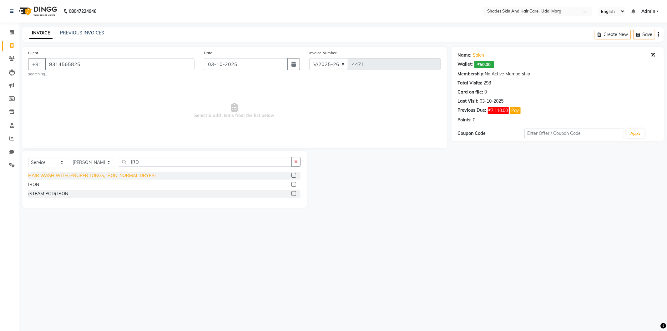
click at [91, 178] on div "HAIR WASH WITH (PROPER TONGS, IRON, NORMAL DRYER)" at bounding box center [92, 175] width 128 height 7
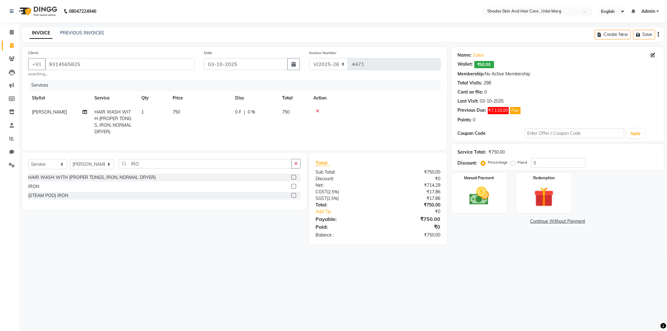
click at [193, 116] on td "750" at bounding box center [200, 122] width 63 height 34
drag, startPoint x: 223, startPoint y: 114, endPoint x: 191, endPoint y: 115, distance: 32.2
click at [191, 116] on tr "AAKASH ADMIN ANITA ASANA ATUL SAIN GAYATRI hiten chhabra JASSI CHHABRA KK AMERI…" at bounding box center [234, 121] width 413 height 33
click at [195, 135] on tr "AAKASH ADMIN ANITA ASANA ATUL SAIN GAYATRI hiten chhabra JASSI CHHABRA KK AMERI…" at bounding box center [234, 121] width 413 height 33
click at [468, 201] on img at bounding box center [479, 196] width 33 height 24
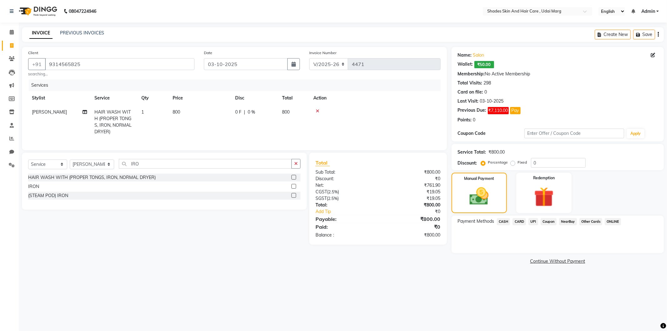
click at [502, 224] on span "CASH" at bounding box center [503, 221] width 13 height 7
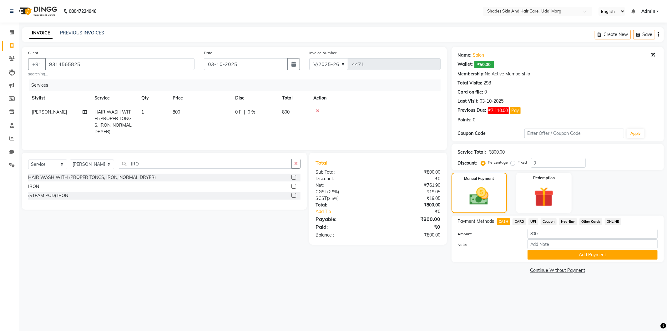
click at [535, 224] on span "UPI" at bounding box center [534, 221] width 10 height 7
click at [505, 222] on span "CASH" at bounding box center [503, 221] width 13 height 7
click at [573, 256] on button "Add Payment" at bounding box center [593, 255] width 130 height 10
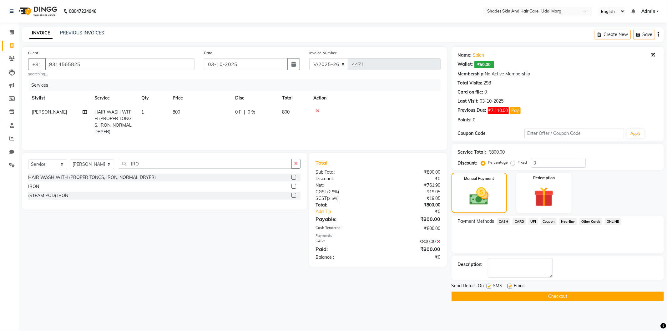
click at [542, 292] on button "Checkout" at bounding box center [558, 297] width 212 height 10
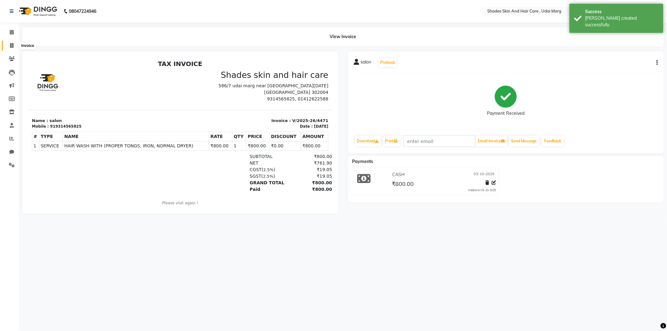
click at [15, 48] on span at bounding box center [11, 45] width 11 height 7
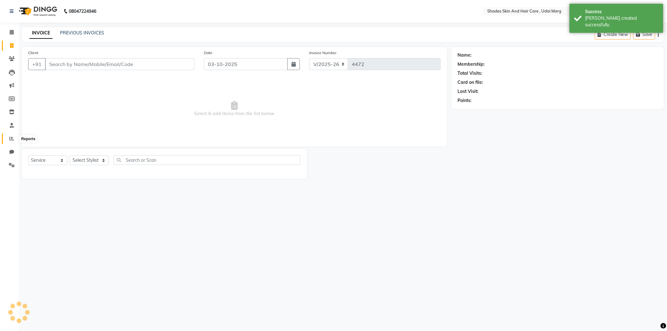
click at [13, 136] on icon at bounding box center [11, 138] width 5 height 5
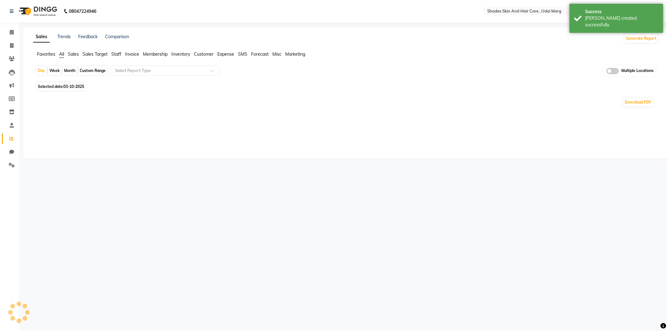
click at [116, 54] on span "Staff" at bounding box center [116, 54] width 10 height 6
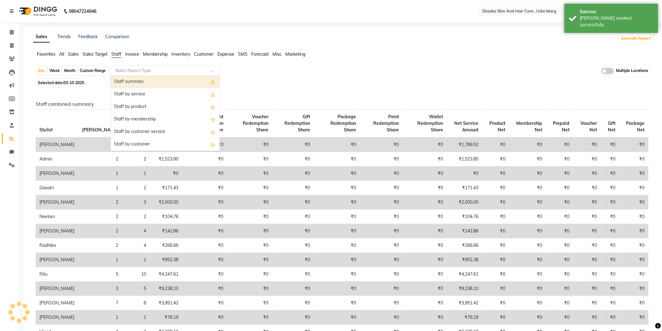
click at [132, 71] on input "text" at bounding box center [159, 71] width 90 height 6
click at [136, 127] on div "Staff by customer service" at bounding box center [165, 132] width 109 height 13
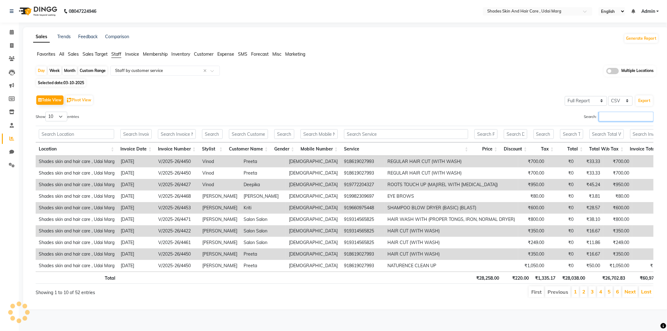
click at [612, 115] on input "Search:" at bounding box center [626, 117] width 55 height 10
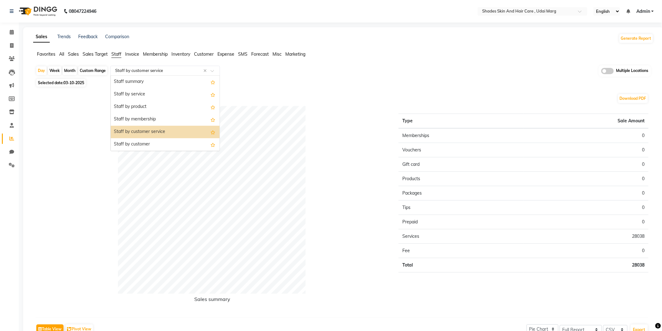
click at [138, 71] on input "text" at bounding box center [159, 71] width 90 height 6
click at [151, 124] on div "Staff by membership" at bounding box center [165, 119] width 109 height 13
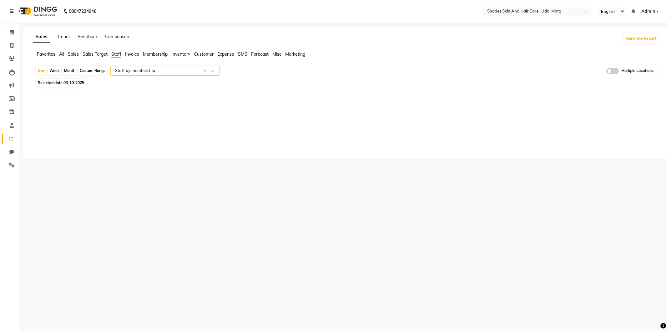
click at [154, 73] on input "text" at bounding box center [159, 71] width 90 height 6
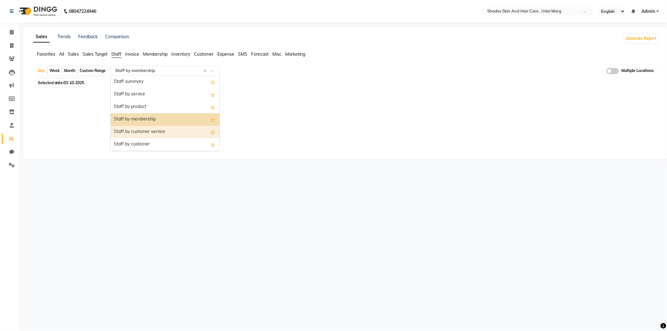
click at [158, 133] on div "Staff by customer service" at bounding box center [165, 132] width 109 height 13
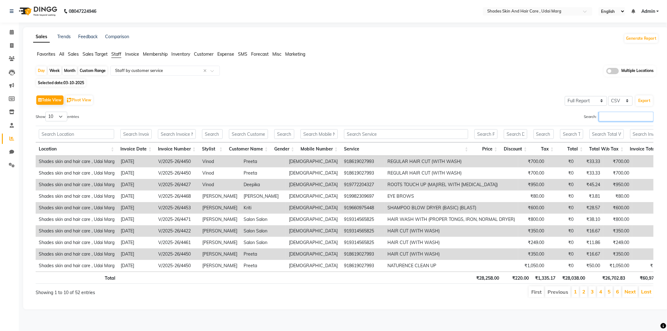
click at [606, 117] on input "Search:" at bounding box center [626, 117] width 55 height 10
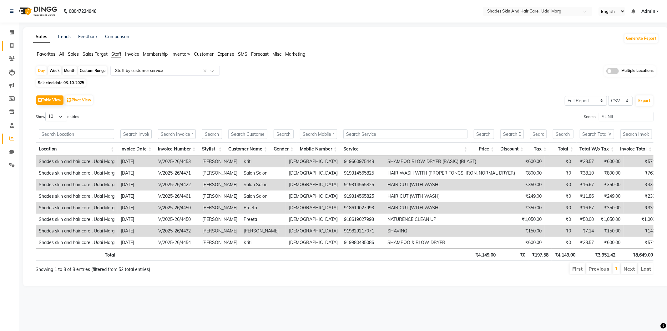
click at [12, 42] on link "Invoice" at bounding box center [9, 46] width 15 height 10
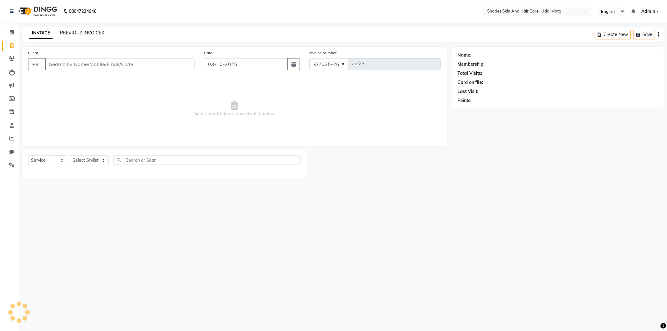
click at [85, 33] on link "PREVIOUS INVOICES" at bounding box center [82, 33] width 44 height 6
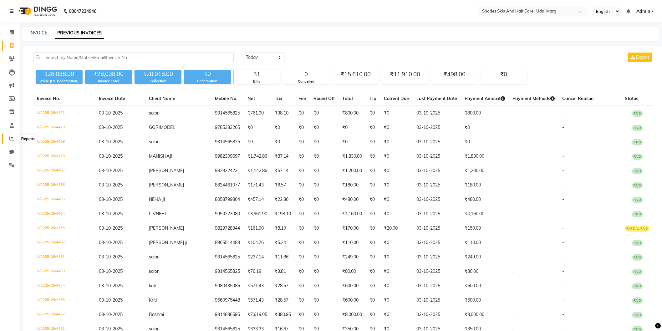
click at [6, 139] on span at bounding box center [11, 138] width 11 height 7
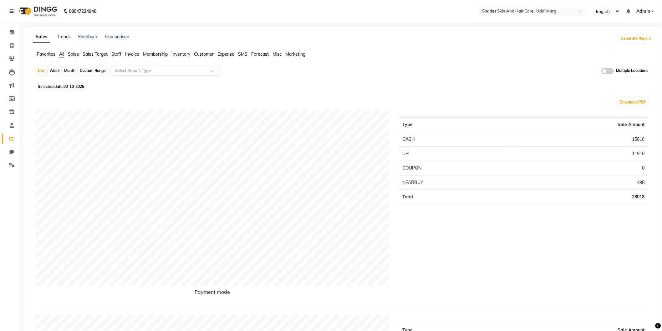
click at [118, 53] on span "Staff" at bounding box center [116, 54] width 10 height 6
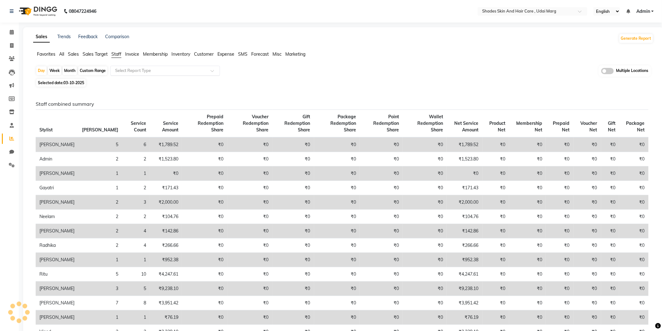
click at [153, 69] on input "text" at bounding box center [159, 71] width 90 height 6
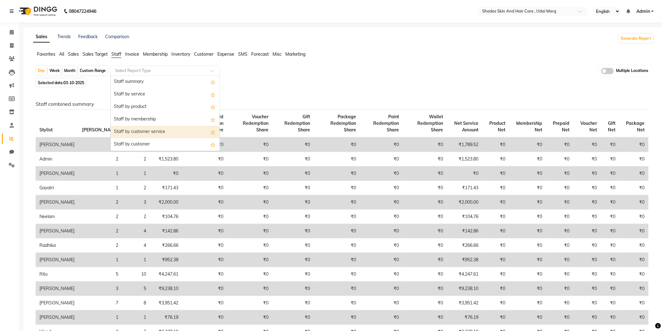
click at [144, 127] on div "Staff by customer service" at bounding box center [165, 132] width 109 height 13
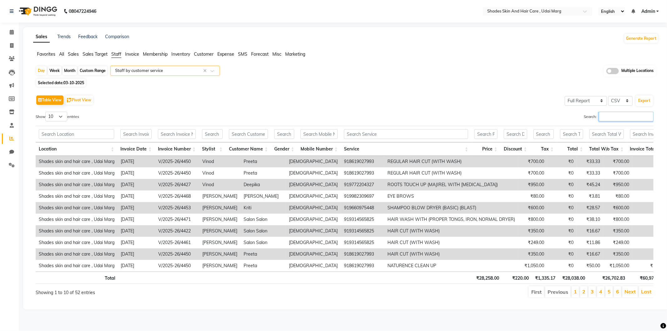
click at [624, 120] on input "Search:" at bounding box center [626, 117] width 55 height 10
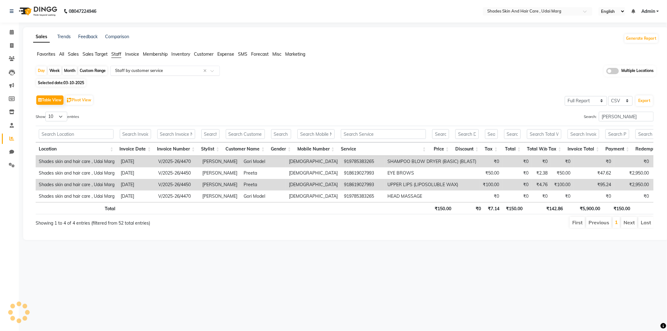
click at [164, 68] on input "text" at bounding box center [159, 71] width 90 height 6
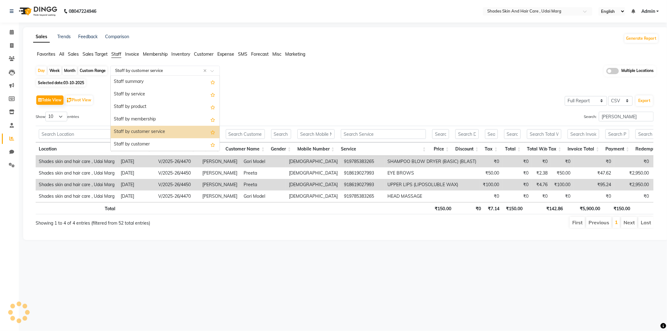
click at [164, 68] on input "text" at bounding box center [159, 71] width 90 height 6
click at [98, 87] on div "Day Week Month Custom Range Select Report Type × Staff by customer service × St…" at bounding box center [346, 149] width 626 height 168
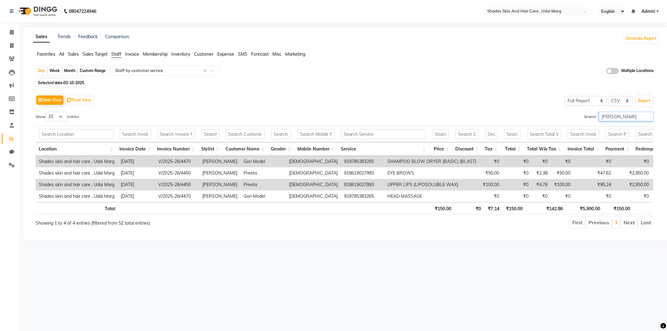
drag, startPoint x: 633, startPoint y: 119, endPoint x: 592, endPoint y: 124, distance: 40.6
click at [592, 124] on div "Show 10 25 50 100 entries Search: NEETU Location Invoice Date Invoice Number St…" at bounding box center [345, 170] width 618 height 117
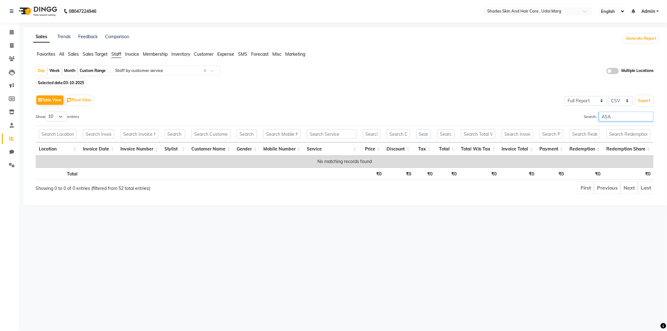
click at [646, 119] on input "ASA" at bounding box center [626, 117] width 55 height 10
click at [648, 116] on input "ASA" at bounding box center [626, 117] width 55 height 10
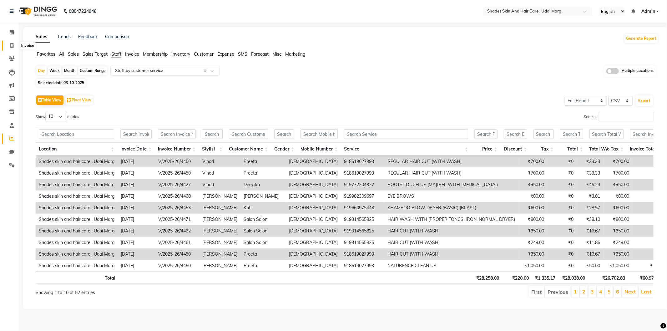
click at [14, 47] on span at bounding box center [11, 45] width 11 height 7
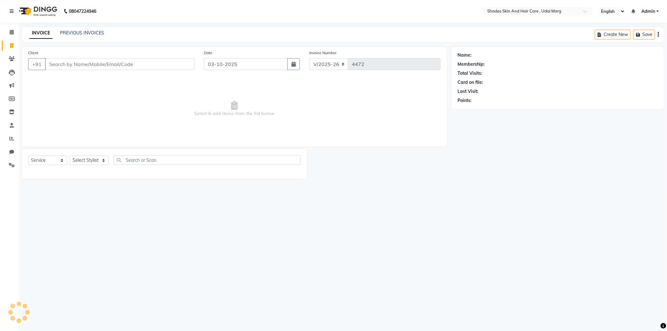
click at [89, 60] on input "Client" at bounding box center [120, 64] width 150 height 12
click at [119, 67] on input "99314565825" at bounding box center [104, 64] width 118 height 12
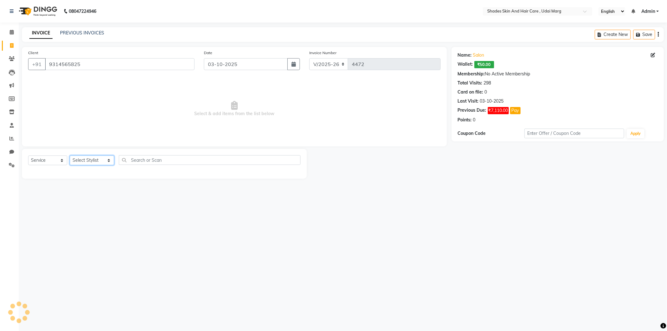
click at [105, 161] on select "Select Stylist AAKASH ADMIN ANITA ASANA ATUL SAIN GAYATRI hiten chhabra JASSI C…" at bounding box center [92, 160] width 44 height 10
click at [70, 156] on select "Select Stylist AAKASH ADMIN ANITA ASANA ATUL SAIN GAYATRI hiten chhabra JASSI C…" at bounding box center [92, 160] width 44 height 10
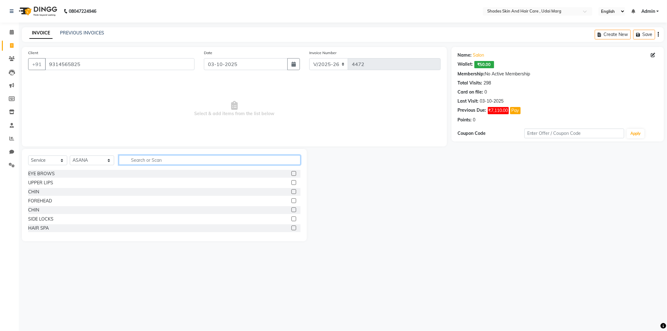
click at [135, 159] on input "text" at bounding box center [210, 160] width 182 height 10
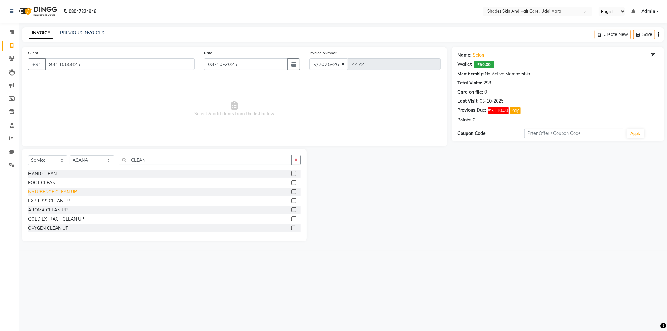
click at [51, 193] on div "NATURENCE CLEAN UP" at bounding box center [52, 192] width 49 height 7
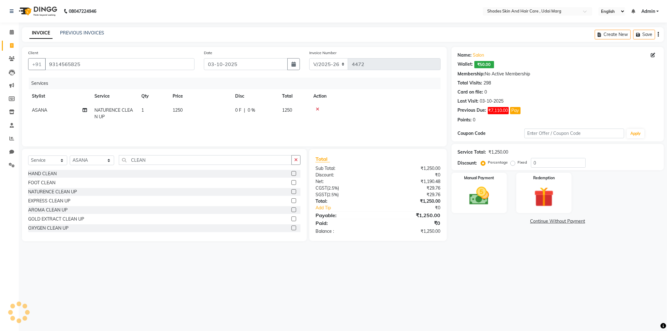
click at [189, 97] on th "Price" at bounding box center [200, 96] width 63 height 14
click at [194, 112] on td "1250" at bounding box center [200, 113] width 63 height 21
drag, startPoint x: 225, startPoint y: 115, endPoint x: 188, endPoint y: 108, distance: 37.4
click at [188, 108] on tr "AAKASH ADMIN ANITA ASANA ATUL SAIN GAYATRI hiten chhabra JASSI CHHABRA KK AMERI…" at bounding box center [234, 115] width 413 height 24
click at [188, 127] on div "Services Stylist Service Qty Price Disc Total Action AAKASH ADMIN ANITA ASANA A…" at bounding box center [234, 109] width 413 height 63
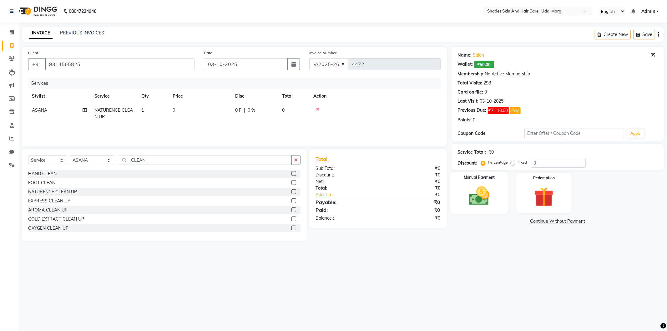
click at [504, 210] on div "Manual Payment" at bounding box center [480, 193] width 58 height 42
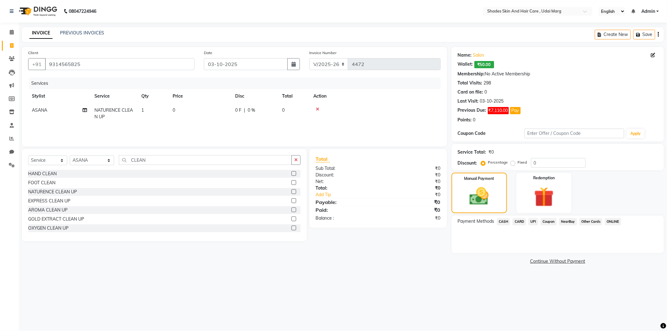
click at [532, 220] on span "UPI" at bounding box center [534, 221] width 10 height 7
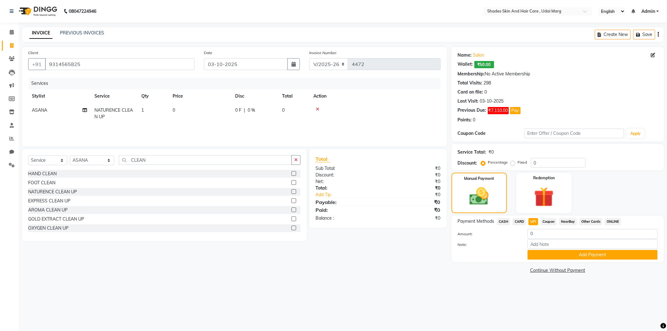
drag, startPoint x: 581, startPoint y: 257, endPoint x: 570, endPoint y: 221, distance: 37.4
click at [570, 221] on div "Payment Methods CASH CARD UPI Coupon NearBuy Other Cards ONLINE Amount: 0 Note:…" at bounding box center [558, 239] width 200 height 42
click at [553, 218] on span "Coupon" at bounding box center [549, 221] width 16 height 7
click at [586, 257] on button "Add Payment" at bounding box center [593, 255] width 130 height 10
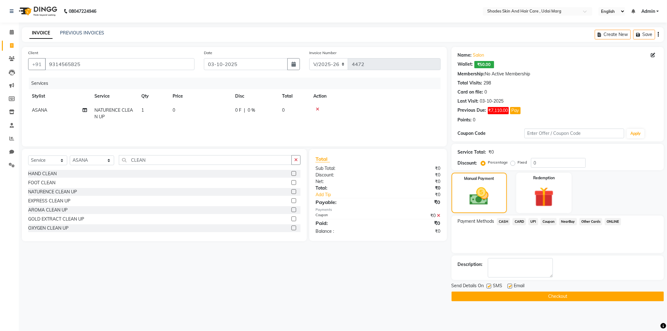
click at [509, 297] on button "Checkout" at bounding box center [558, 297] width 212 height 10
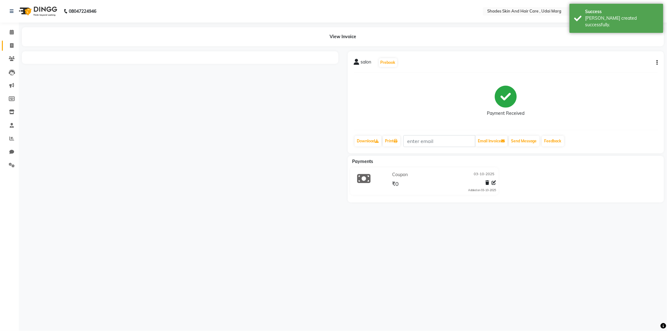
click at [4, 47] on link "Invoice" at bounding box center [9, 46] width 15 height 10
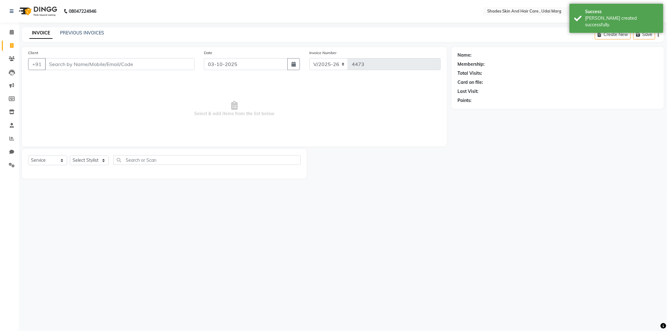
drag, startPoint x: 79, startPoint y: 67, endPoint x: 83, endPoint y: 65, distance: 4.5
click at [79, 67] on input "Client" at bounding box center [120, 64] width 150 height 12
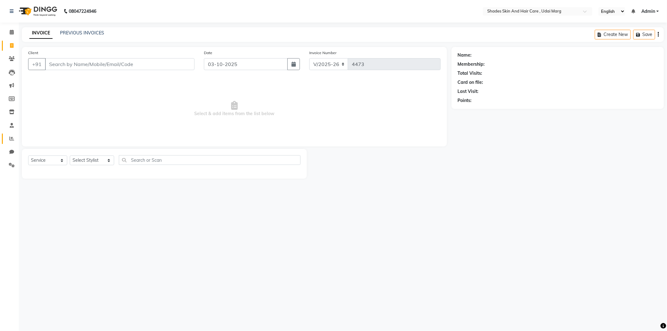
click at [9, 135] on link "Reports" at bounding box center [9, 139] width 15 height 10
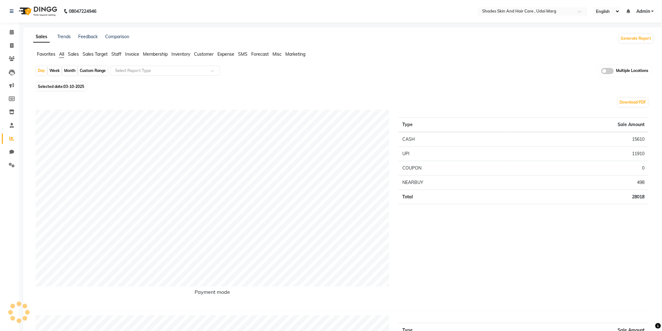
click at [118, 56] on span "Staff" at bounding box center [116, 54] width 10 height 6
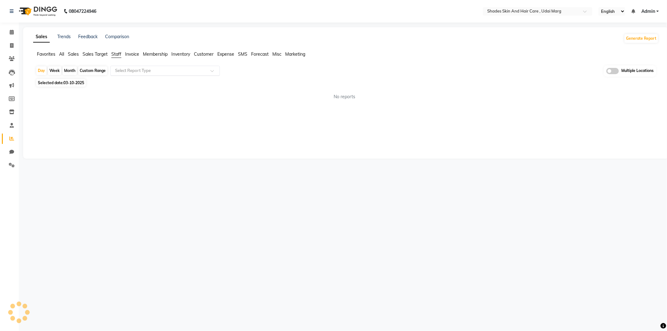
click at [182, 73] on input "text" at bounding box center [159, 71] width 90 height 6
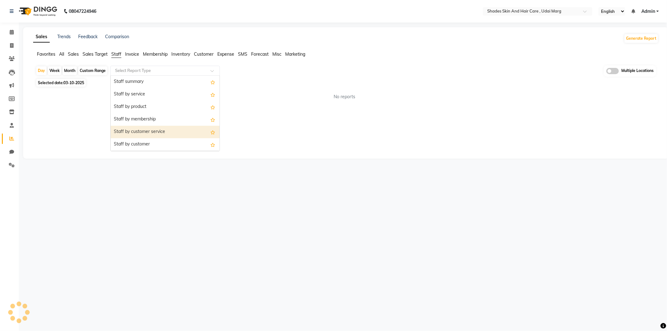
click at [183, 129] on div "Staff by customer service" at bounding box center [165, 132] width 109 height 13
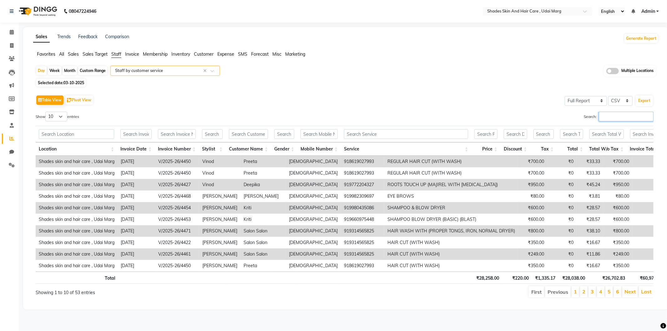
click at [613, 115] on input "Search:" at bounding box center [626, 117] width 55 height 10
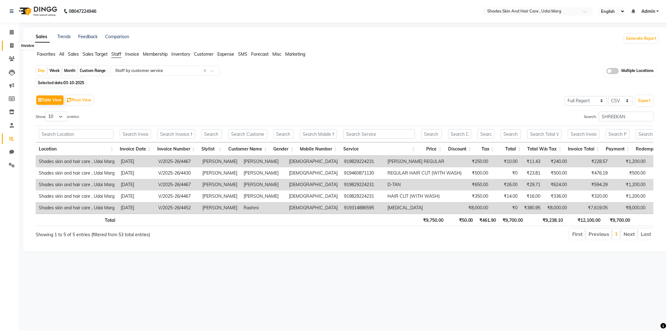
click at [12, 43] on icon at bounding box center [11, 45] width 3 height 5
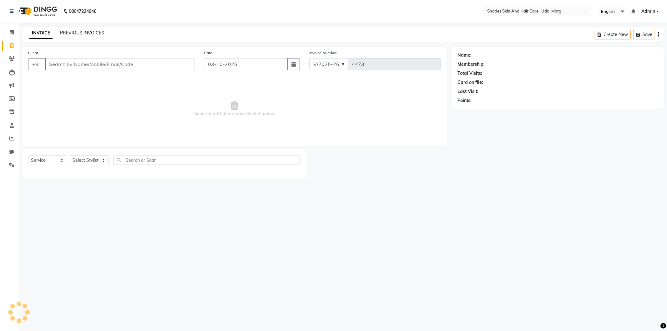
click at [79, 31] on link "PREVIOUS INVOICES" at bounding box center [82, 33] width 44 height 6
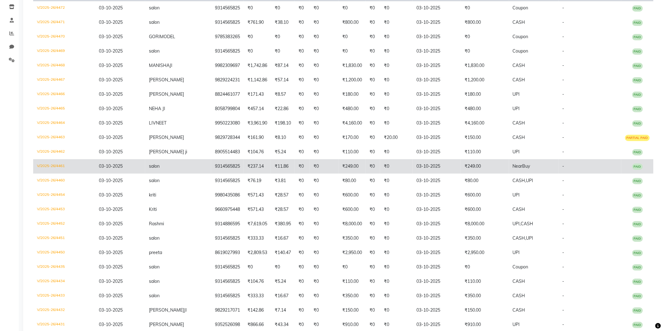
scroll to position [208, 0]
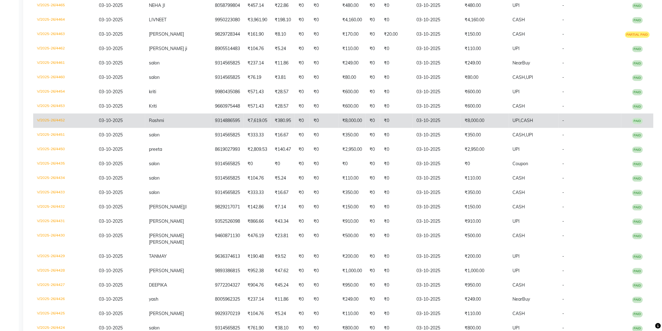
click at [150, 120] on span "Rashmi" at bounding box center [156, 121] width 15 height 6
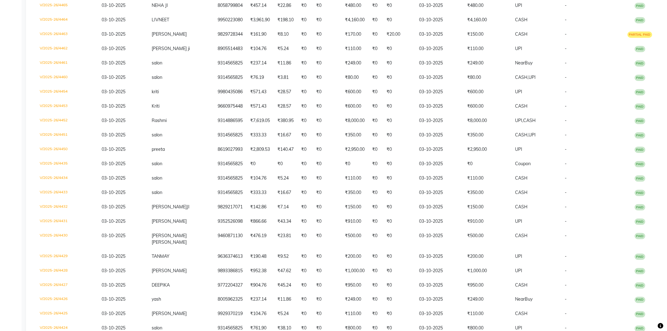
scroll to position [0, 0]
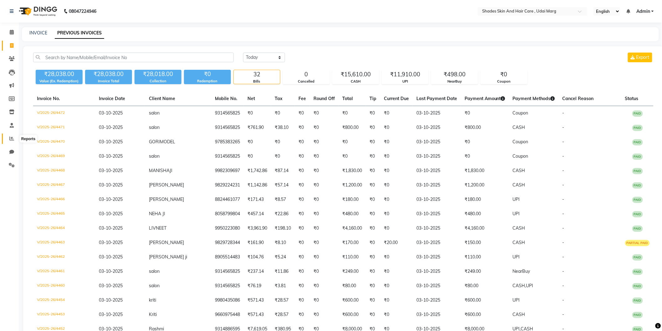
click at [9, 136] on icon at bounding box center [11, 138] width 5 height 5
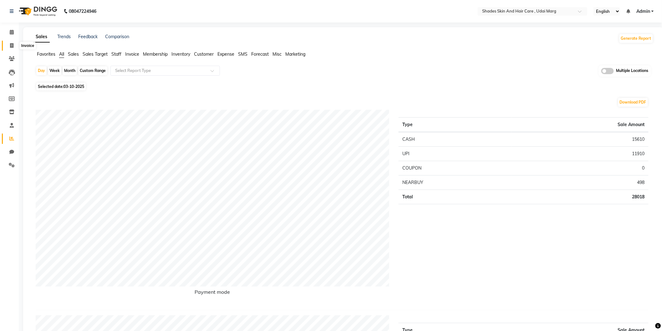
click at [10, 50] on link "Invoice" at bounding box center [9, 46] width 15 height 10
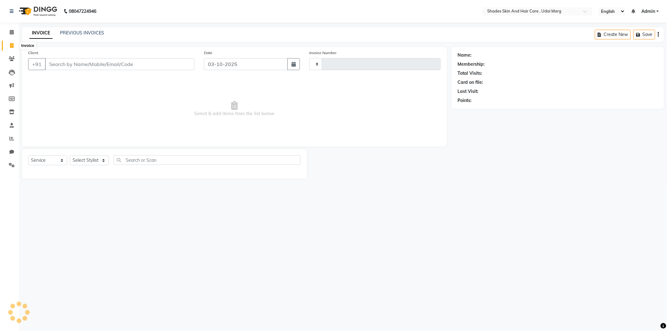
click at [13, 45] on span at bounding box center [11, 45] width 11 height 7
click at [74, 65] on input "Client" at bounding box center [120, 64] width 150 height 12
click at [121, 67] on input "Client" at bounding box center [120, 64] width 150 height 12
click at [79, 66] on input "Client" at bounding box center [120, 64] width 150 height 12
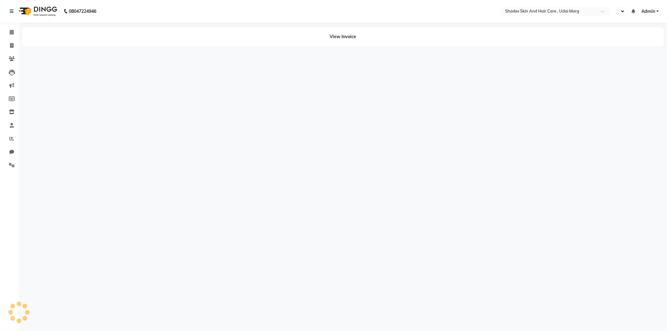
select select "en"
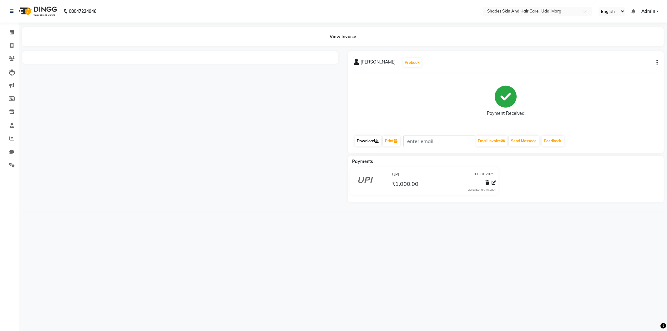
click at [374, 140] on link "Download" at bounding box center [368, 141] width 27 height 11
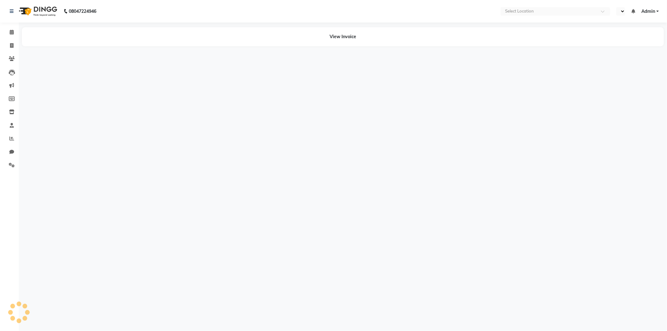
select select "en"
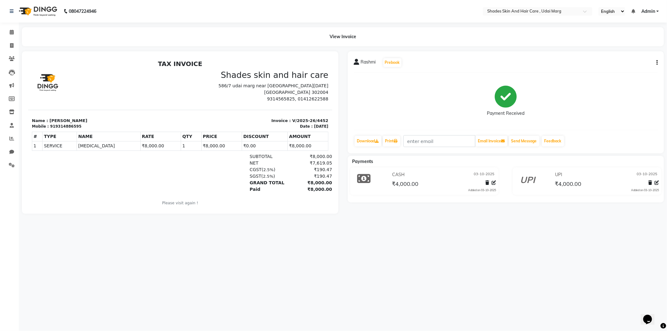
click at [656, 65] on button "button" at bounding box center [656, 62] width 4 height 7
click at [623, 70] on div "Edit Invoice" at bounding box center [626, 71] width 43 height 8
select select "service"
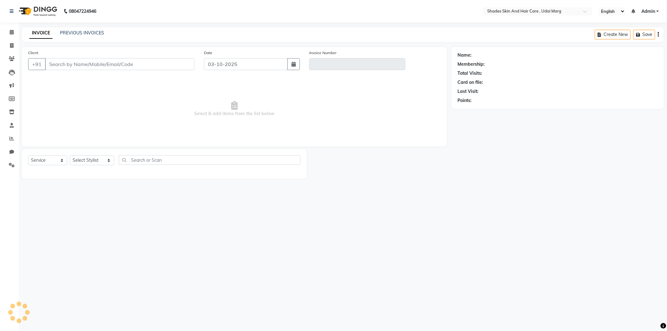
type input "9314886595"
type input "V/2025-26/4452"
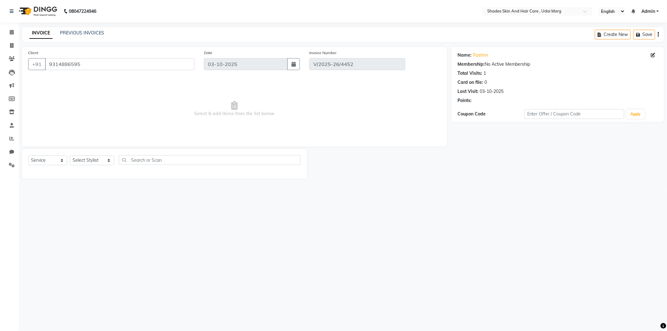
select select "select"
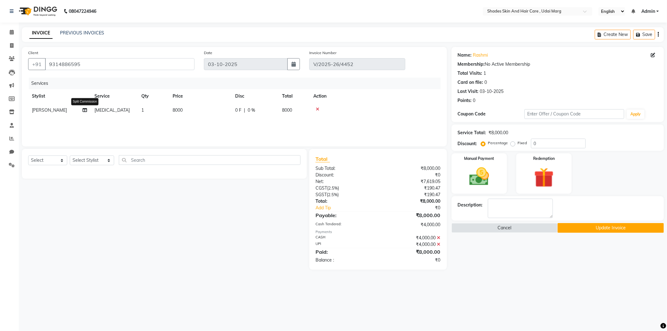
click at [86, 110] on icon at bounding box center [85, 110] width 4 height 4
select select "74304"
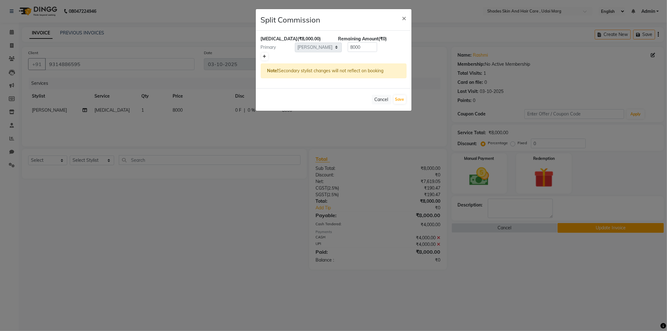
click at [266, 56] on icon at bounding box center [264, 57] width 3 height 4
type input "4000"
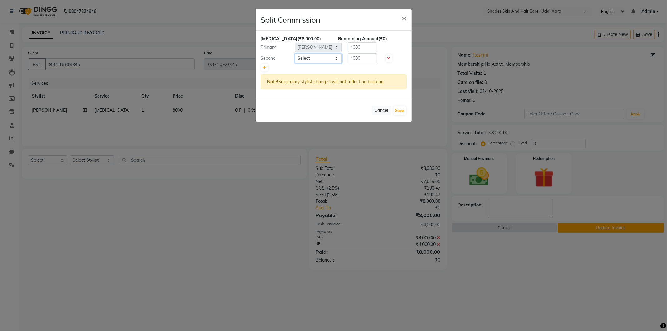
click at [336, 61] on select "Select AAKASH ADMIN ANITA ASANA ATUL SAIN GAYATRI hiten chhabra JASSI CHHABRA K…" at bounding box center [318, 58] width 47 height 10
select select "74336"
click at [295, 53] on select "Select AAKASH ADMIN ANITA ASANA ATUL SAIN GAYATRI hiten chhabra JASSI CHHABRA K…" at bounding box center [318, 58] width 47 height 10
click at [402, 109] on button "Save" at bounding box center [400, 110] width 12 height 9
select select "Select"
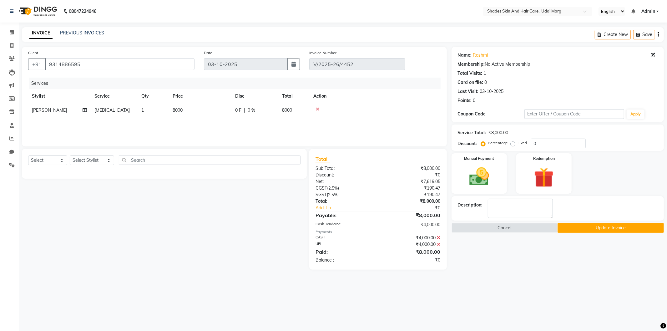
click at [618, 225] on button "Update Invoice" at bounding box center [611, 228] width 106 height 10
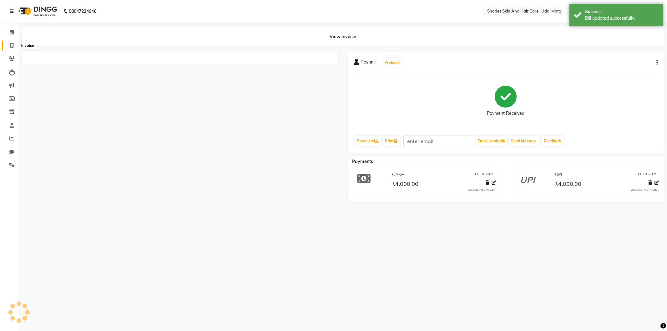
click at [12, 43] on icon at bounding box center [11, 45] width 3 height 5
select select "service"
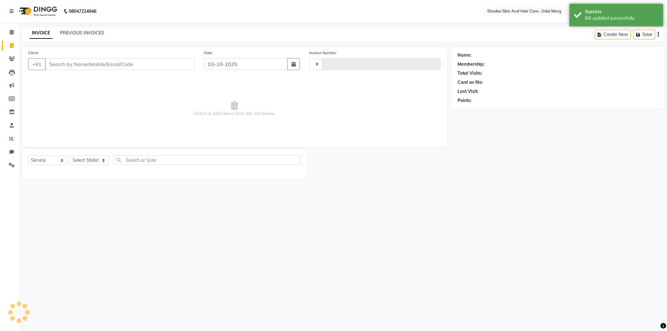
type input "4473"
select select "8022"
click at [14, 135] on link "Reports" at bounding box center [9, 139] width 15 height 10
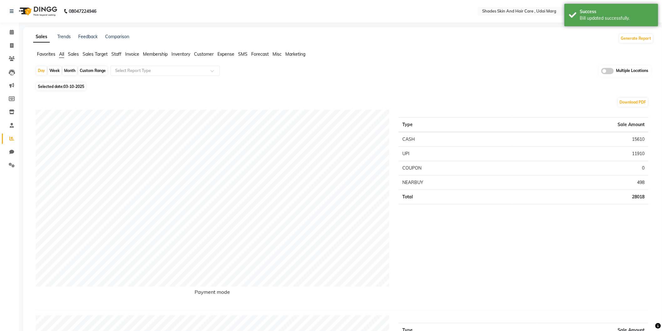
click at [113, 52] on span "Staff" at bounding box center [116, 54] width 10 height 6
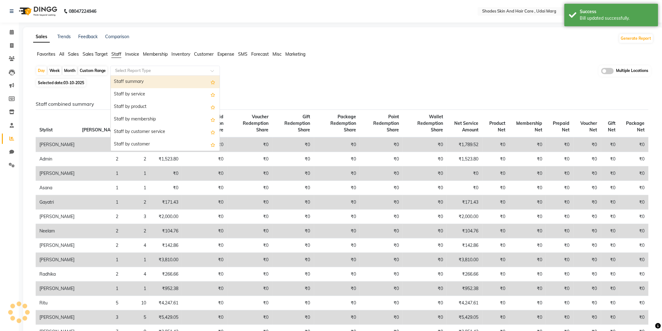
click at [143, 70] on input "text" at bounding box center [159, 71] width 90 height 6
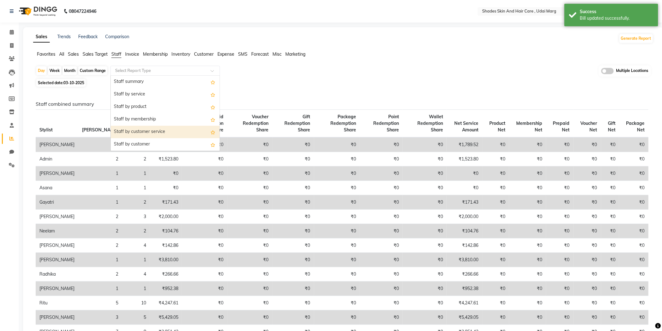
click at [150, 132] on div "Staff by customer service" at bounding box center [165, 132] width 109 height 13
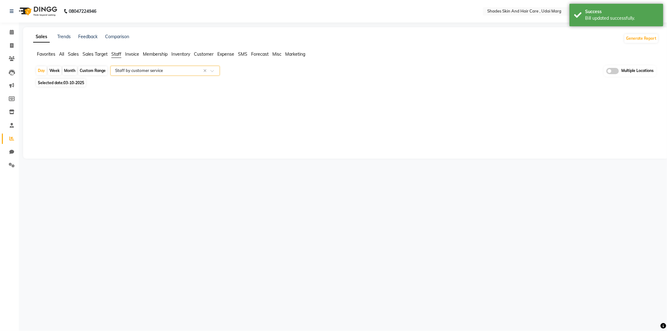
select select "full_report"
select select "csv"
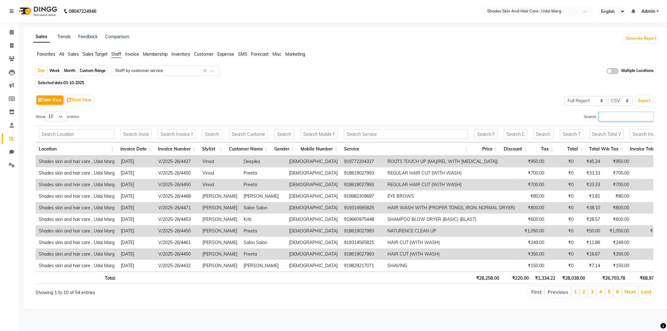
click at [610, 114] on input "Search:" at bounding box center [626, 117] width 55 height 10
type input "S"
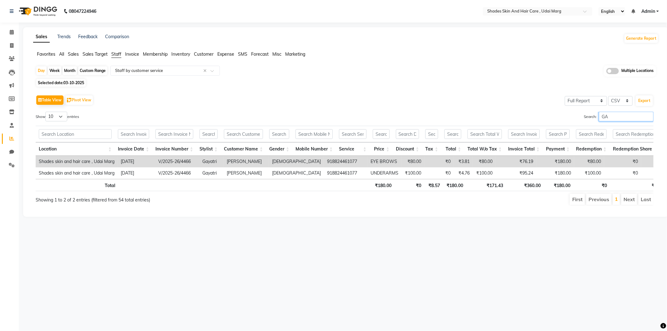
type input "G"
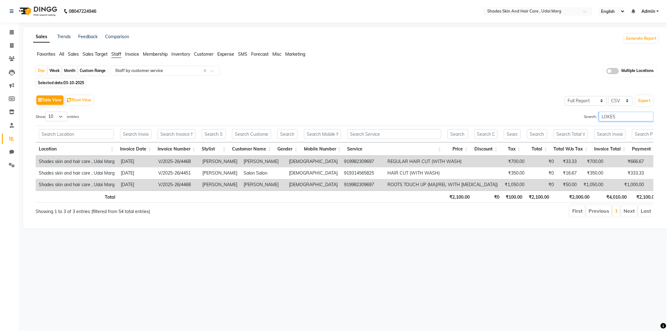
type input "LOKESH"
click at [649, 117] on input "LOKESH" at bounding box center [626, 117] width 55 height 10
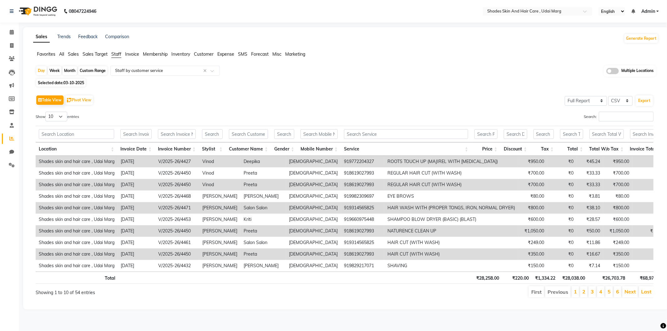
click at [11, 143] on link "Reports" at bounding box center [9, 139] width 15 height 10
click at [64, 53] on span "All" at bounding box center [61, 54] width 5 height 6
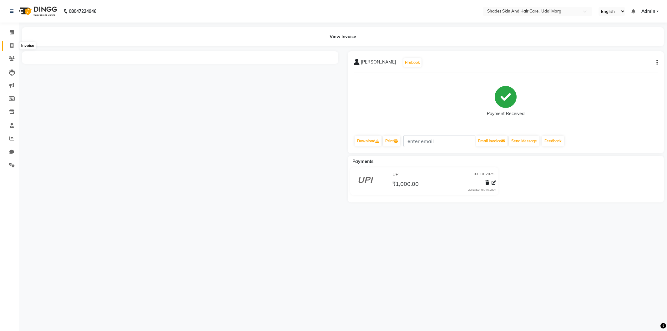
click at [11, 45] on icon at bounding box center [11, 45] width 3 height 5
select select "service"
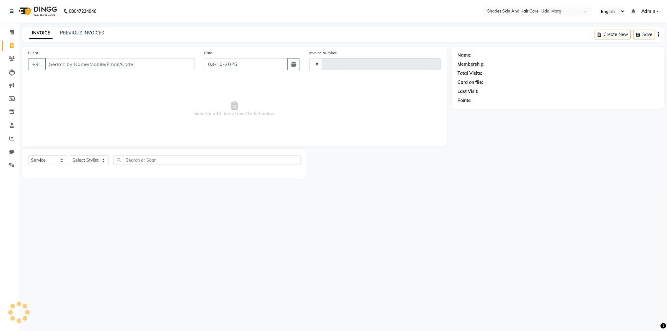
type input "4473"
select select "8022"
